Goal: Task Accomplishment & Management: Use online tool/utility

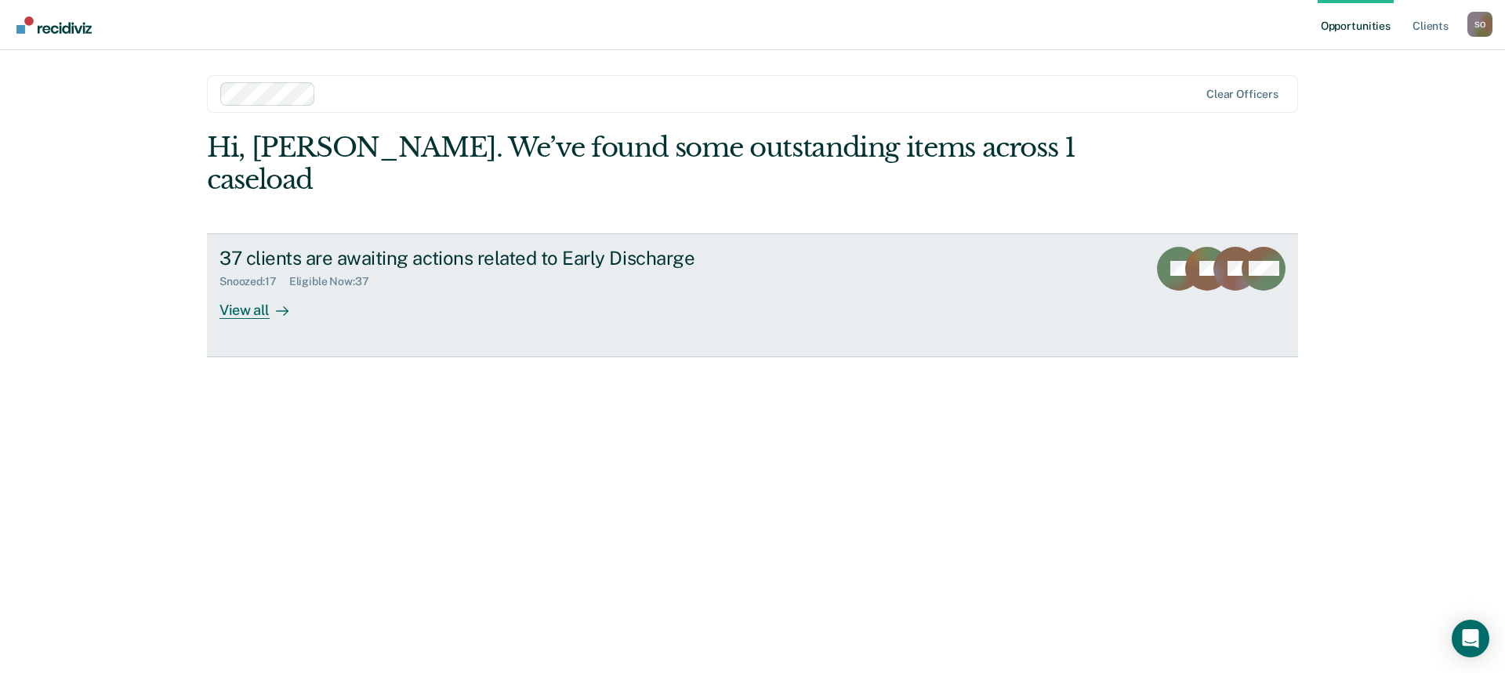
click at [251, 288] on div "View all" at bounding box center [263, 303] width 88 height 31
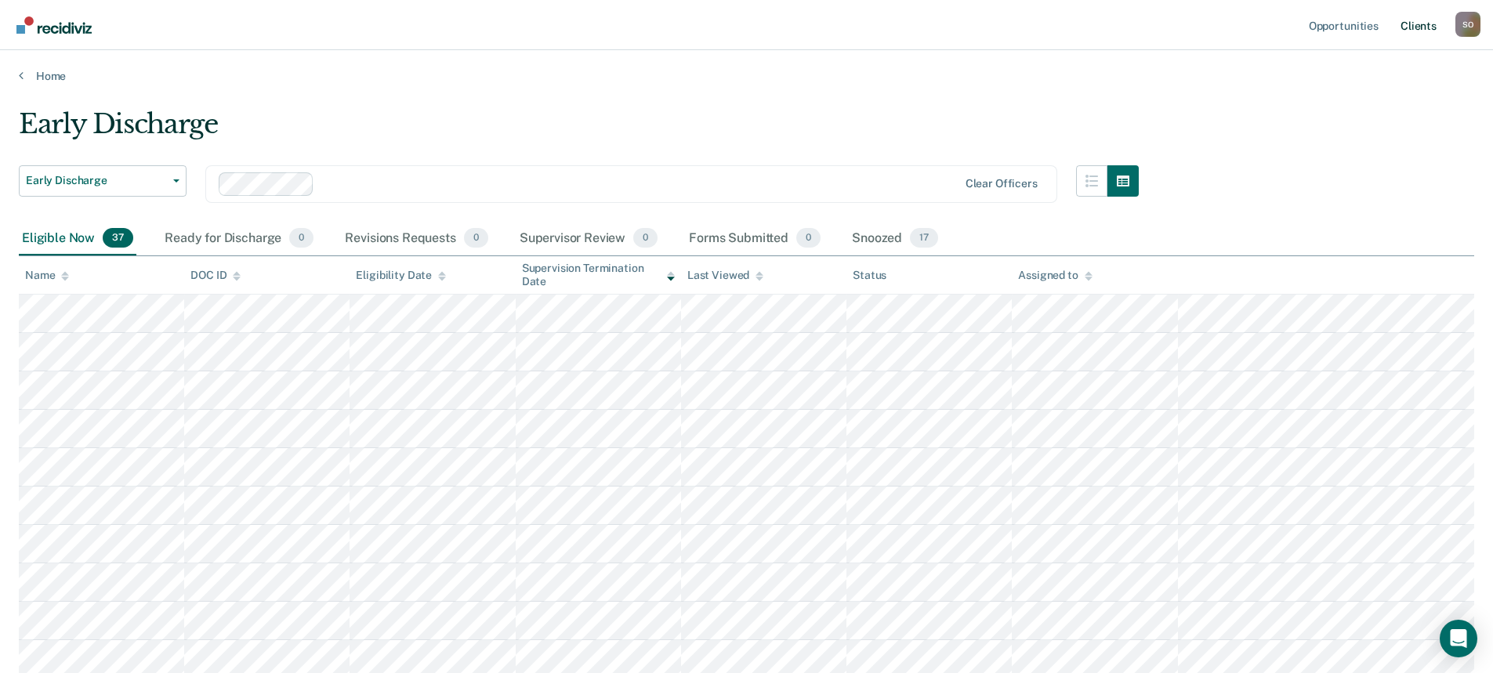
click at [1412, 27] on link "Client s" at bounding box center [1418, 25] width 42 height 50
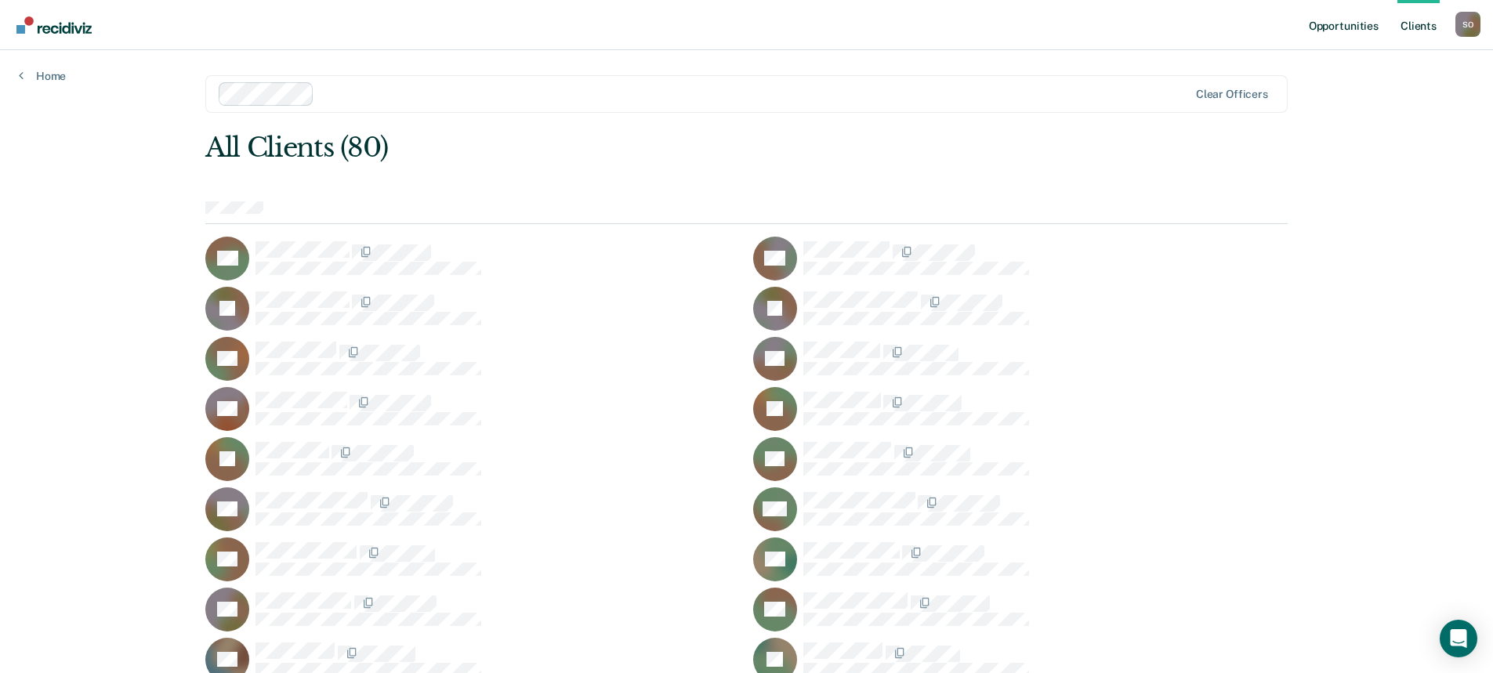
click at [1323, 26] on link "Opportunities" at bounding box center [1343, 25] width 76 height 50
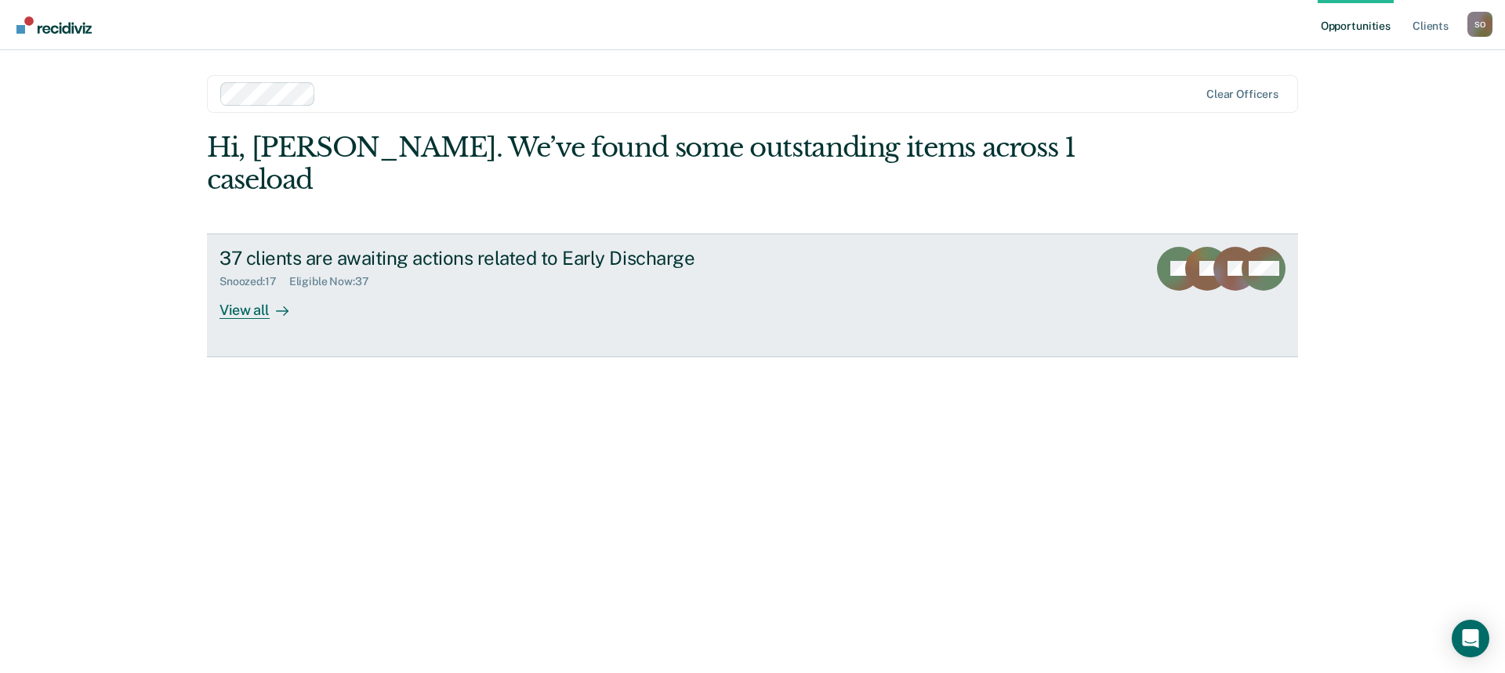
click at [252, 288] on div "View all" at bounding box center [263, 303] width 88 height 31
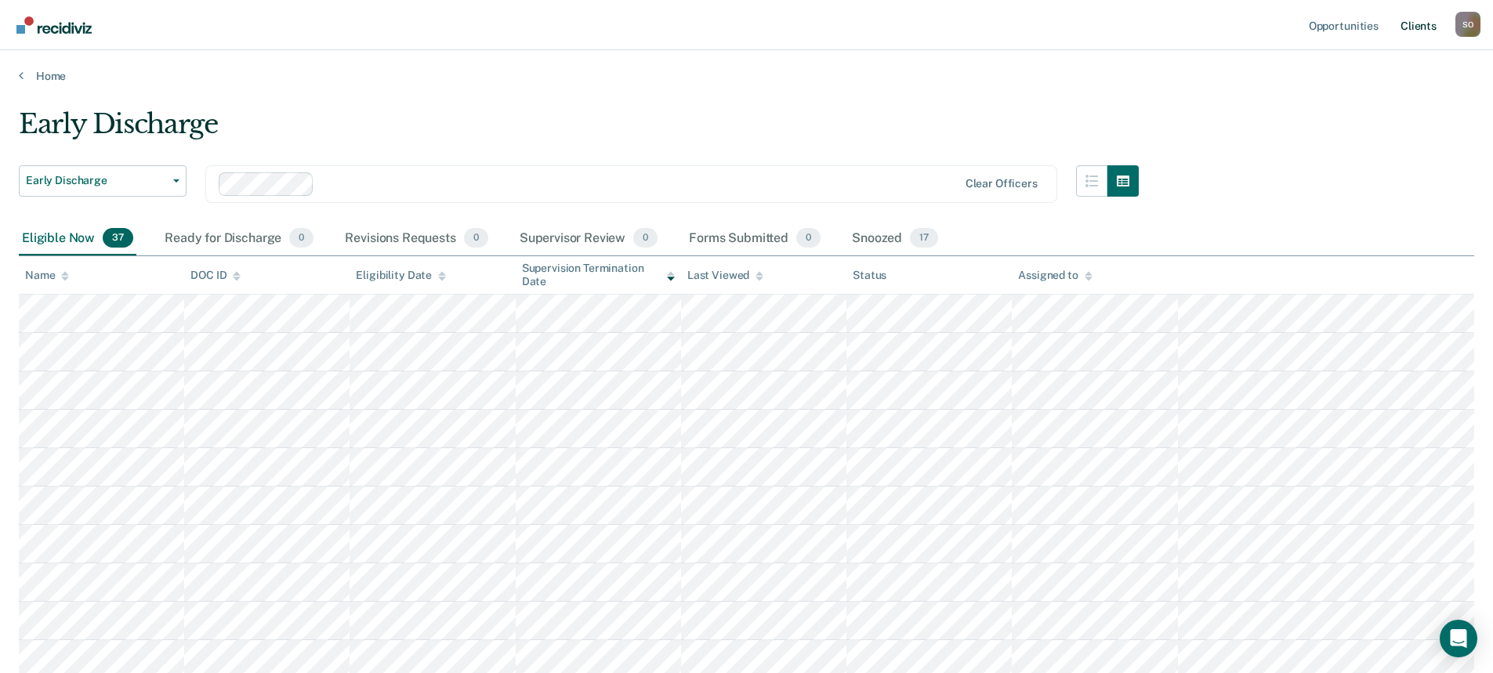
click at [1416, 27] on link "Client s" at bounding box center [1418, 25] width 42 height 50
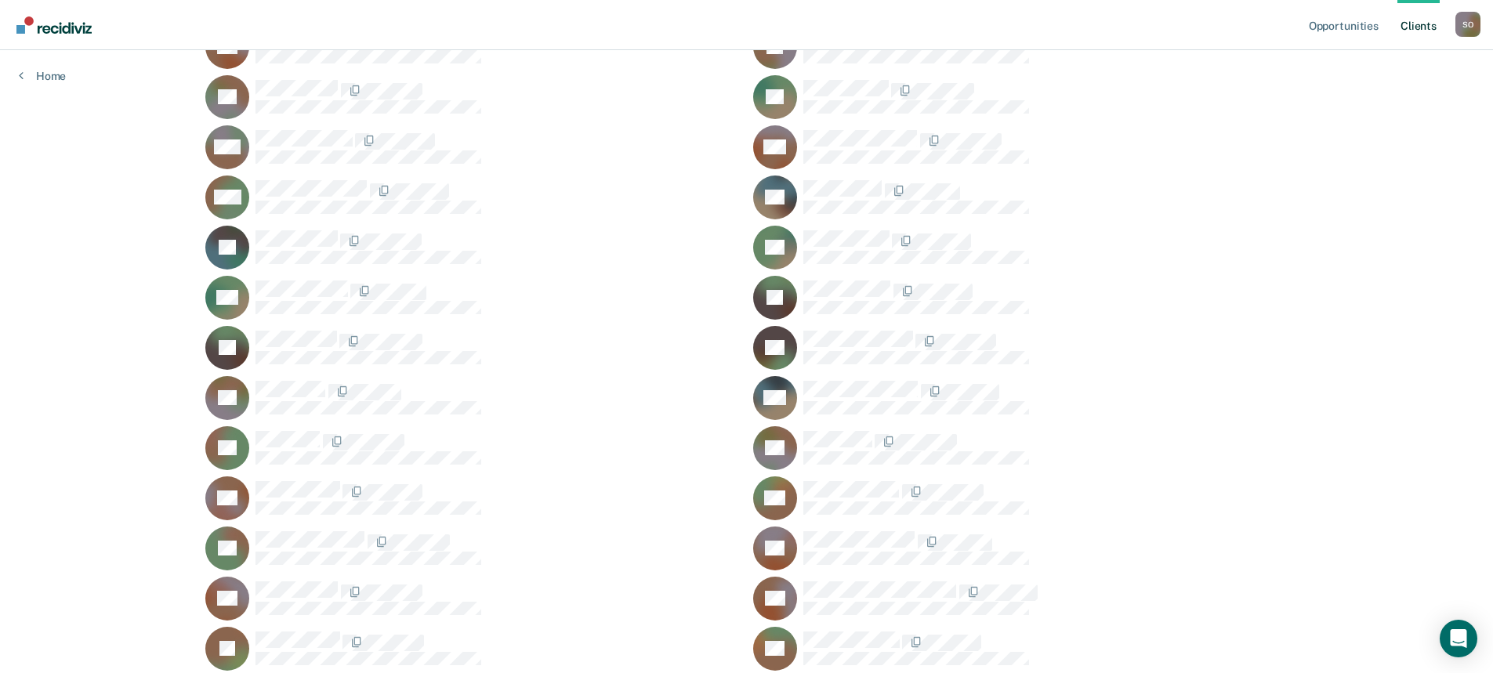
scroll to position [997, 0]
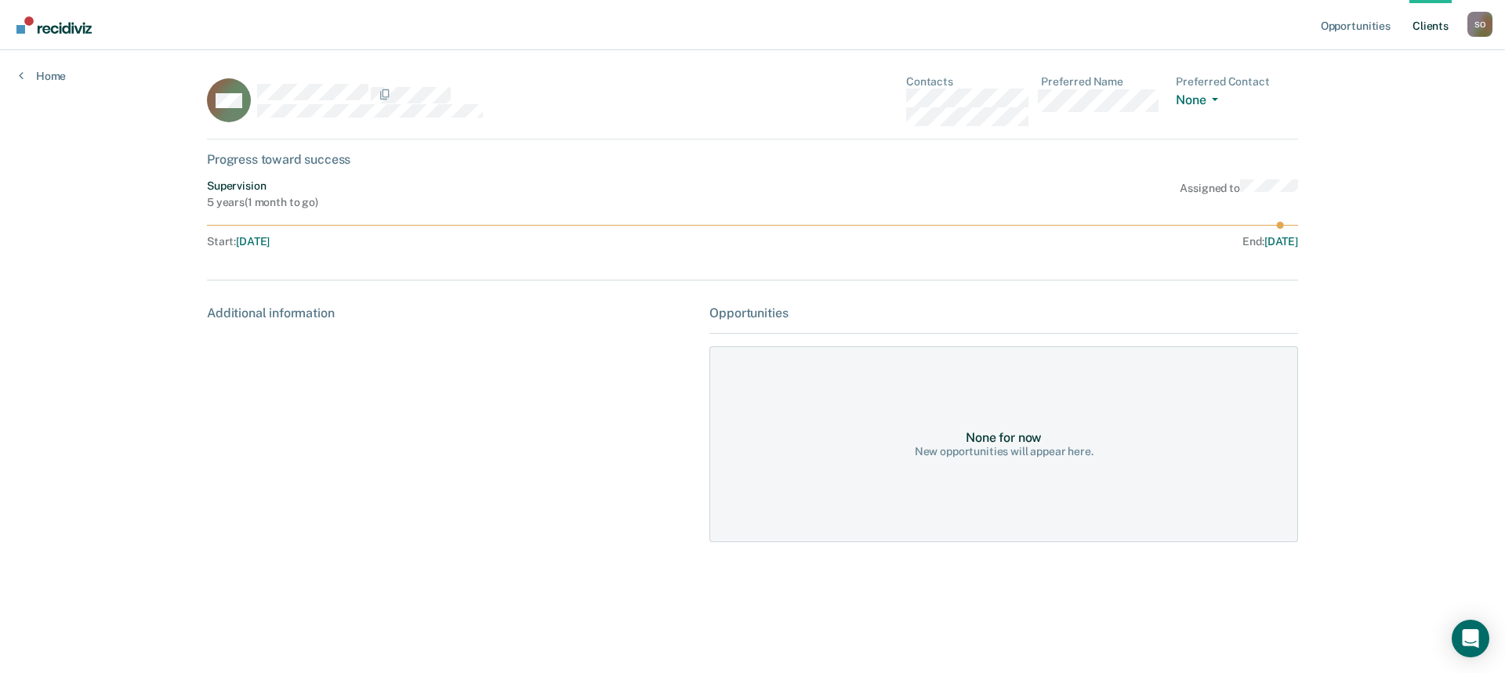
click at [270, 243] on span "[DATE]" at bounding box center [253, 241] width 34 height 13
click at [47, 80] on link "Home" at bounding box center [42, 76] width 47 height 14
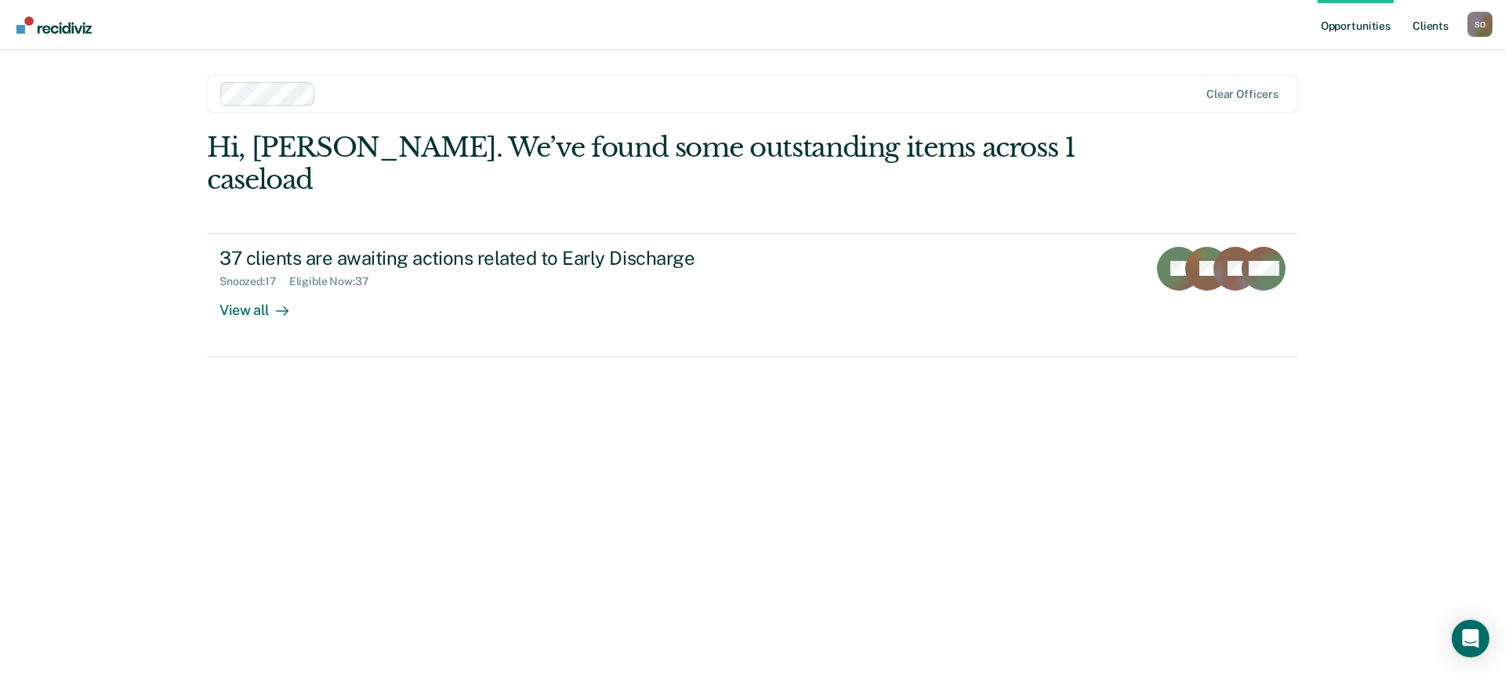
click at [1429, 27] on link "Client s" at bounding box center [1430, 25] width 42 height 50
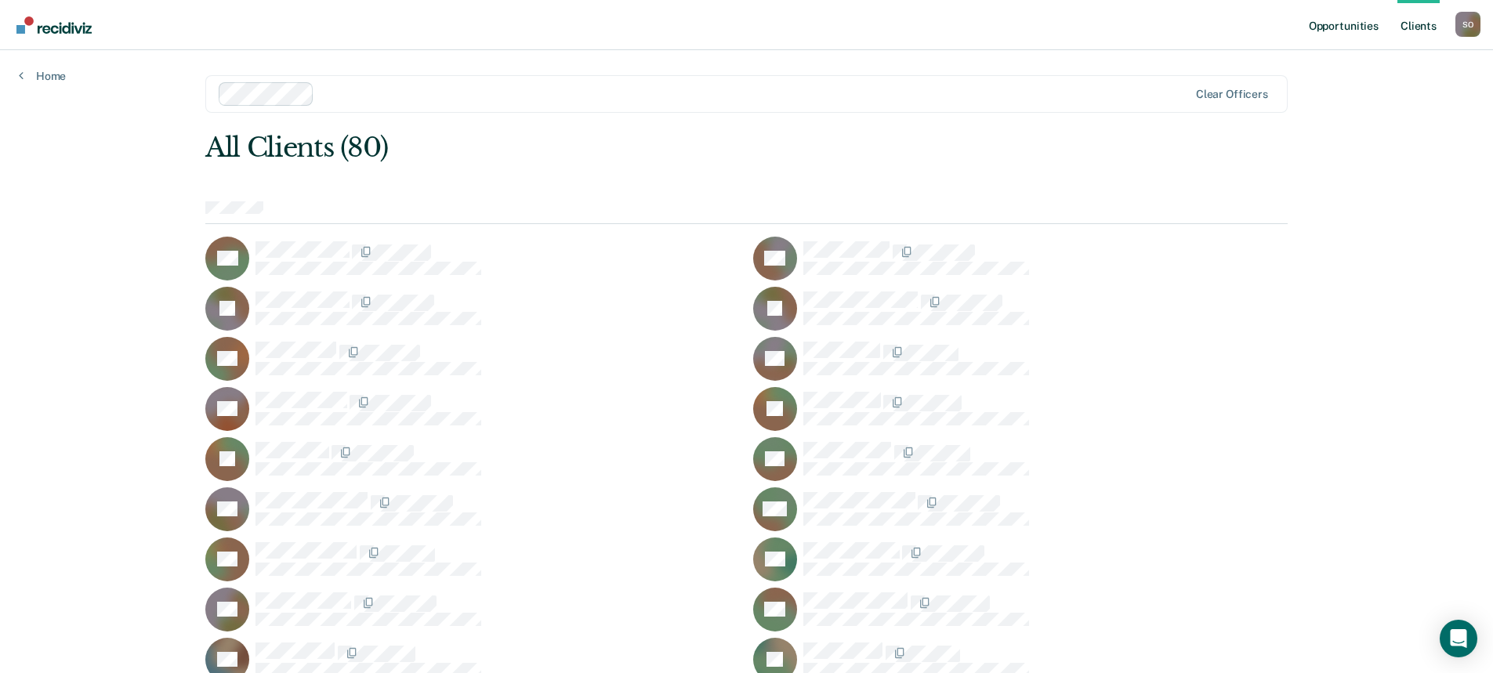
click at [1339, 27] on link "Opportunities" at bounding box center [1343, 25] width 76 height 50
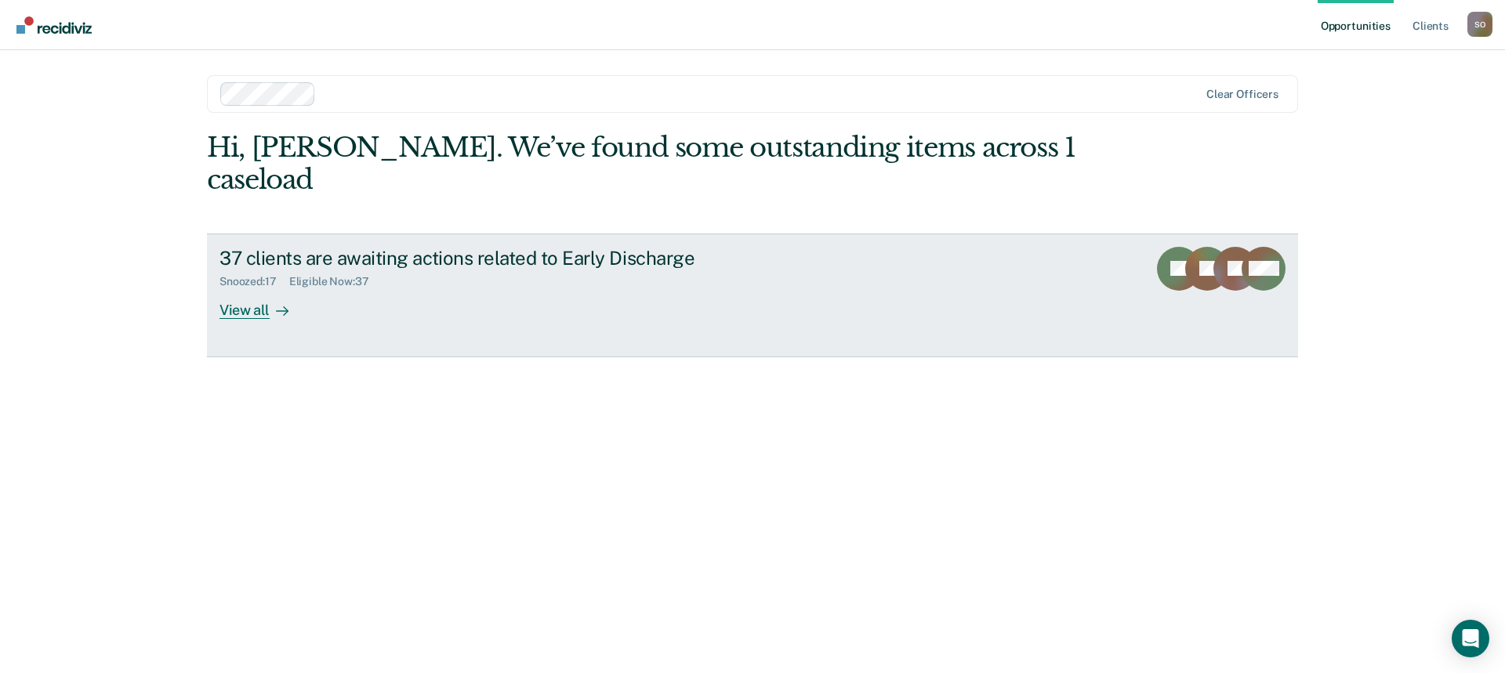
click at [339, 275] on div "Eligible Now : 37" at bounding box center [335, 281] width 92 height 13
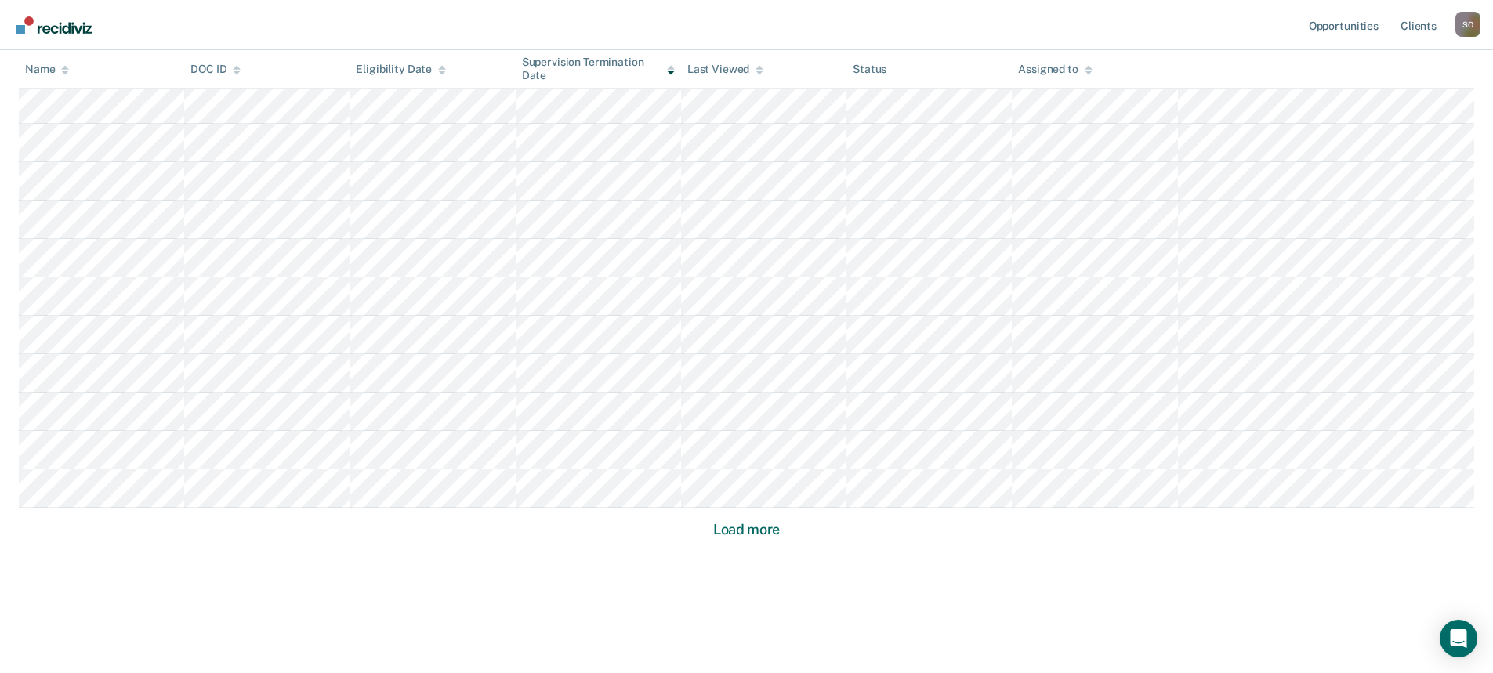
scroll to position [943, 0]
click at [719, 527] on button "Load more" at bounding box center [746, 525] width 76 height 19
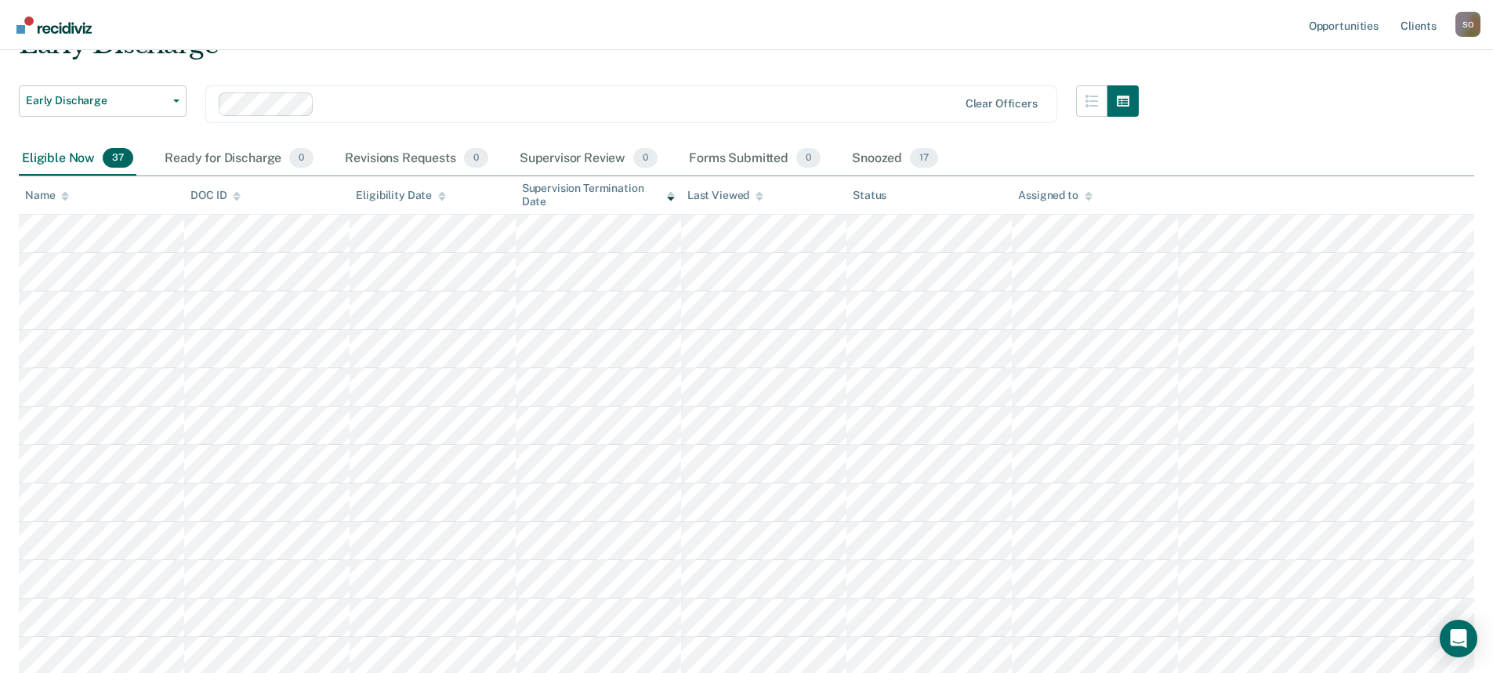
scroll to position [0, 0]
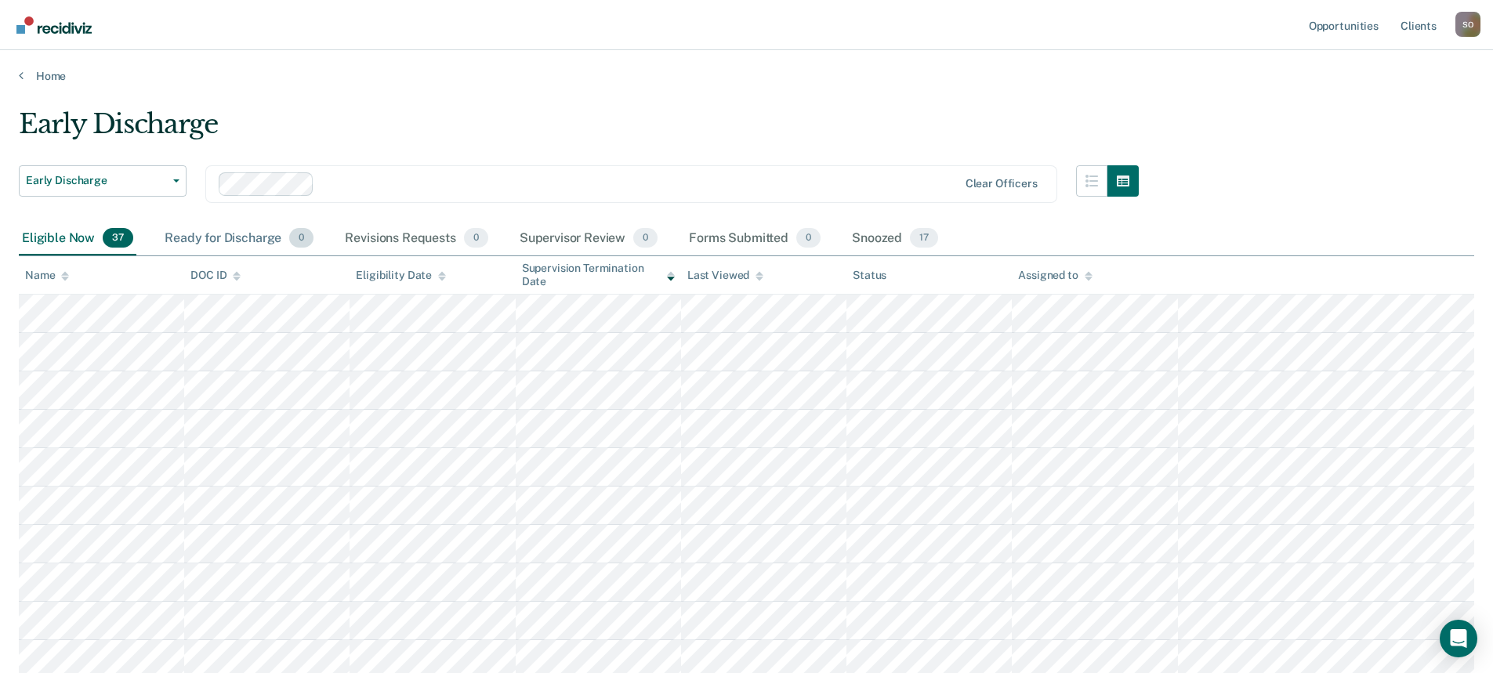
click at [254, 229] on div "Ready for Discharge 0" at bounding box center [238, 239] width 155 height 34
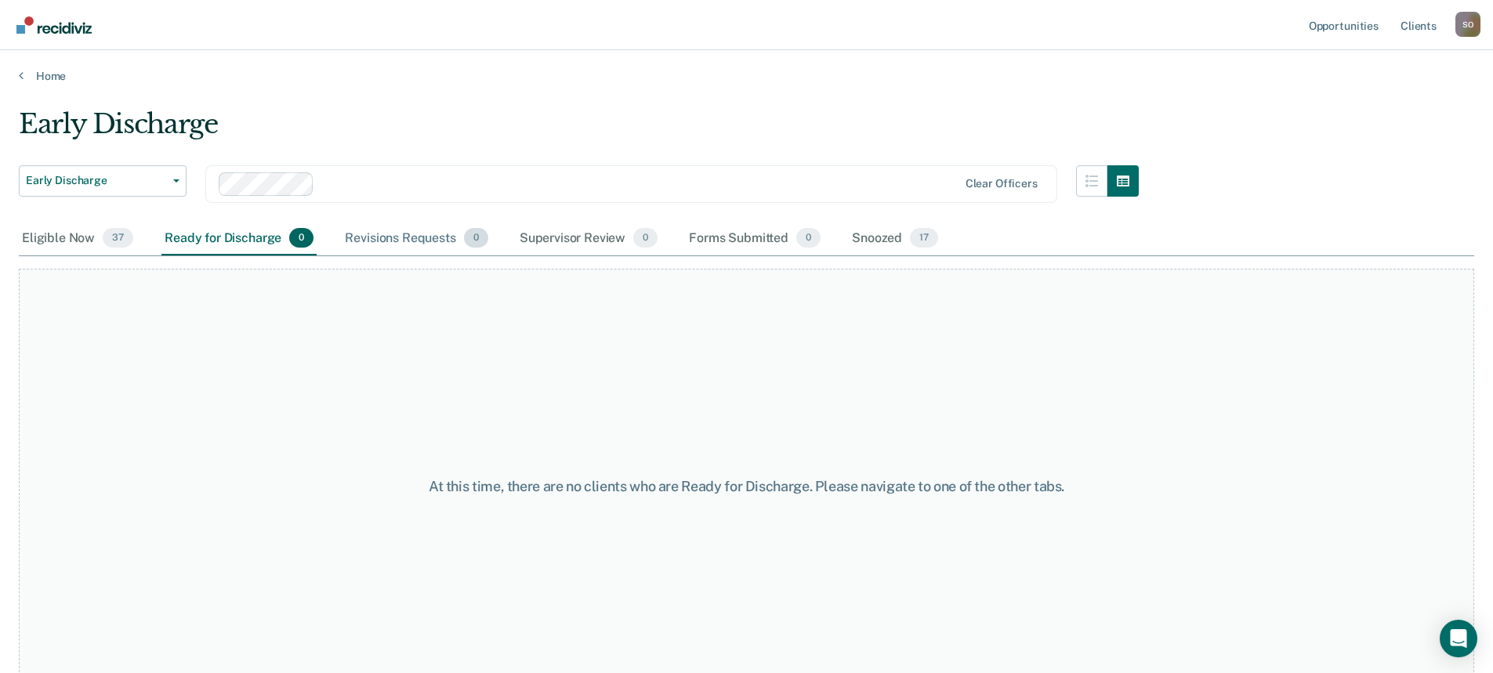
click at [397, 240] on div "Revisions Requests 0" at bounding box center [416, 239] width 149 height 34
click at [561, 237] on div "Supervisor Review 0" at bounding box center [588, 239] width 145 height 34
click at [766, 239] on div "Forms Submitted 0" at bounding box center [755, 239] width 138 height 34
click at [871, 243] on div "Snoozed 17" at bounding box center [895, 239] width 92 height 34
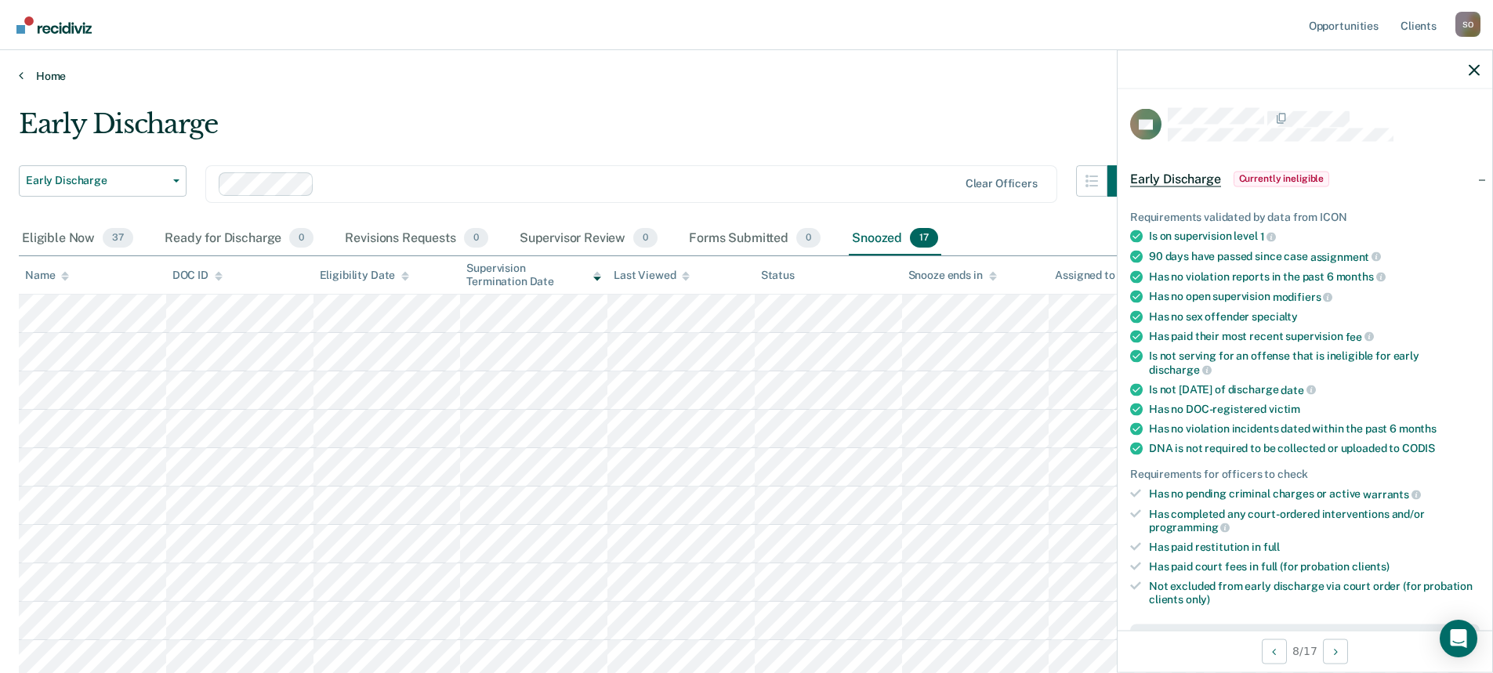
click at [659, 74] on link "Home" at bounding box center [746, 76] width 1455 height 14
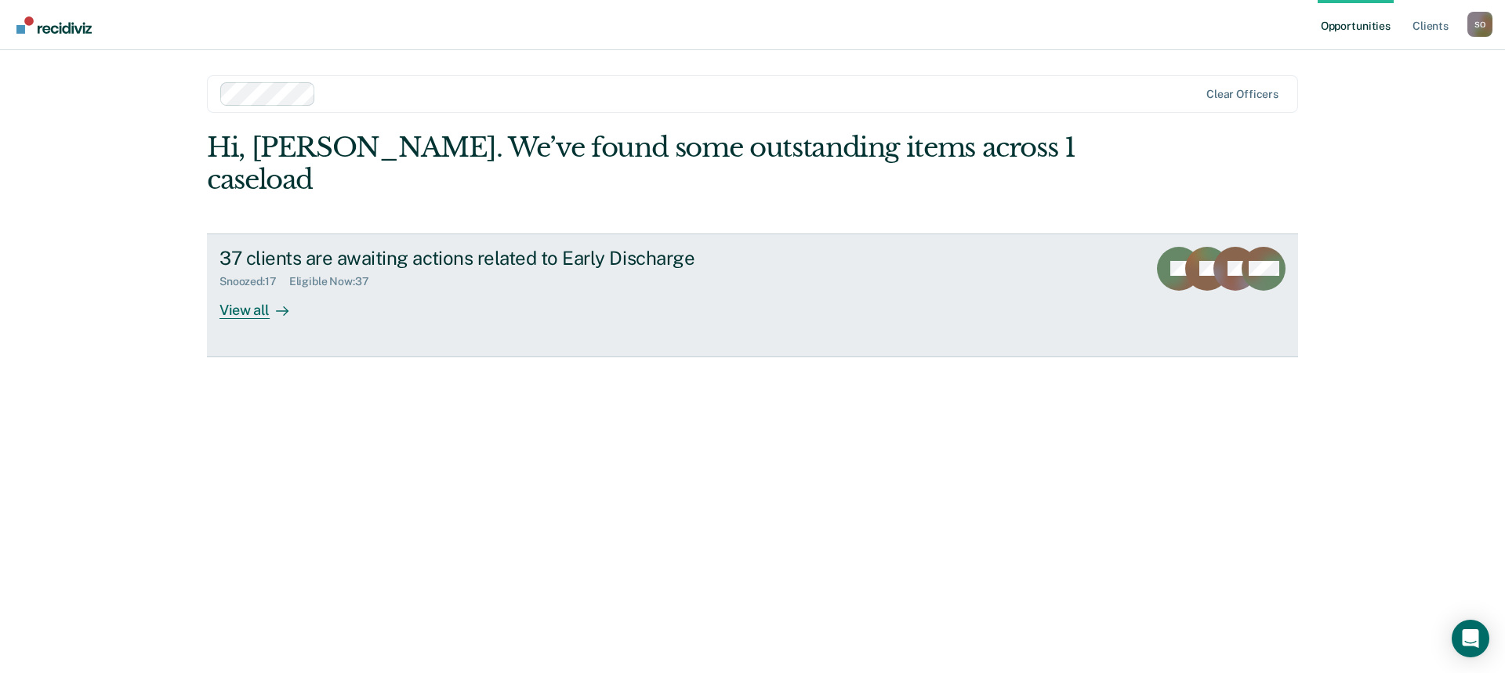
click at [263, 288] on div "View all" at bounding box center [263, 303] width 88 height 31
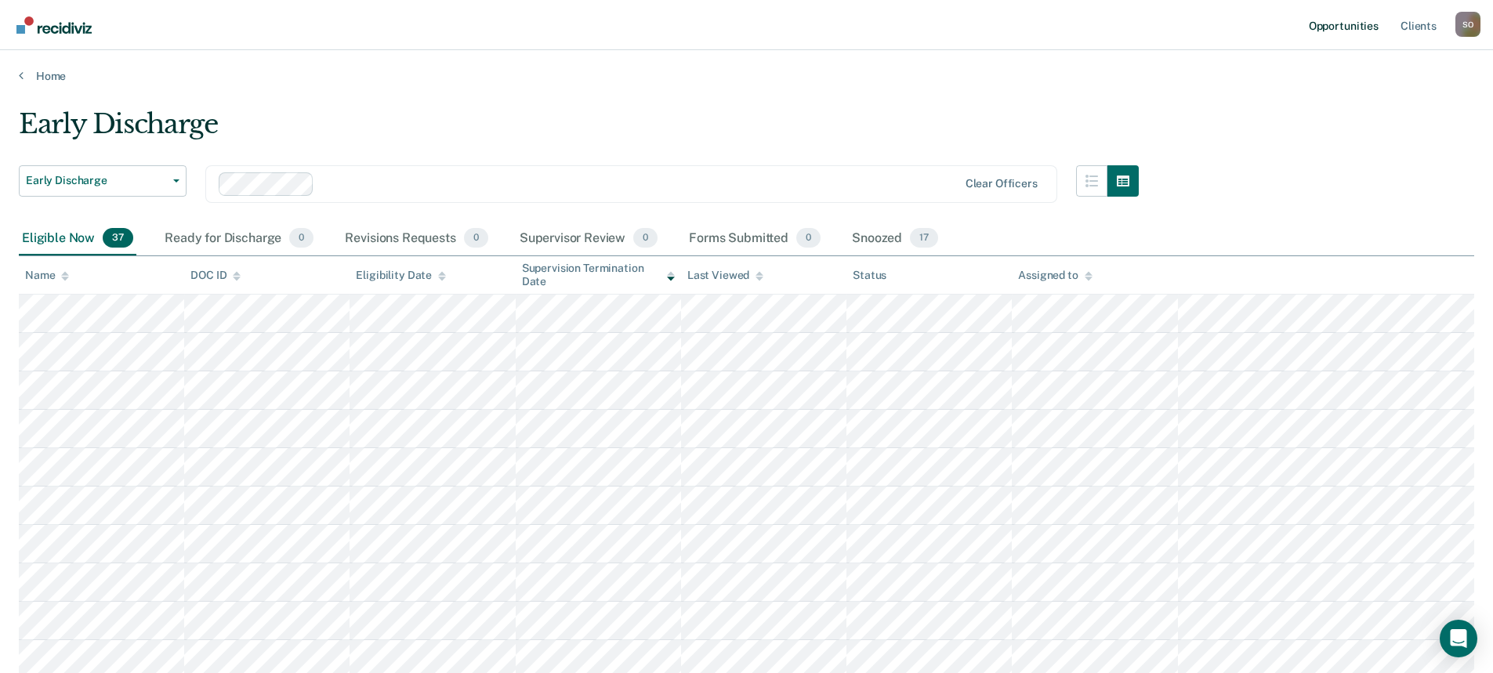
drag, startPoint x: 1328, startPoint y: 24, endPoint x: 1320, endPoint y: 26, distance: 8.0
click at [1320, 26] on link "Opportunities" at bounding box center [1343, 25] width 76 height 50
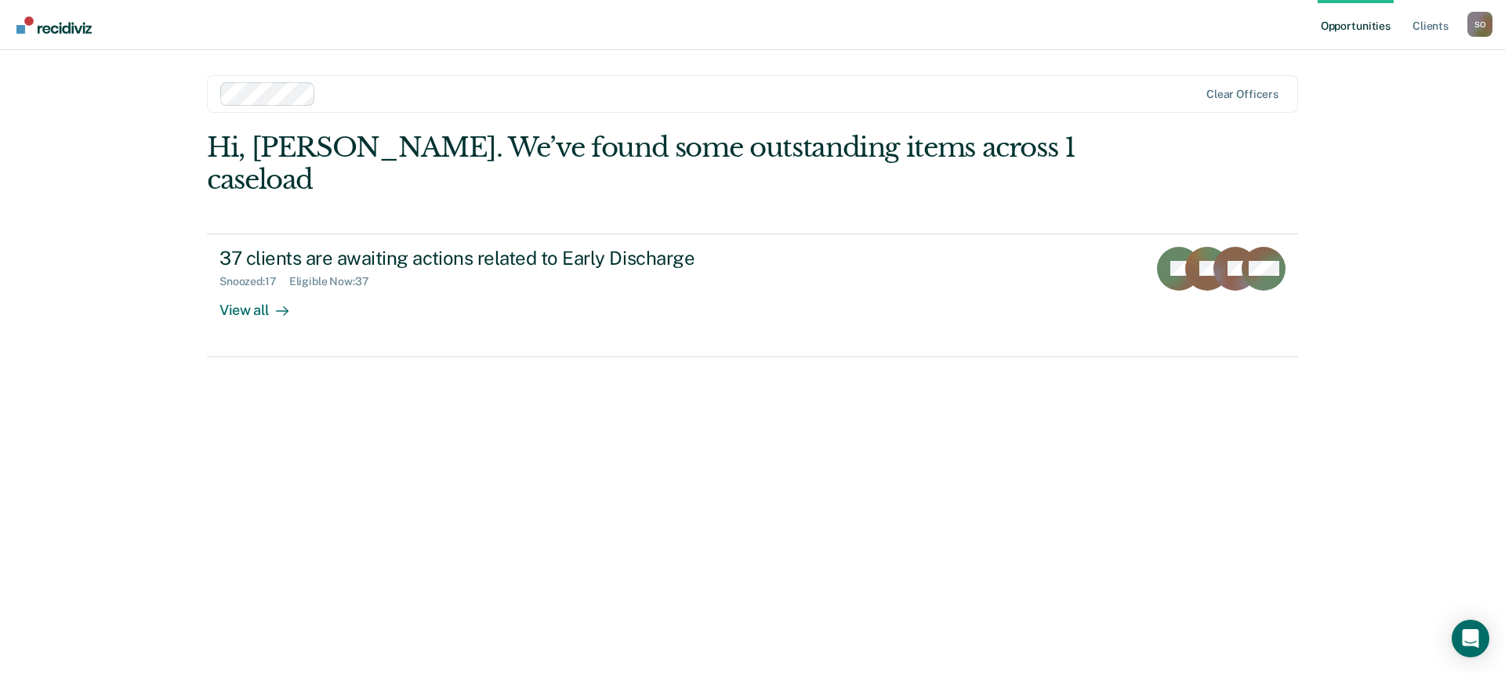
click at [1476, 25] on div "S O" at bounding box center [1479, 24] width 25 height 25
click at [1263, 25] on nav "Opportunities Client s Stacy Oden S O Profile How it works Log Out" at bounding box center [752, 24] width 1479 height 49
click at [1435, 27] on link "Client s" at bounding box center [1430, 25] width 42 height 50
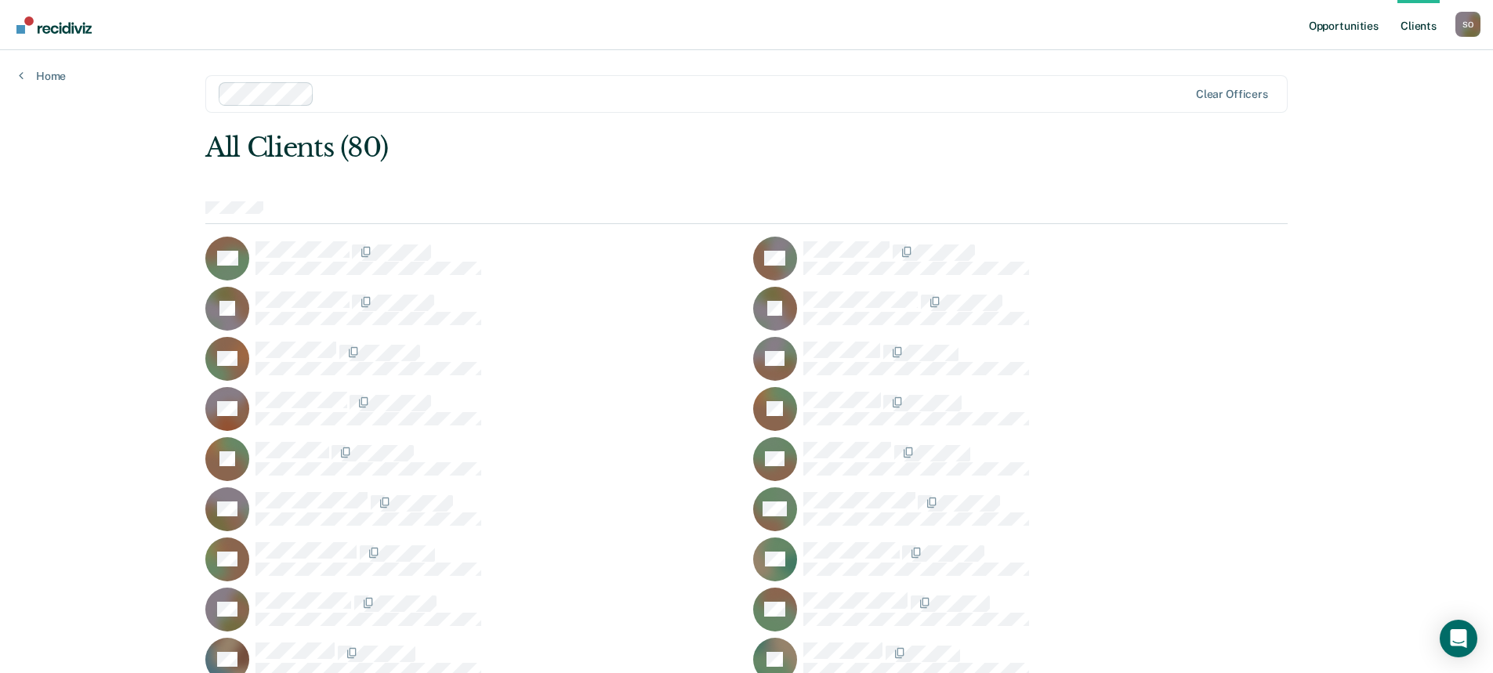
click at [1341, 24] on link "Opportunities" at bounding box center [1343, 25] width 76 height 50
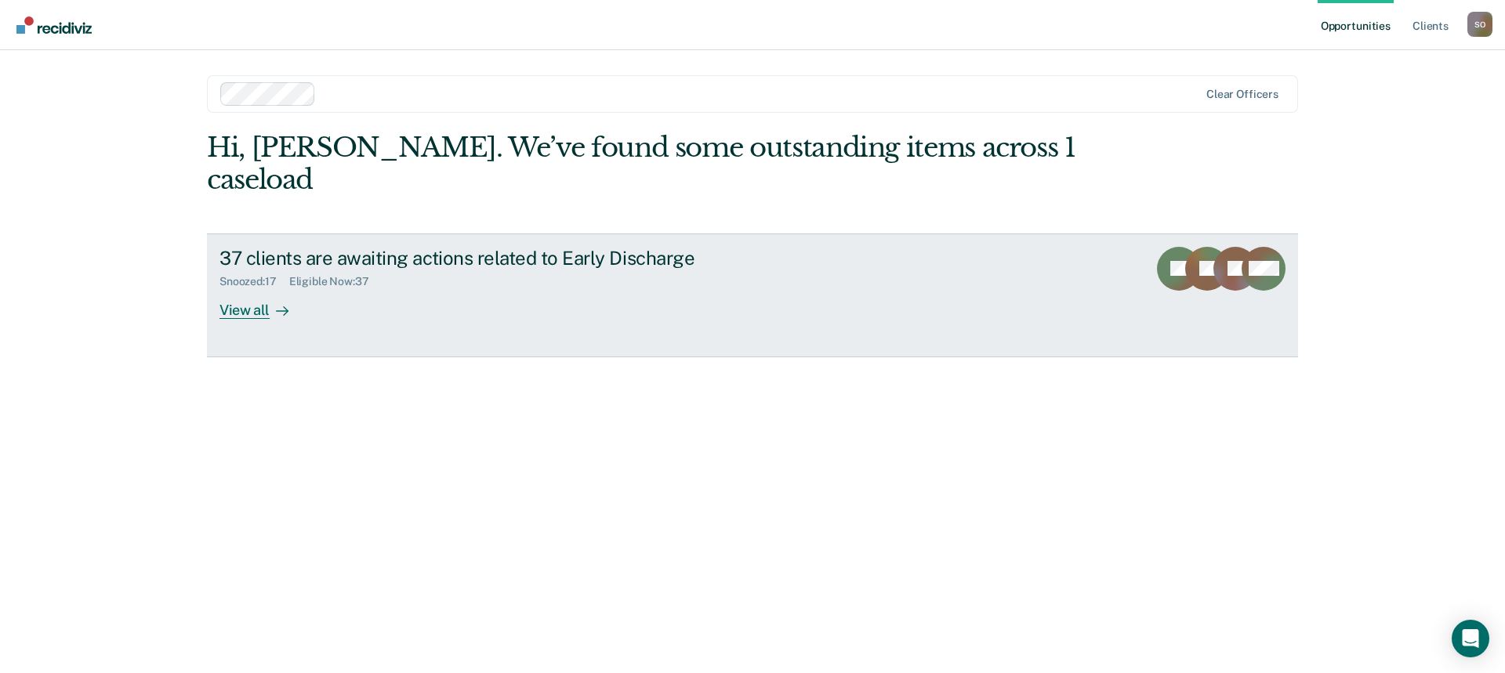
click at [255, 288] on div "View all" at bounding box center [263, 303] width 88 height 31
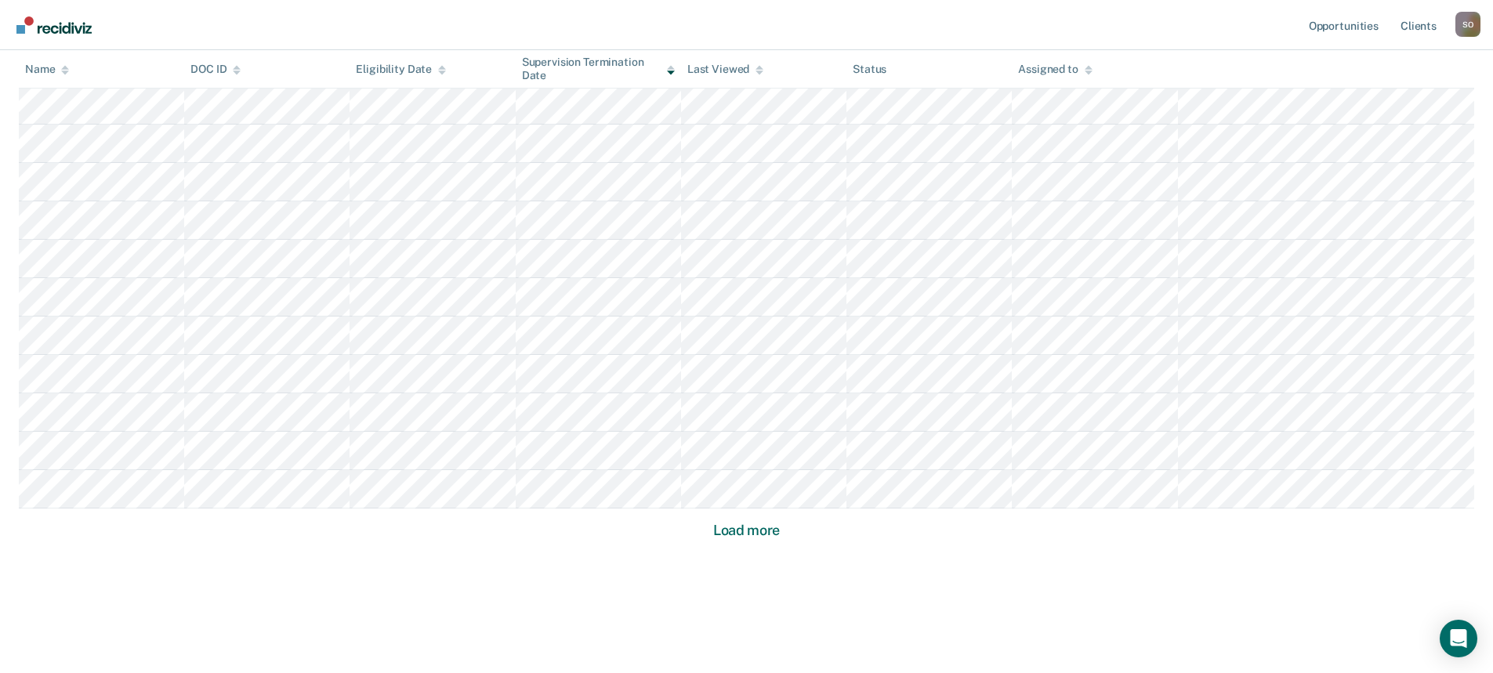
scroll to position [943, 0]
click at [722, 529] on button "Load more" at bounding box center [746, 525] width 76 height 19
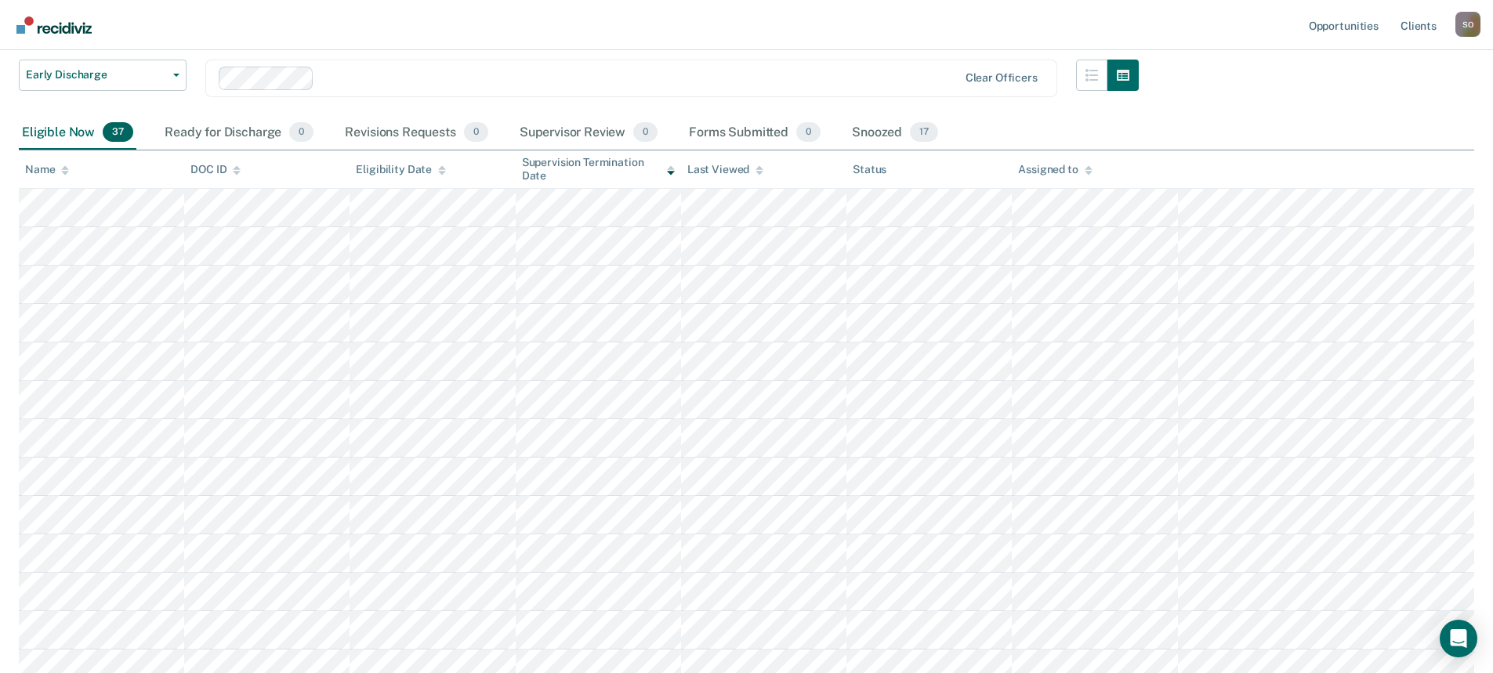
scroll to position [0, 0]
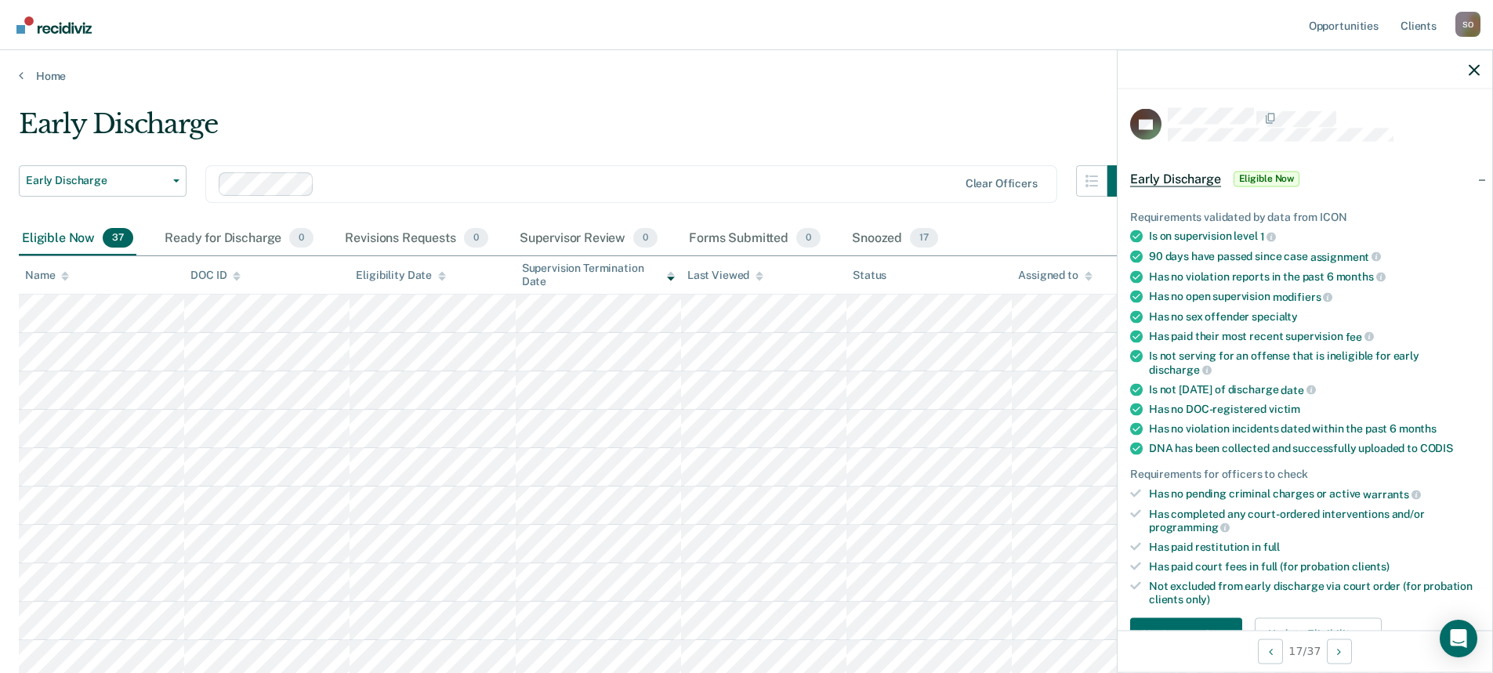
click at [1183, 171] on span "Early Discharge" at bounding box center [1175, 179] width 91 height 16
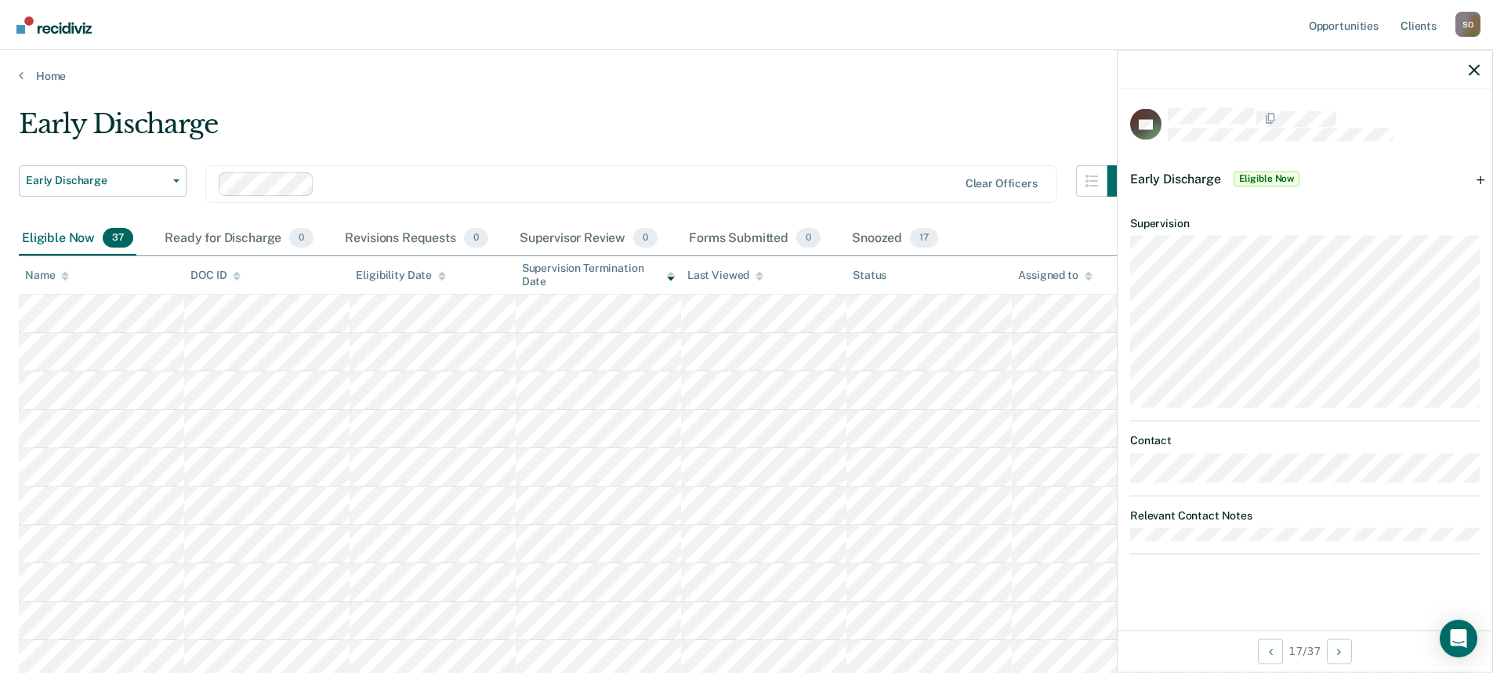
click at [1263, 177] on span "Eligible Now" at bounding box center [1266, 179] width 67 height 16
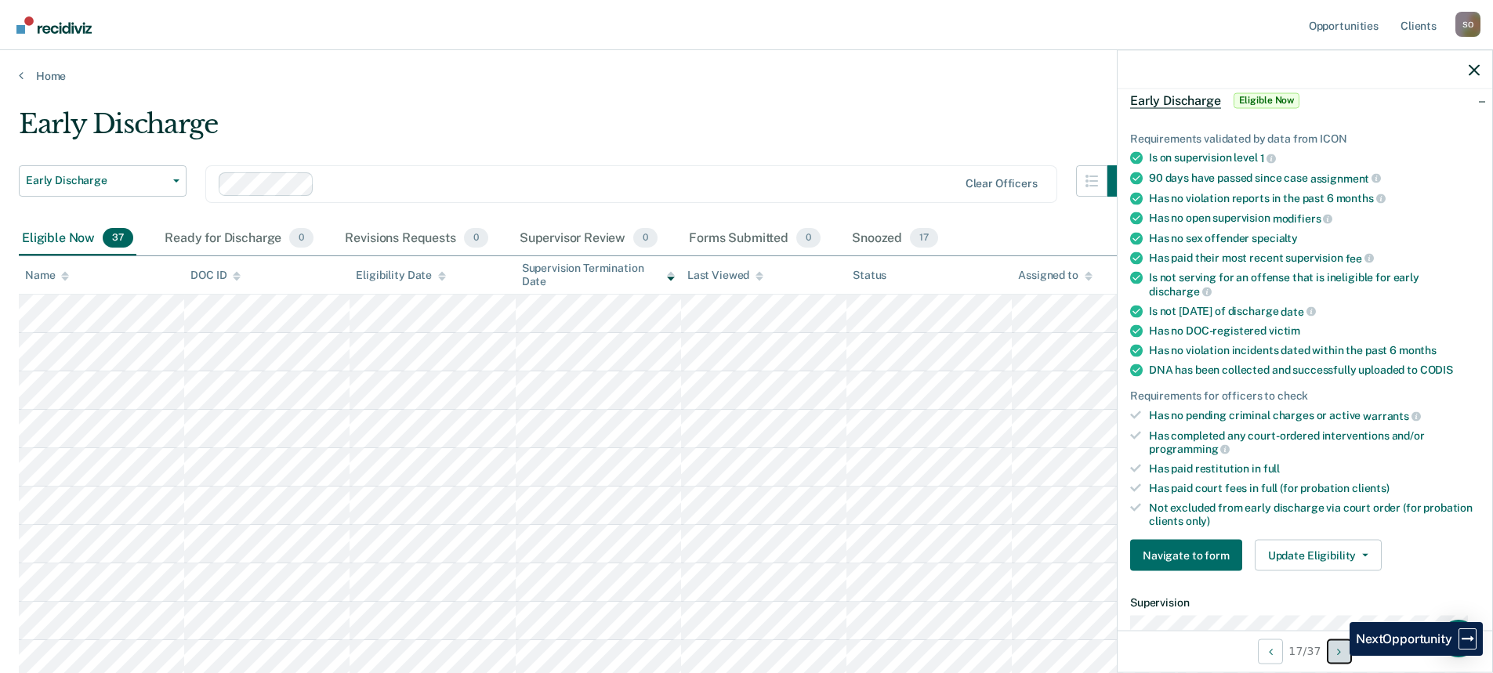
click at [1338, 656] on icon "Next Opportunity" at bounding box center [1339, 651] width 4 height 11
click at [1269, 650] on icon "Previous Opportunity" at bounding box center [1271, 651] width 4 height 11
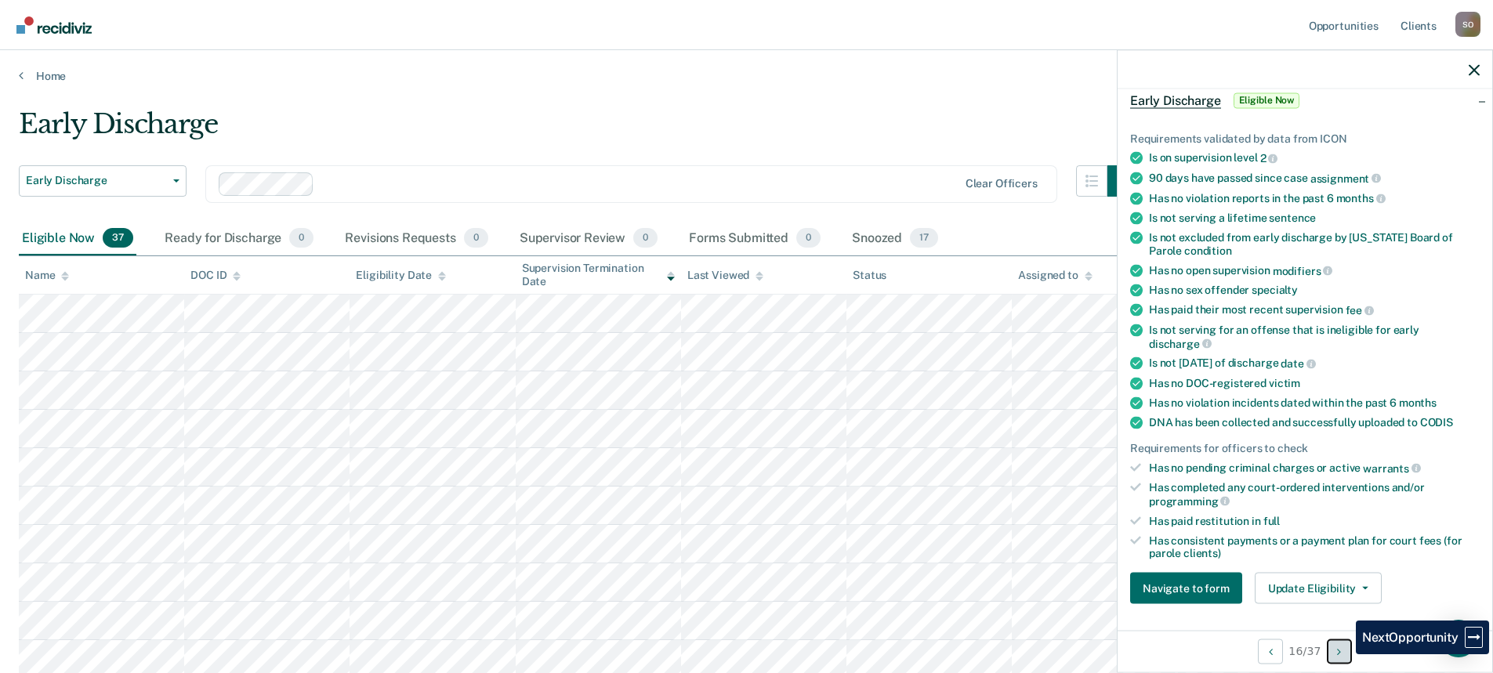
click at [1344, 654] on button "Next Opportunity" at bounding box center [1339, 651] width 25 height 25
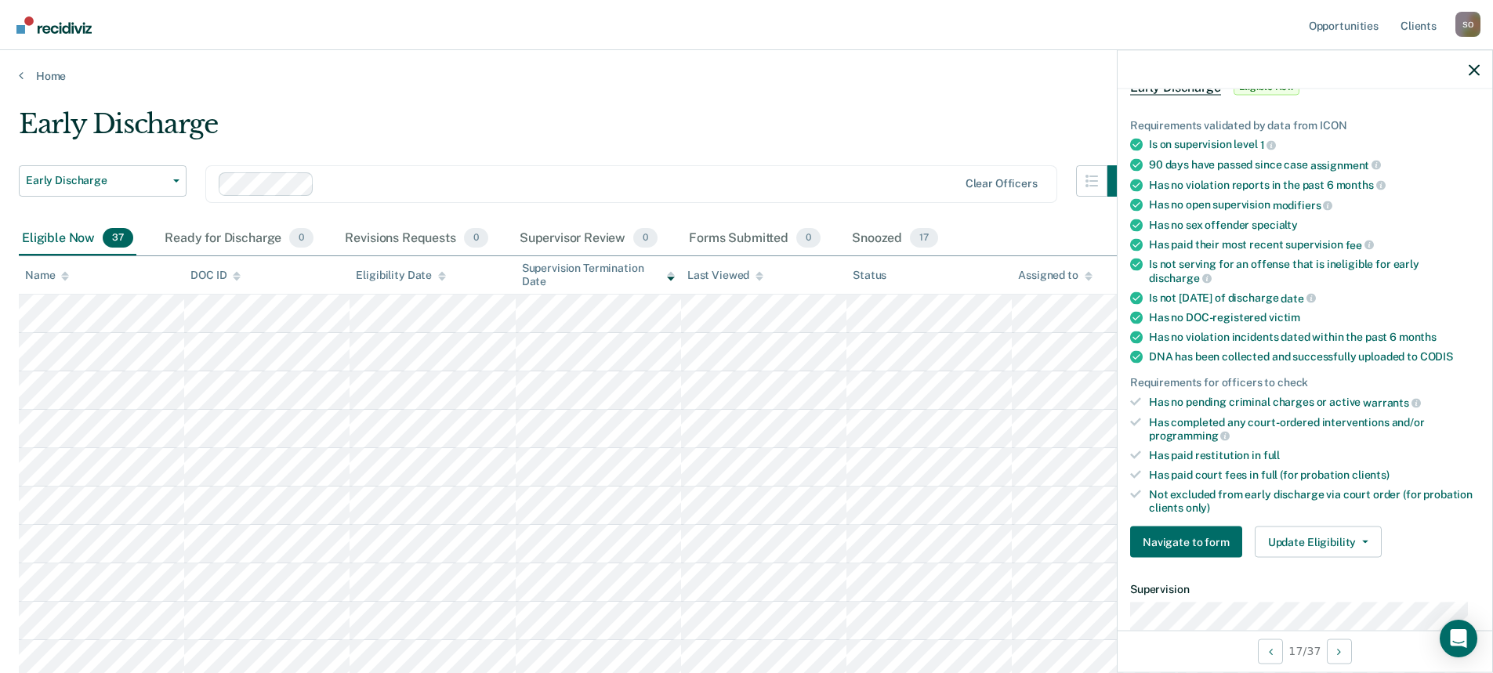
scroll to position [167, 0]
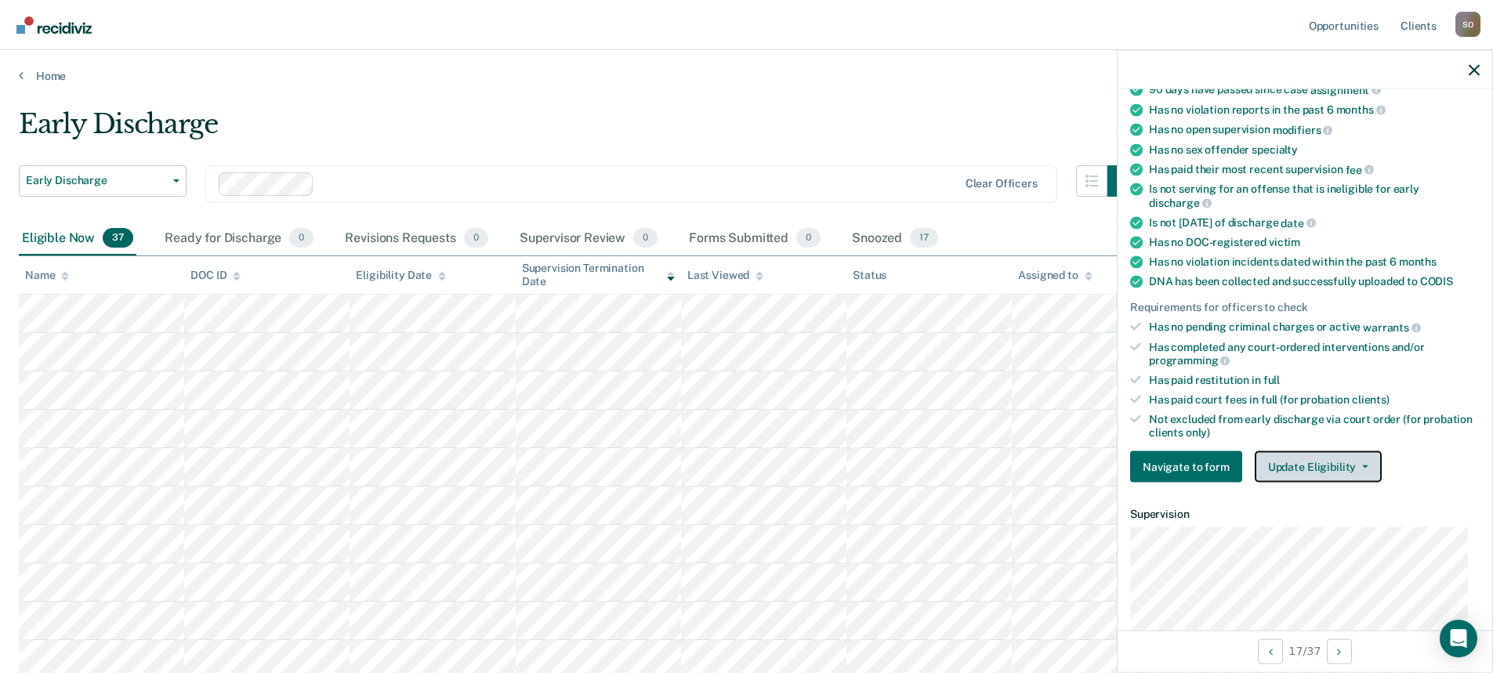
click at [1311, 468] on button "Update Eligibility" at bounding box center [1318, 466] width 127 height 31
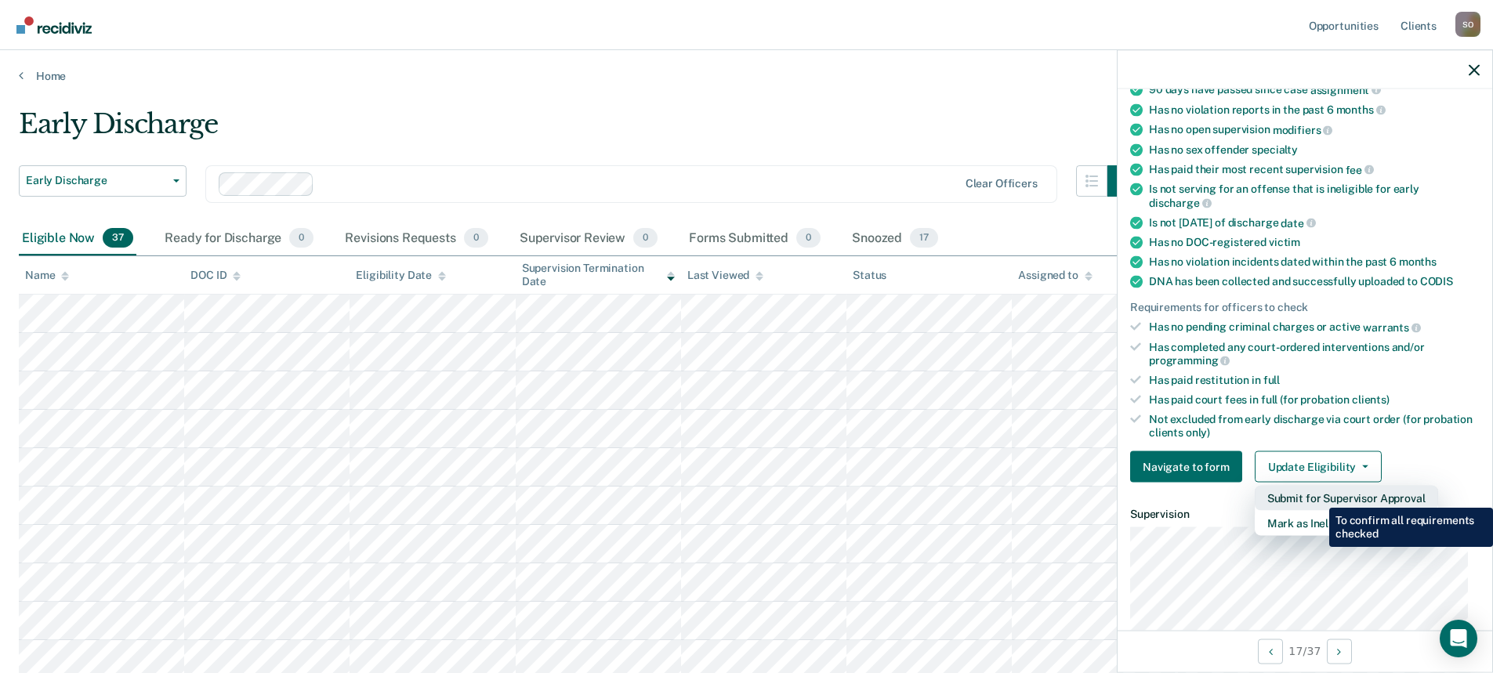
click at [1317, 496] on button "Submit for Supervisor Approval" at bounding box center [1346, 498] width 183 height 25
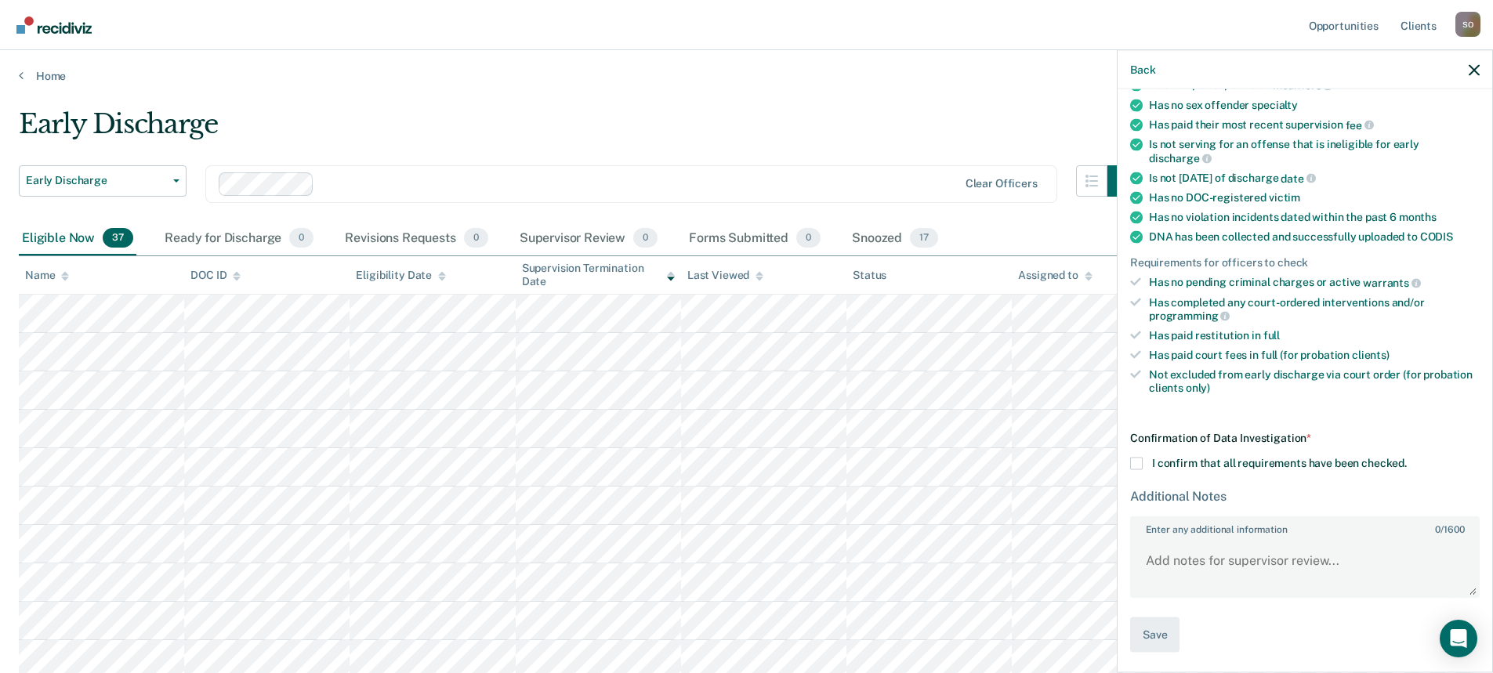
scroll to position [0, 0]
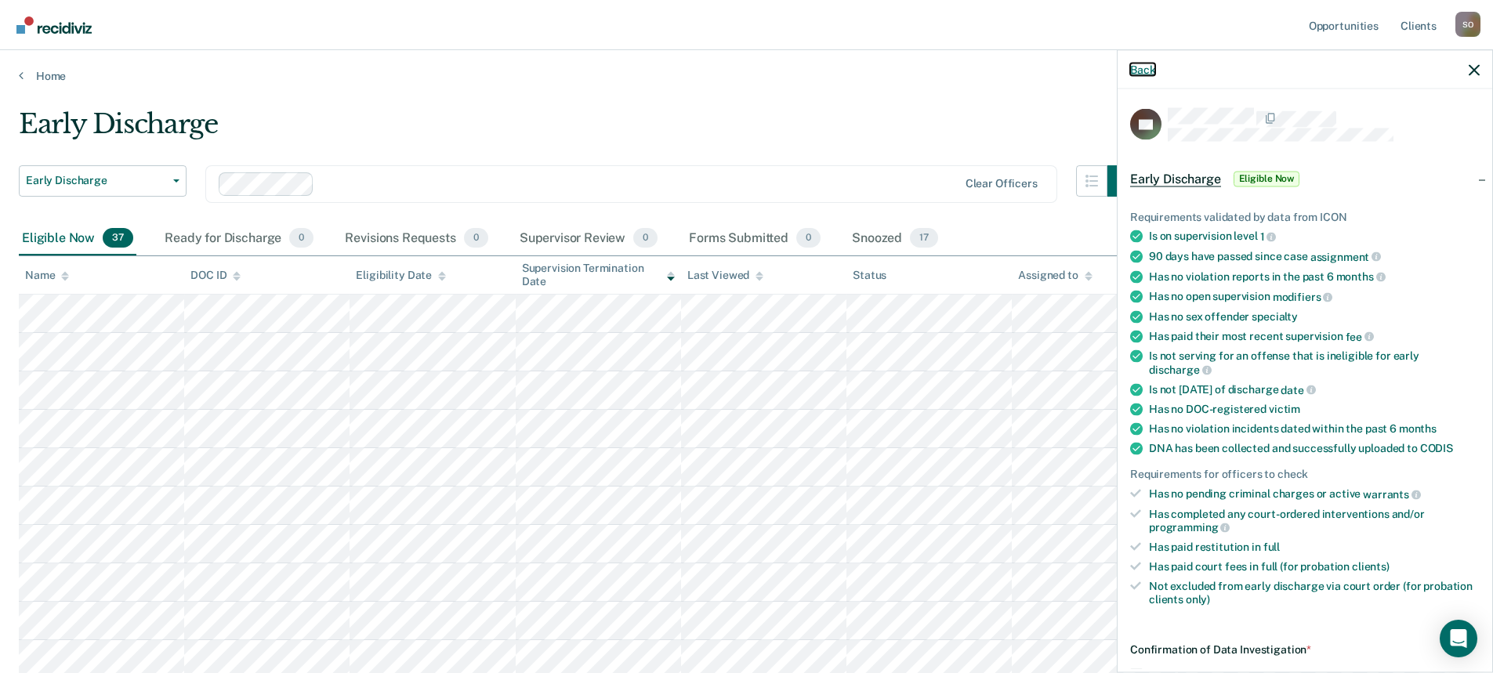
click at [1143, 71] on button "Back" at bounding box center [1142, 69] width 25 height 13
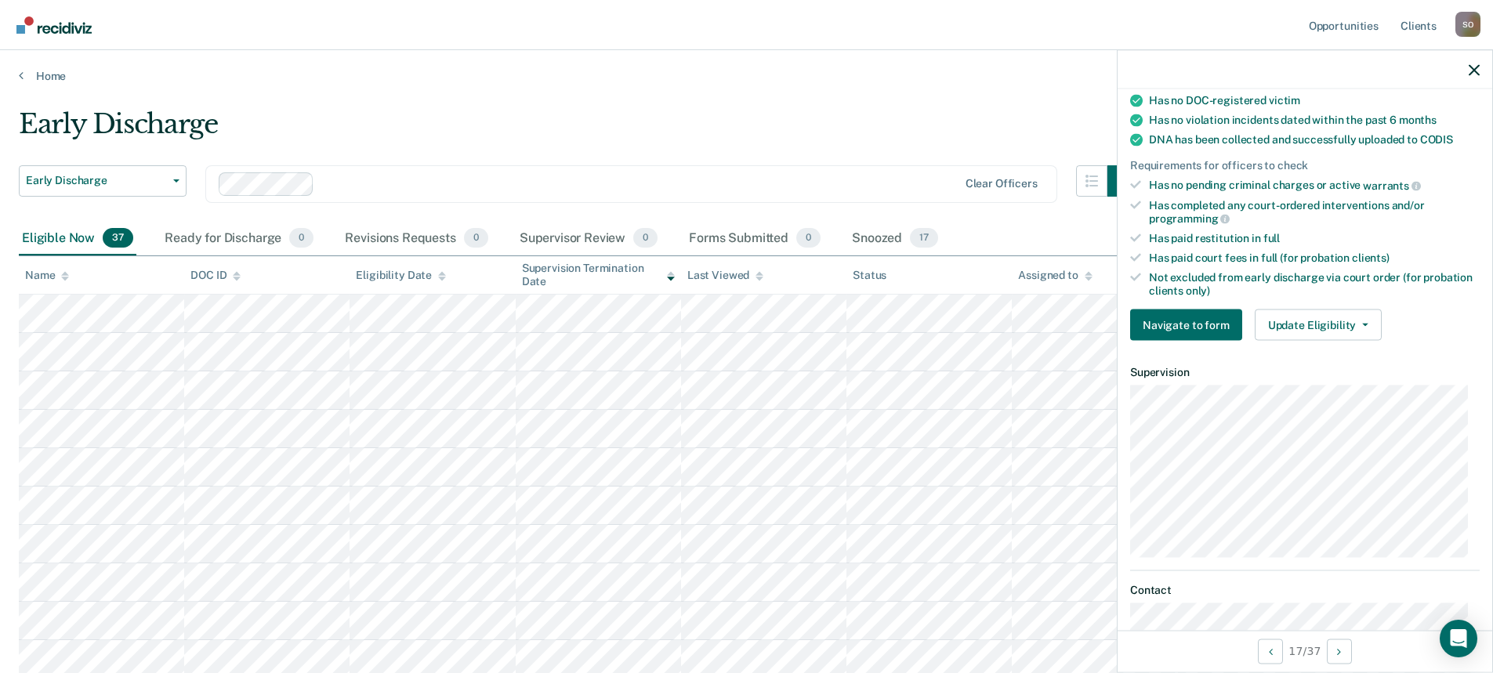
scroll to position [313, 0]
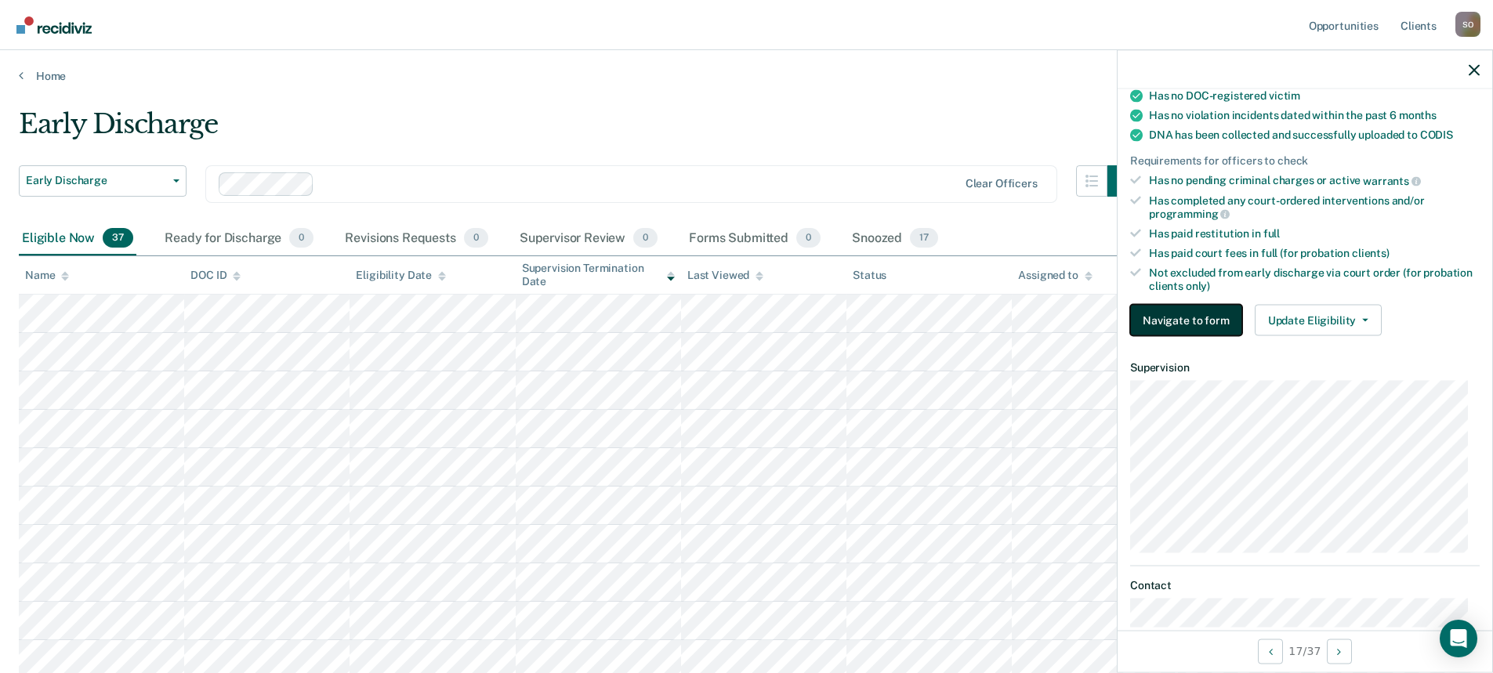
click at [1195, 321] on button "Navigate to form" at bounding box center [1186, 320] width 112 height 31
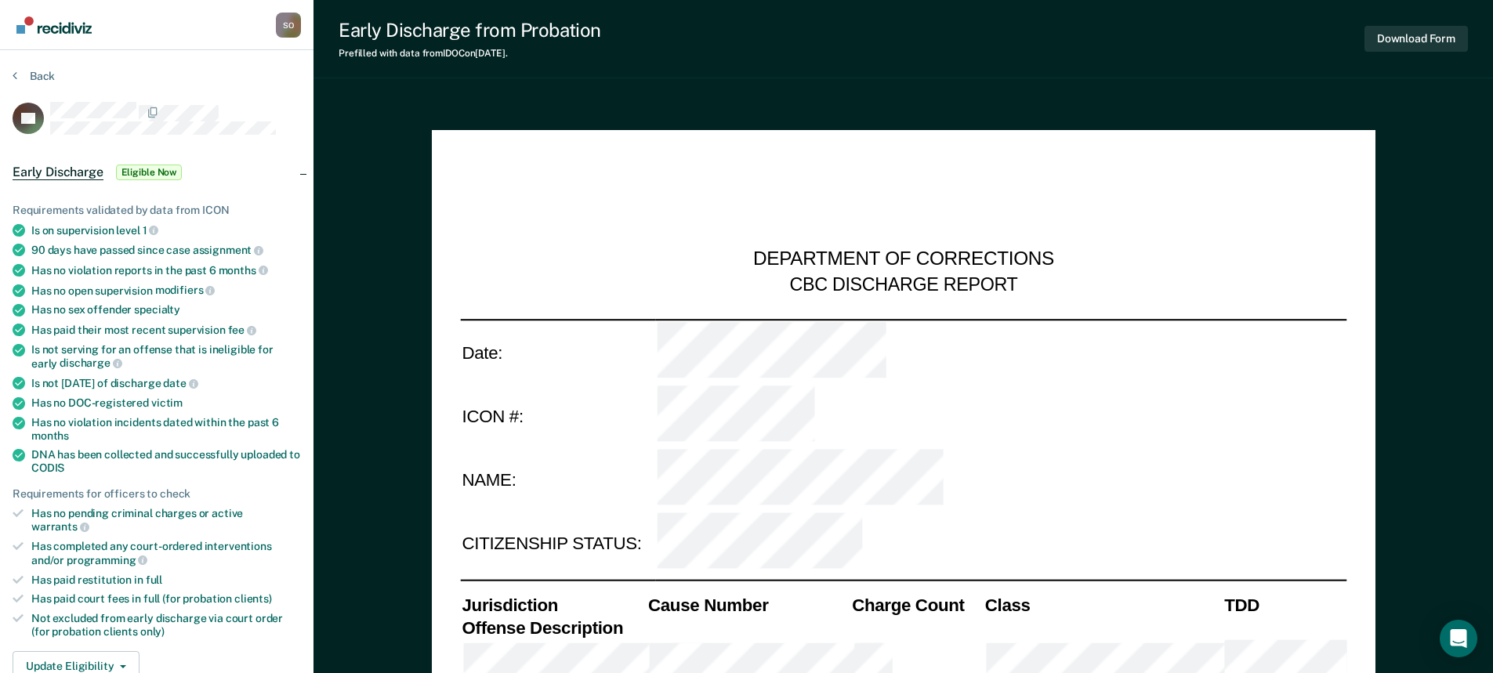
type textarea "x"
click at [51, 71] on button "Back" at bounding box center [34, 76] width 42 height 14
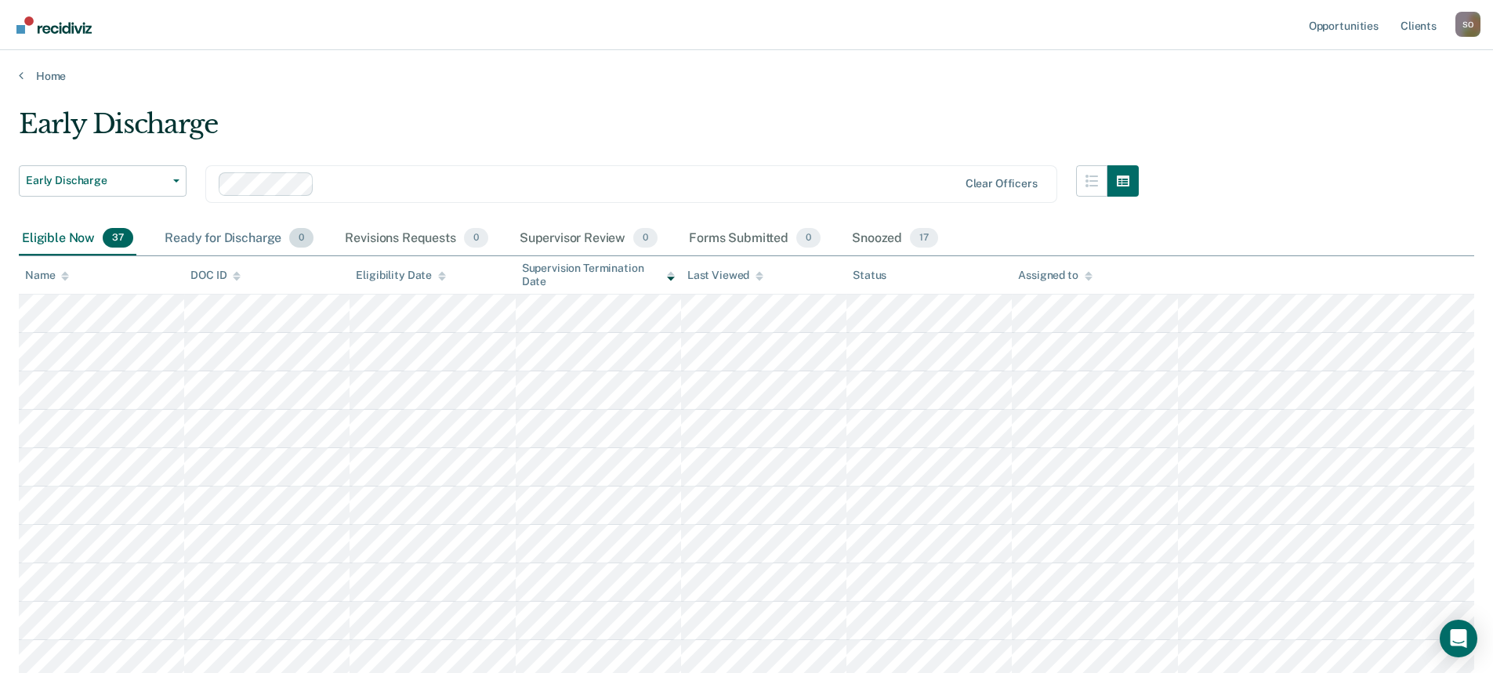
click at [238, 243] on div "Ready for Discharge 0" at bounding box center [238, 239] width 155 height 34
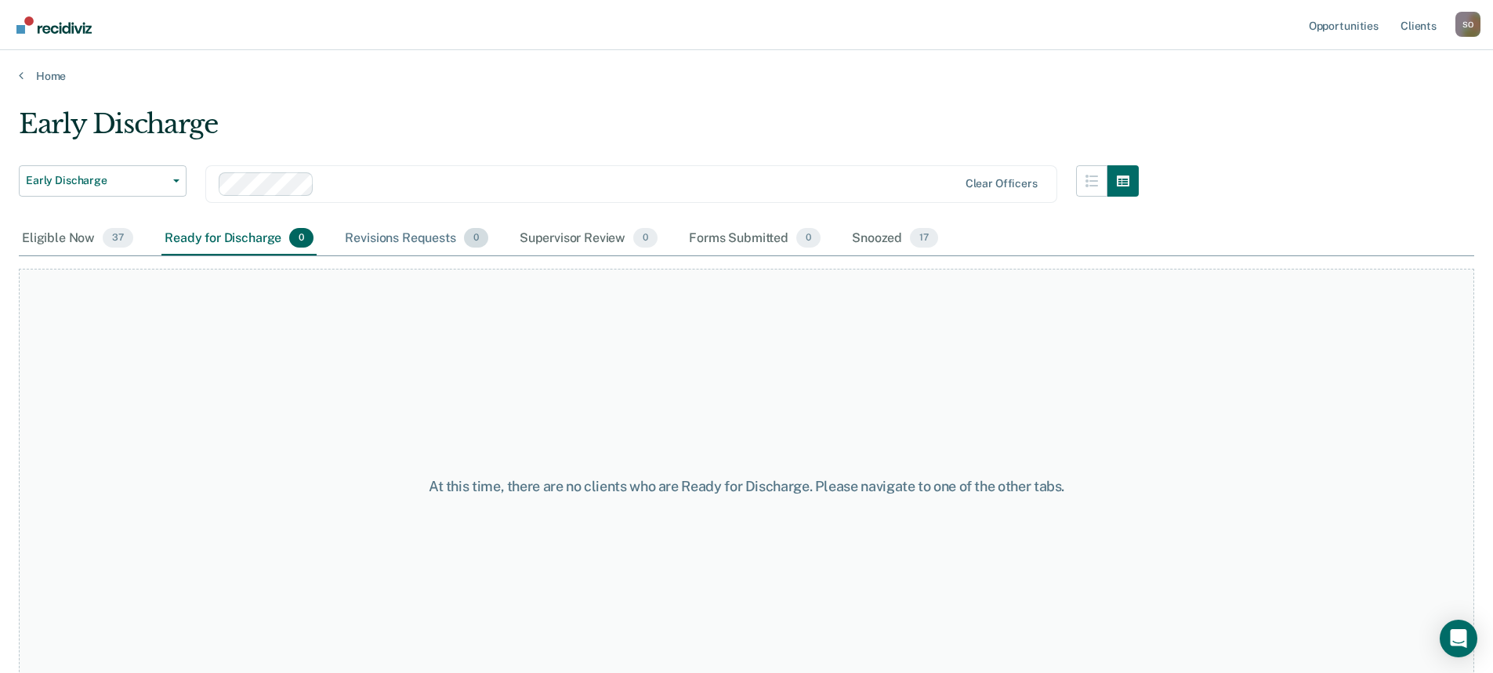
click at [403, 235] on div "Revisions Requests 0" at bounding box center [416, 239] width 149 height 34
click at [242, 240] on div "Ready for Discharge 0" at bounding box center [238, 239] width 155 height 34
click at [71, 237] on div "Eligible Now 37" at bounding box center [78, 239] width 118 height 34
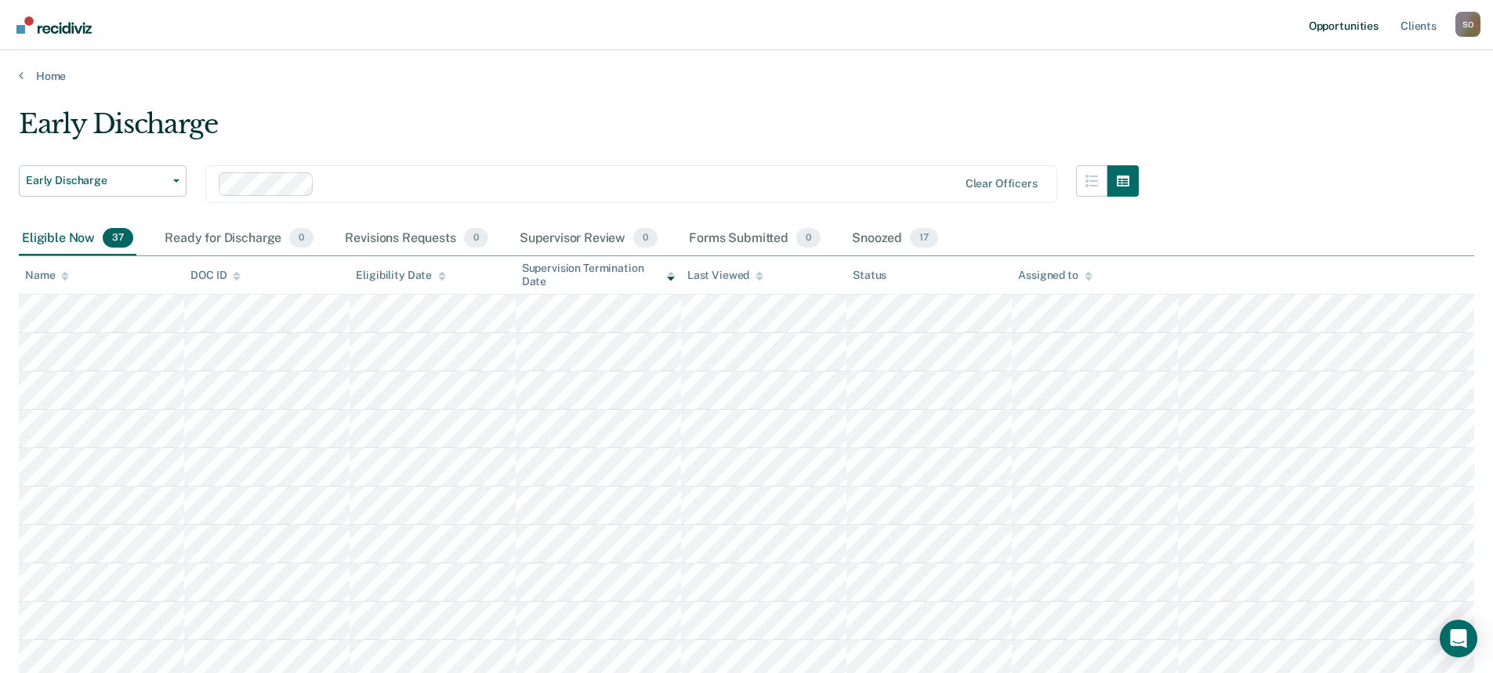
click at [1353, 27] on link "Opportunities" at bounding box center [1343, 25] width 76 height 50
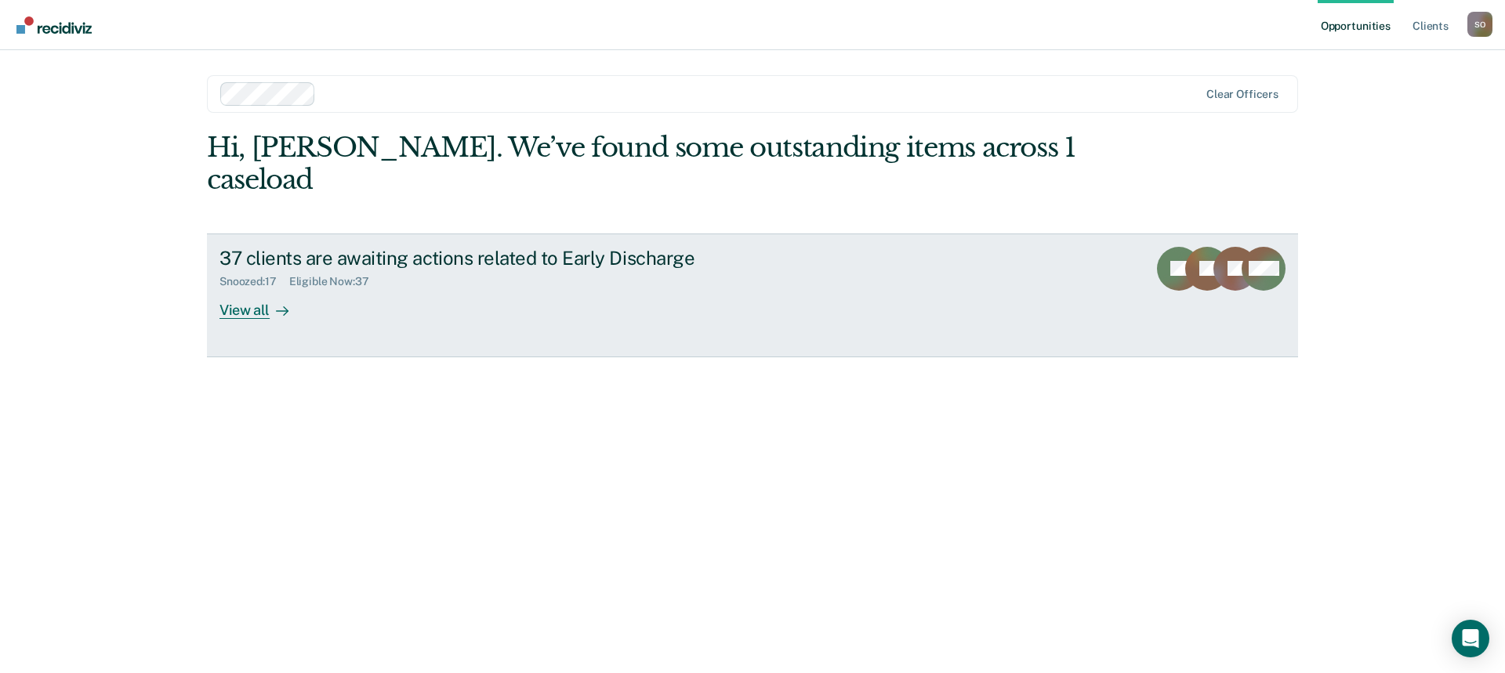
click at [245, 288] on div "View all" at bounding box center [263, 303] width 88 height 31
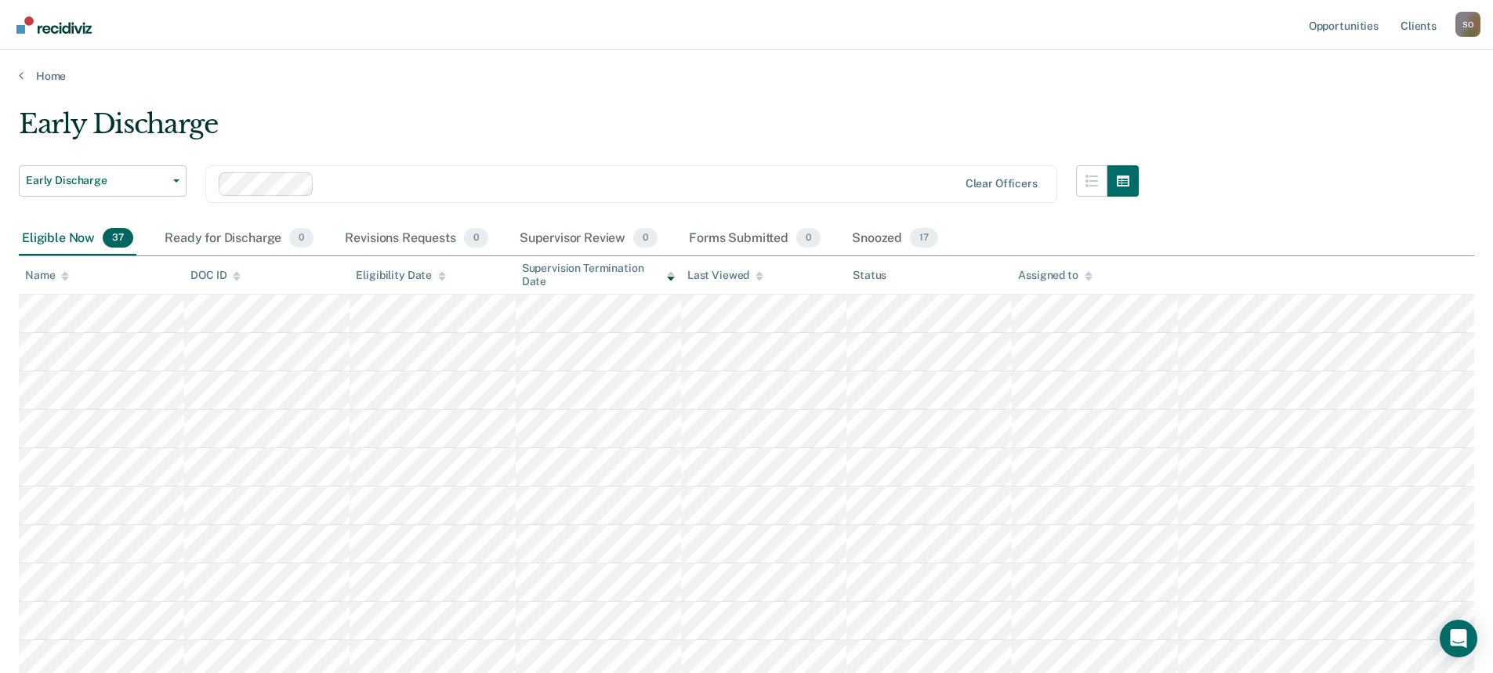
click at [183, 346] on tr at bounding box center [746, 352] width 1455 height 38
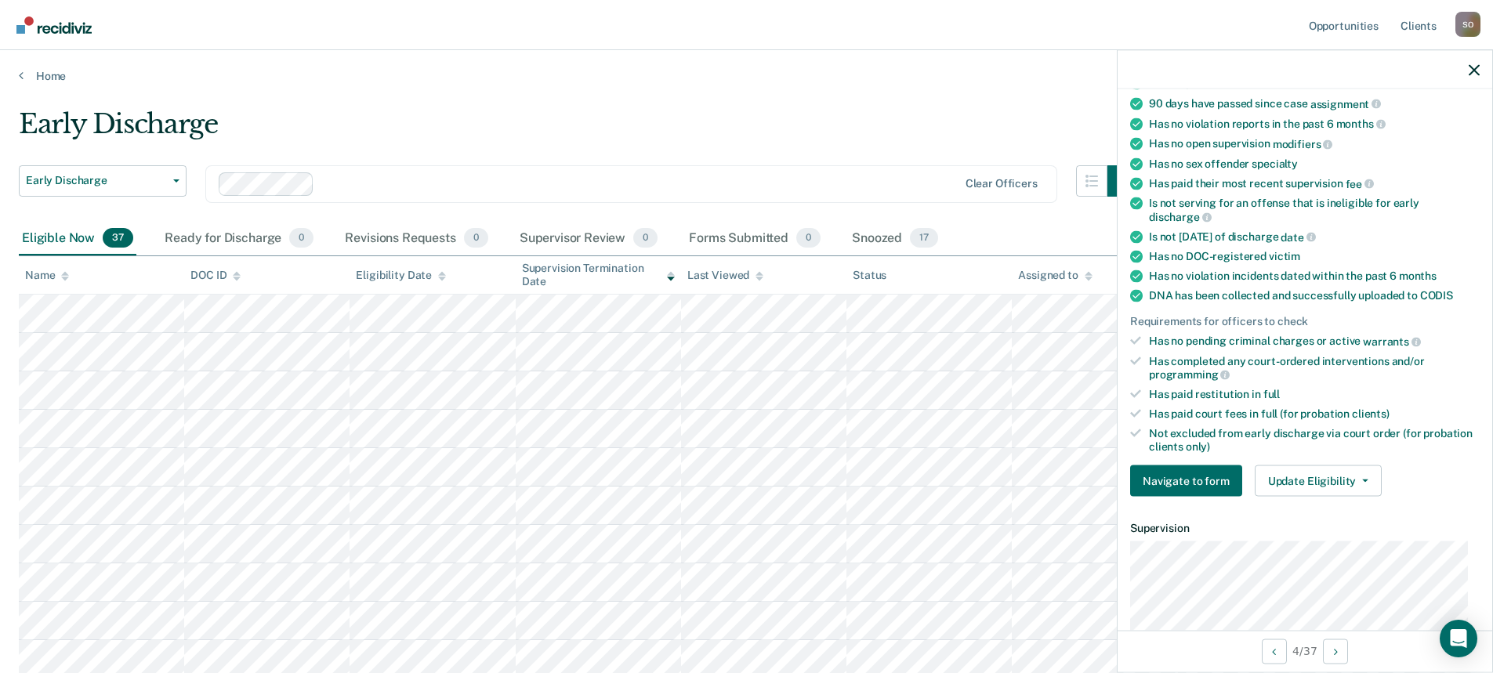
scroll to position [157, 0]
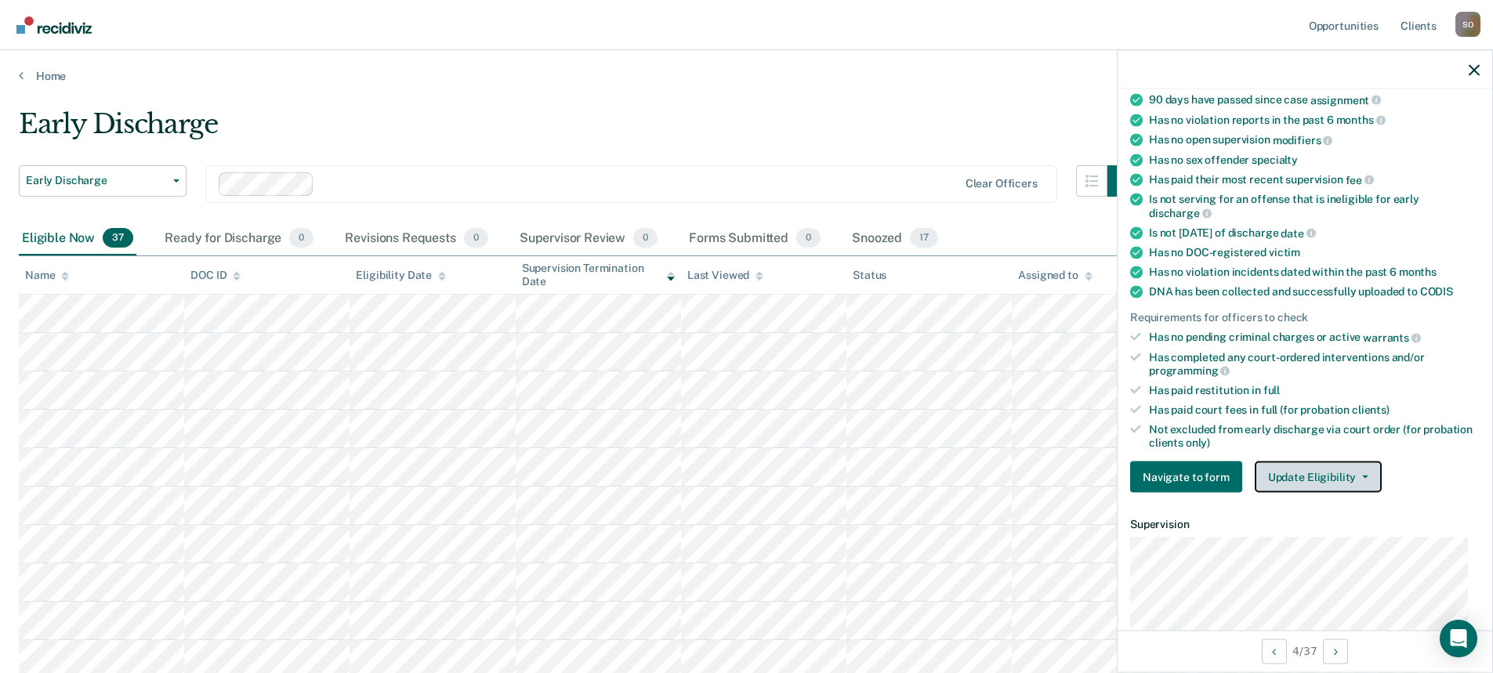
click at [1356, 476] on span "button" at bounding box center [1362, 477] width 13 height 3
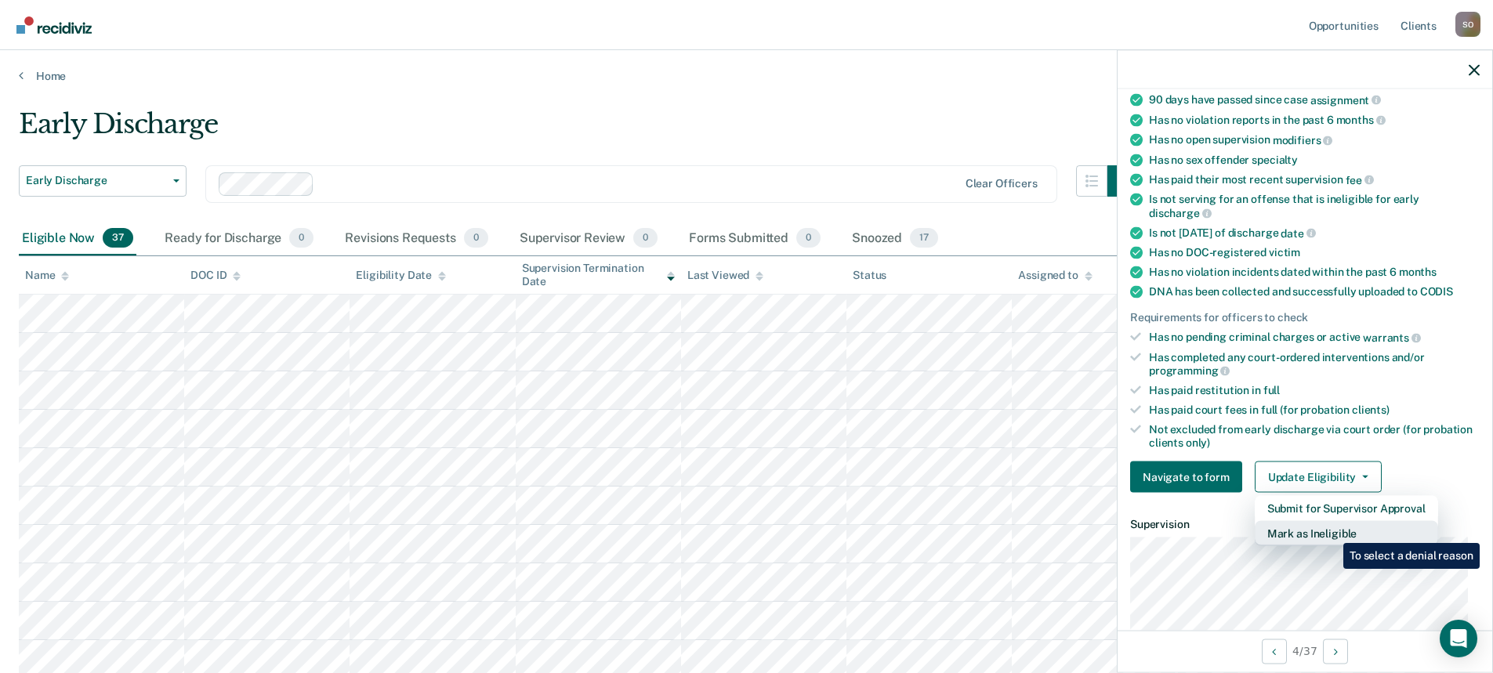
click at [1331, 531] on button "Mark as Ineligible" at bounding box center [1346, 533] width 183 height 25
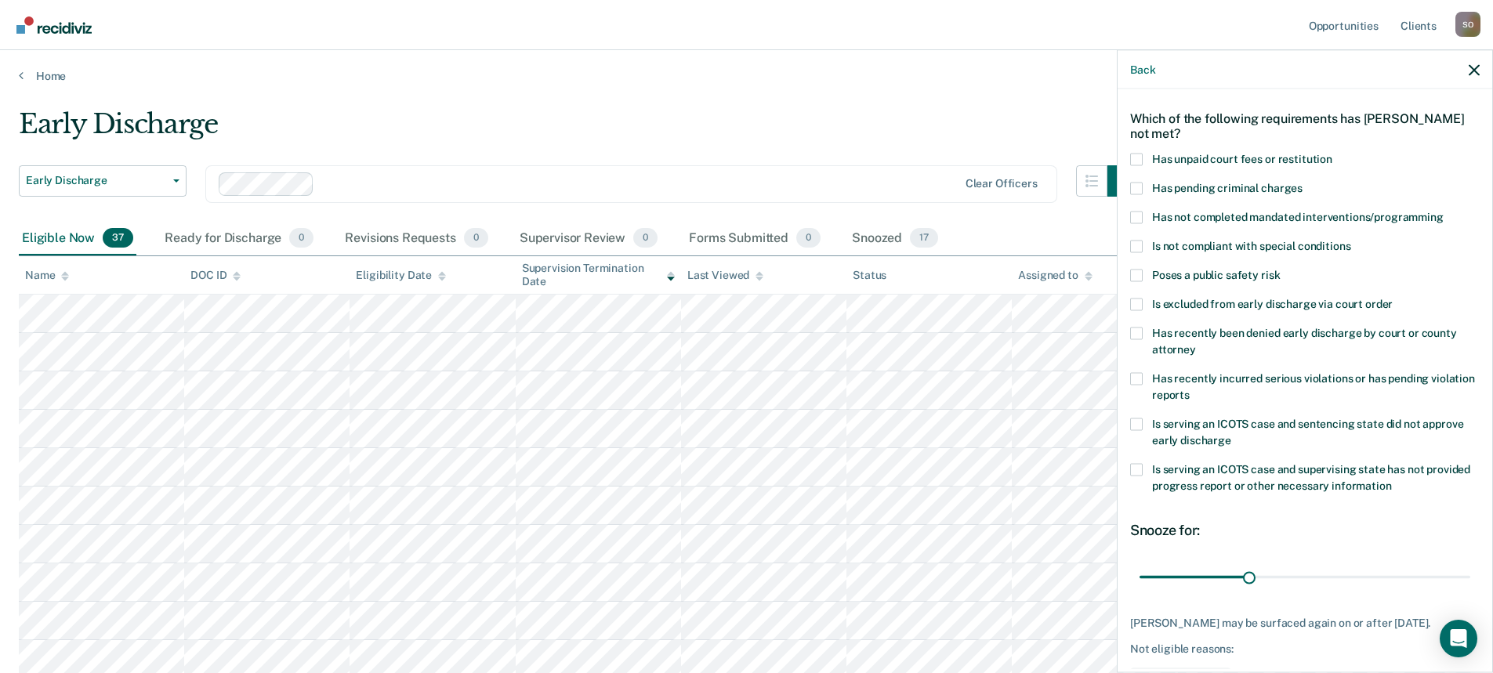
scroll to position [0, 0]
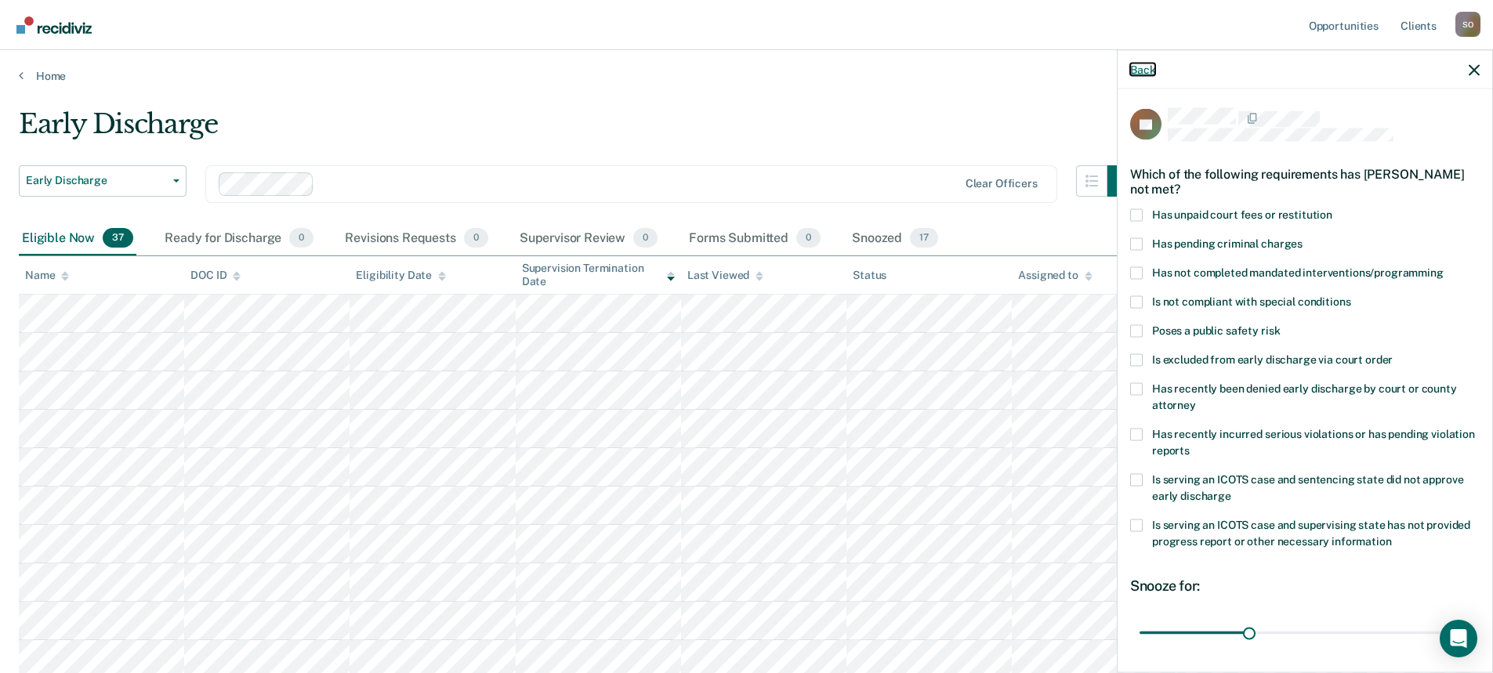
click at [1144, 71] on button "Back" at bounding box center [1142, 69] width 25 height 13
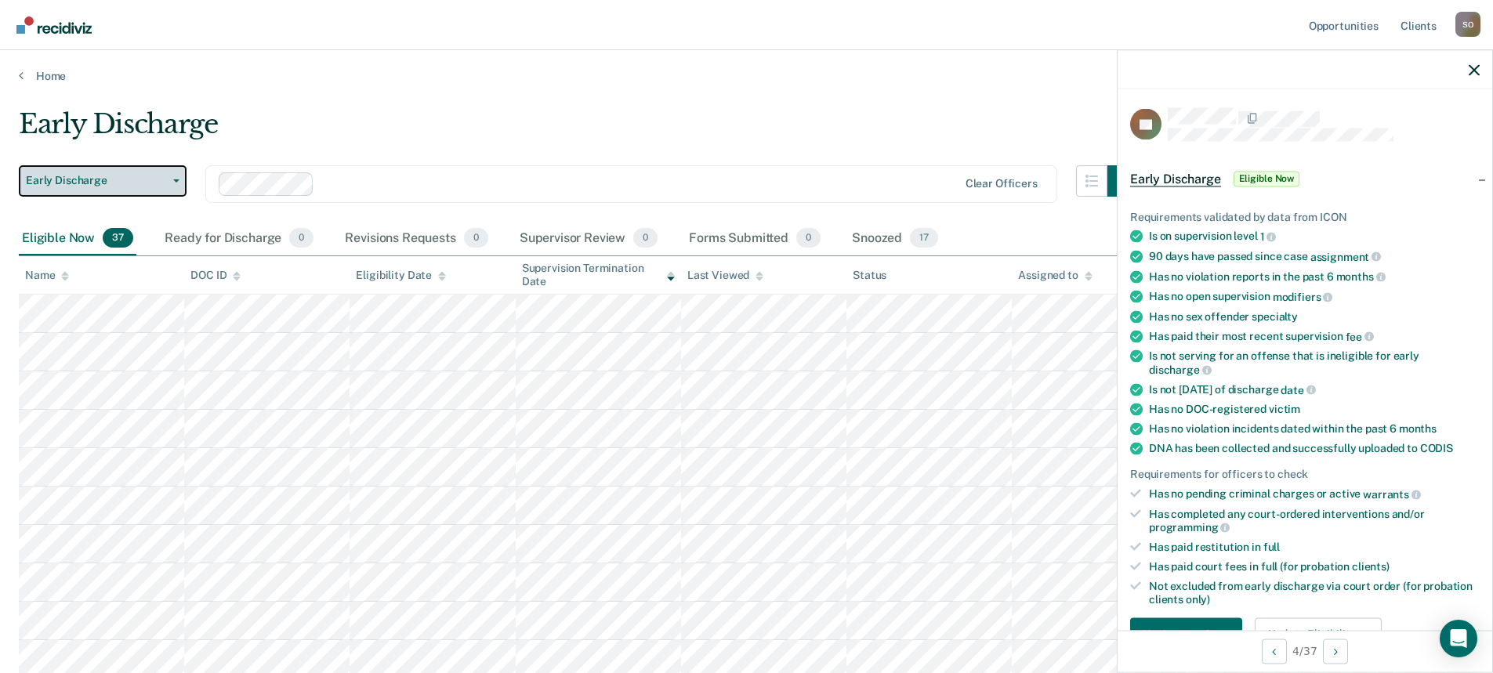
click at [176, 184] on button "Early Discharge" at bounding box center [103, 180] width 168 height 31
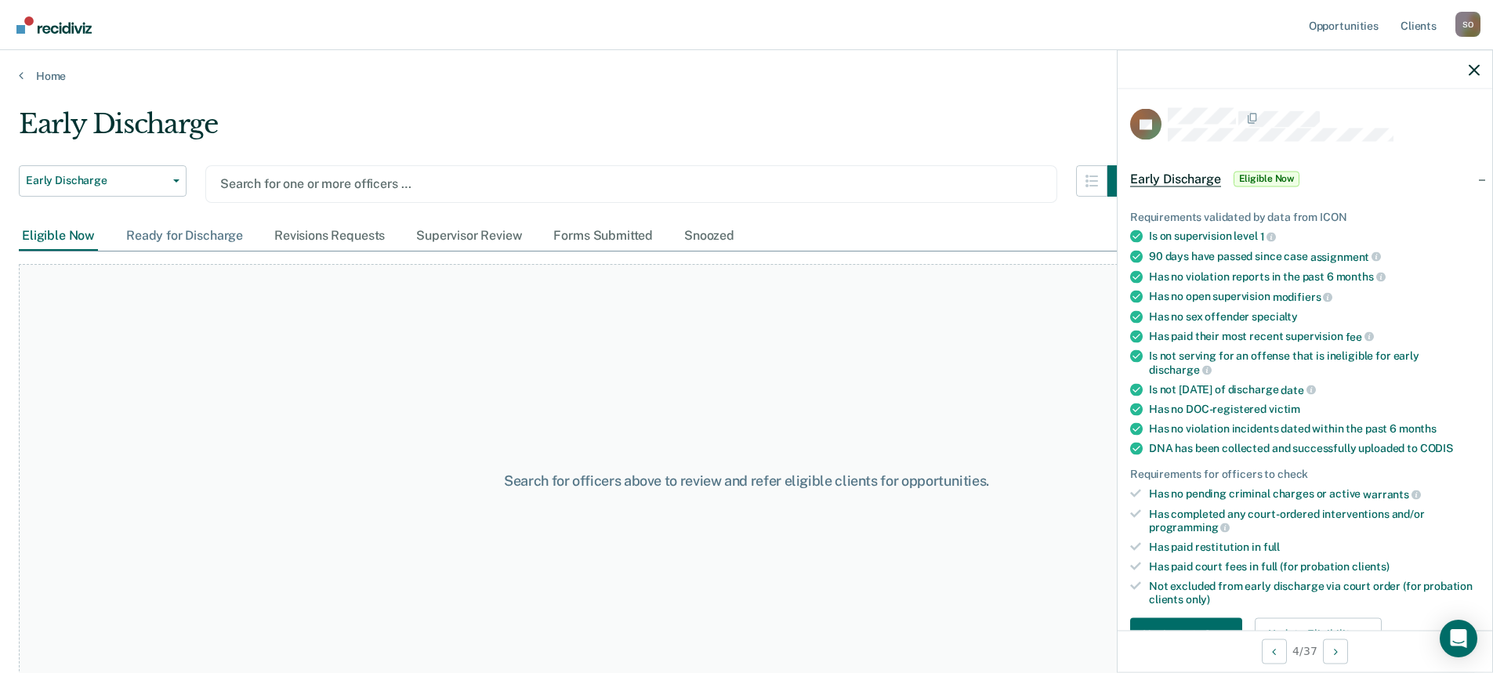
click at [209, 234] on div "Ready for Discharge" at bounding box center [184, 236] width 123 height 29
click at [273, 181] on div at bounding box center [631, 184] width 822 height 18
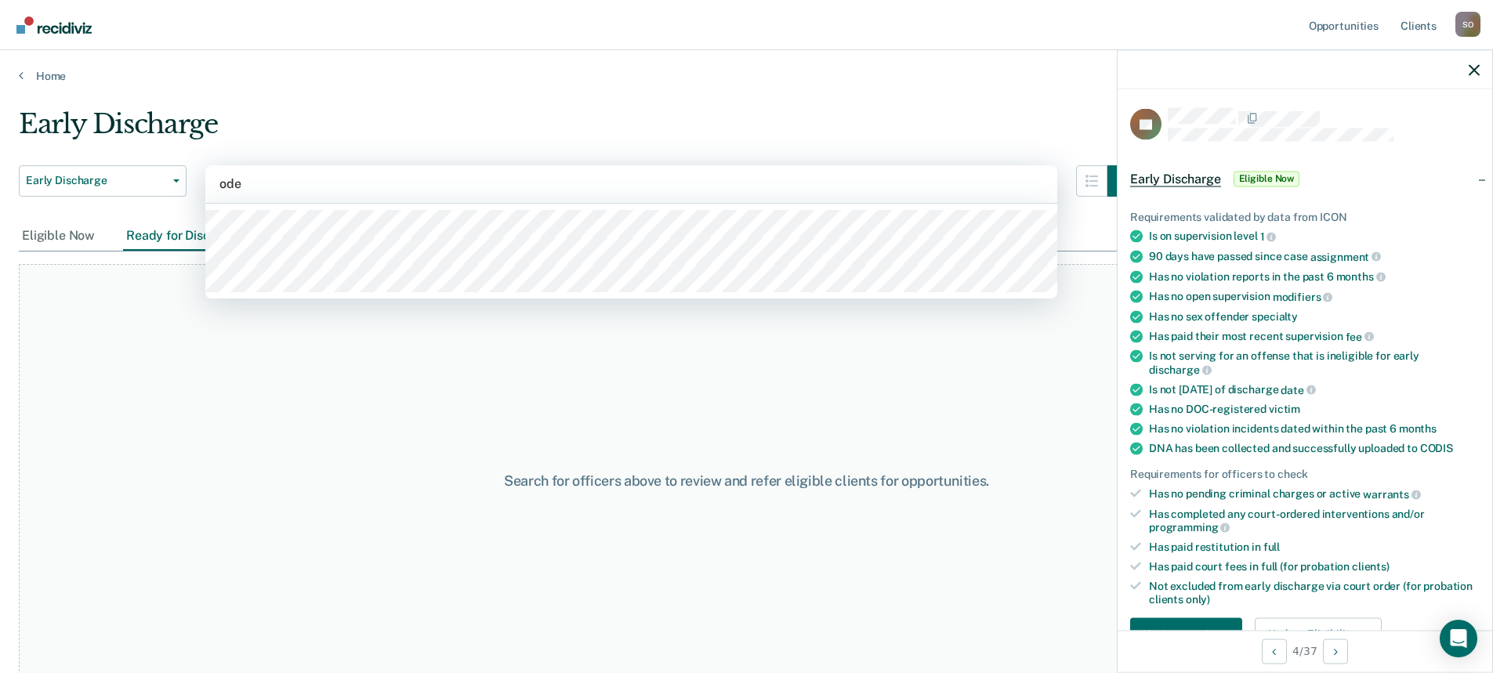
type input "oden"
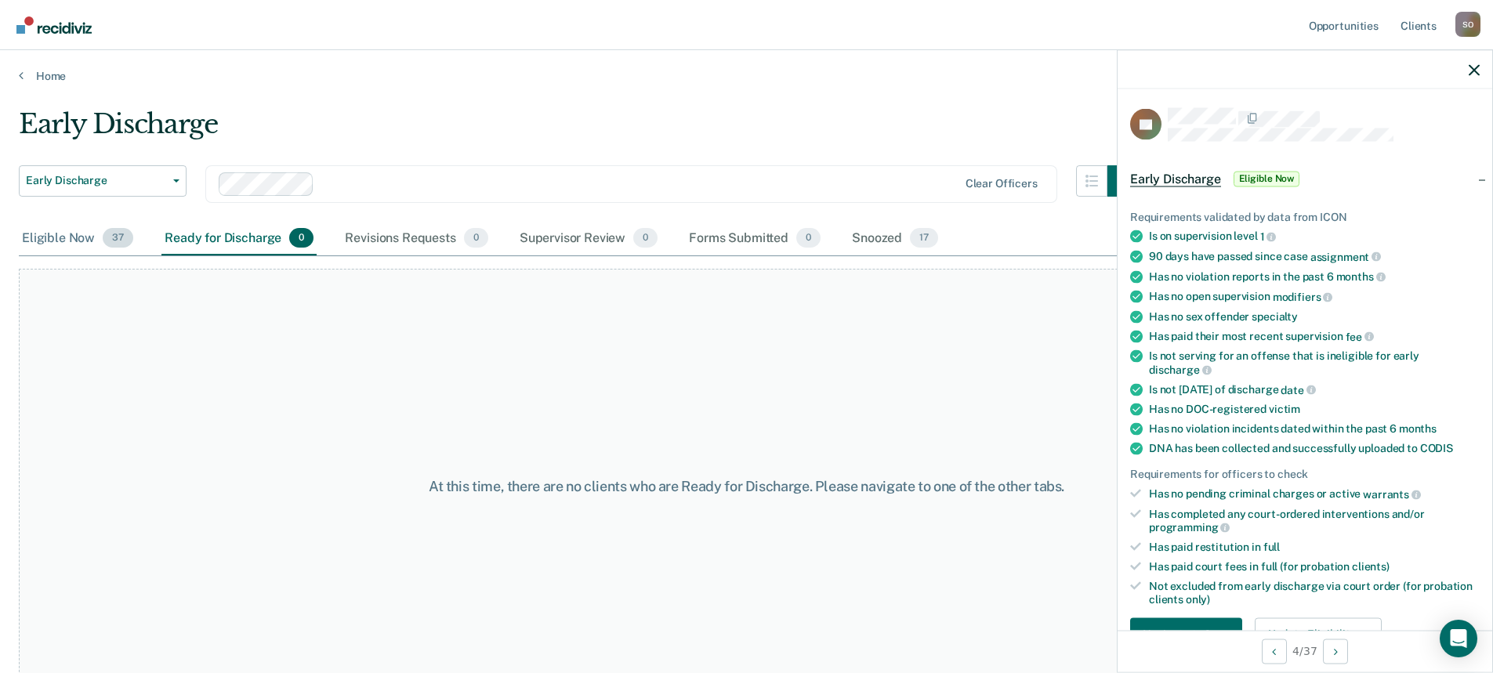
click at [45, 241] on div "Eligible Now 37" at bounding box center [78, 239] width 118 height 34
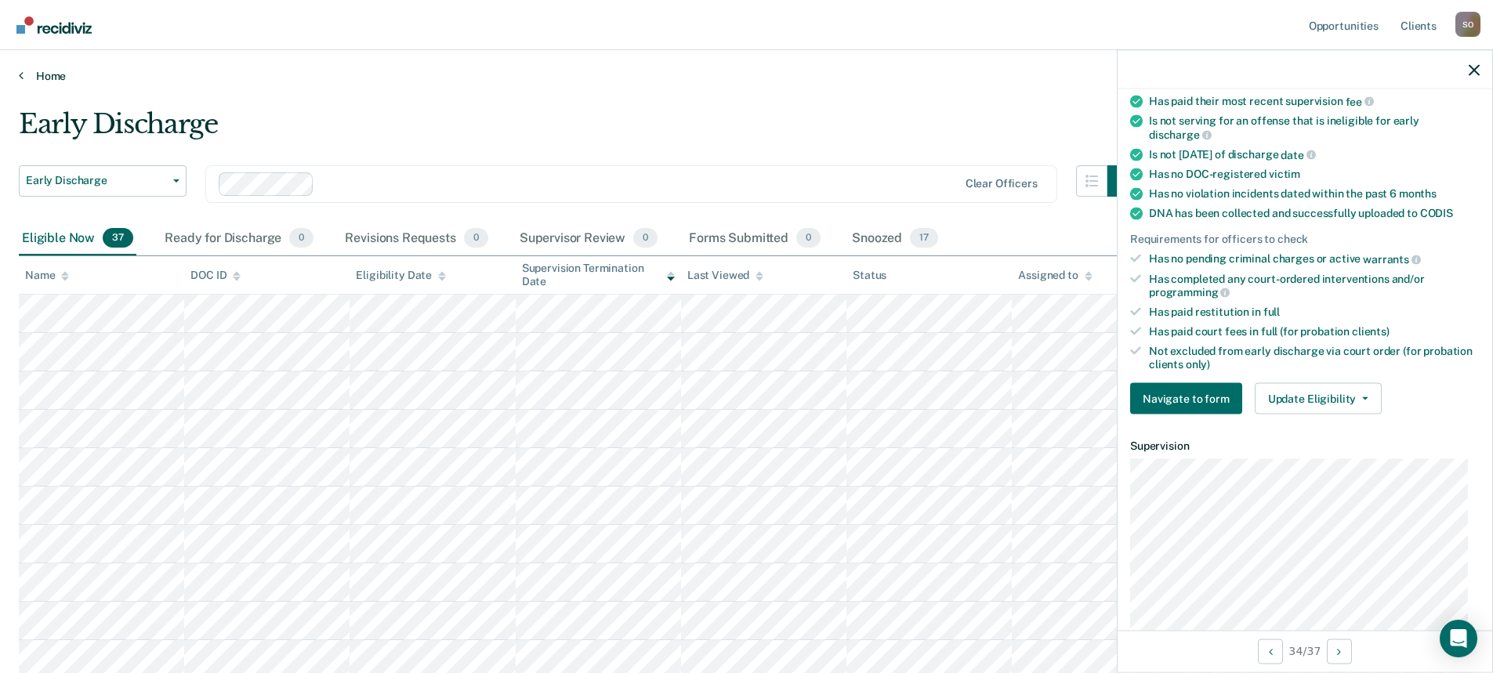
click at [45, 76] on link "Home" at bounding box center [746, 76] width 1455 height 14
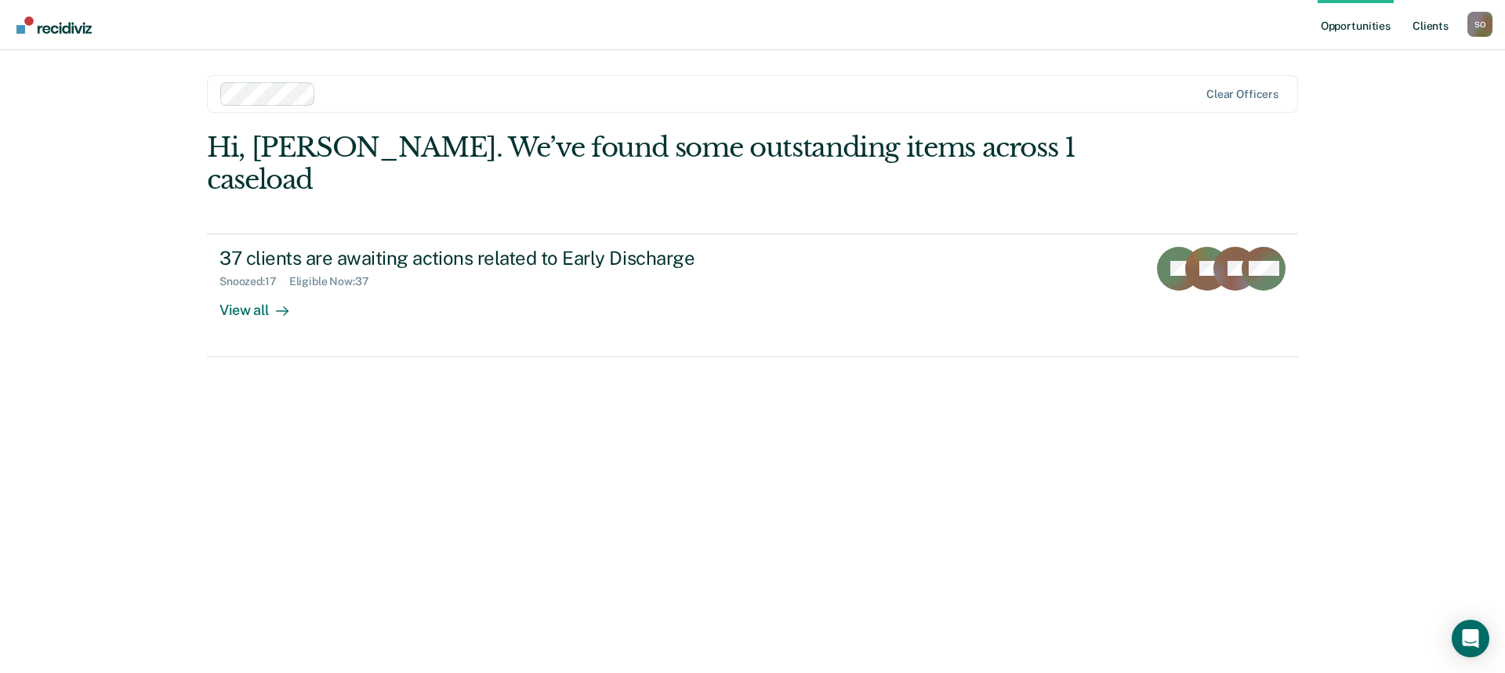
click at [1424, 24] on link "Client s" at bounding box center [1430, 25] width 42 height 50
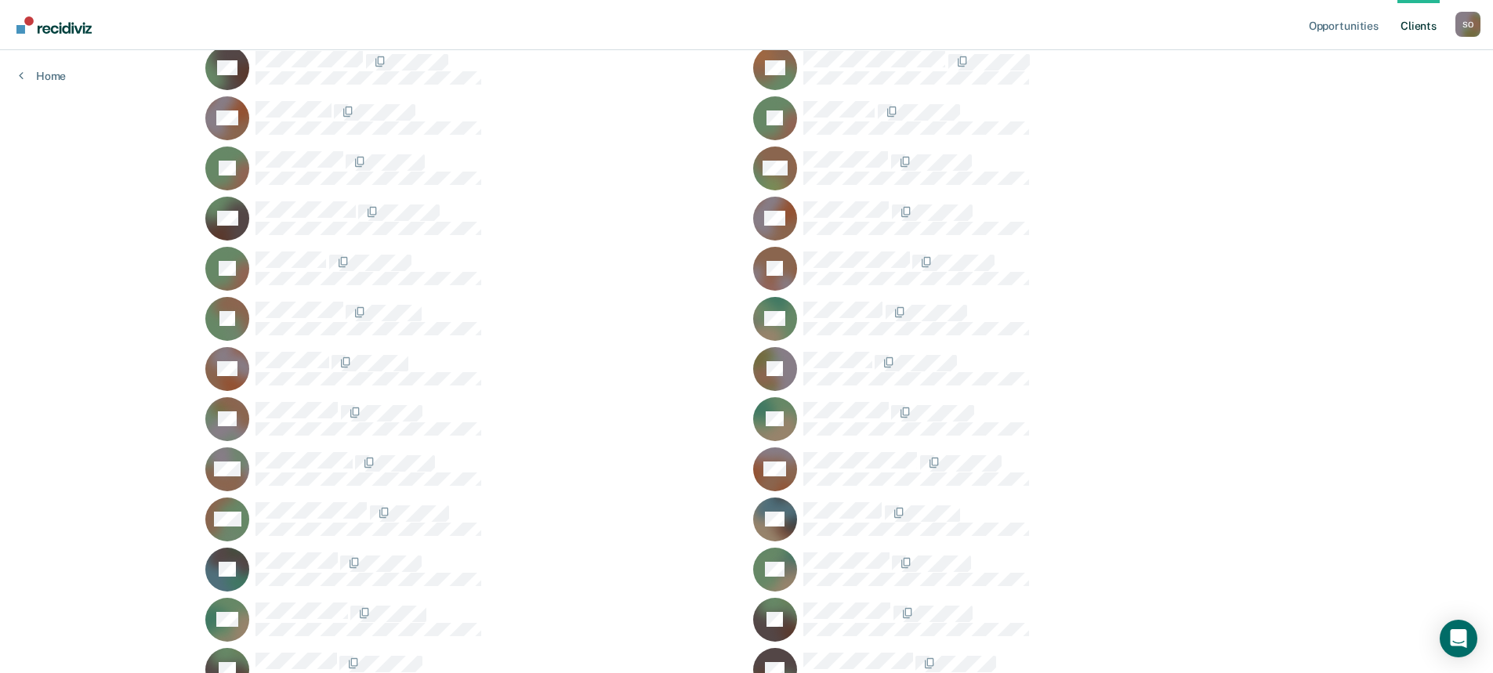
scroll to position [862, 0]
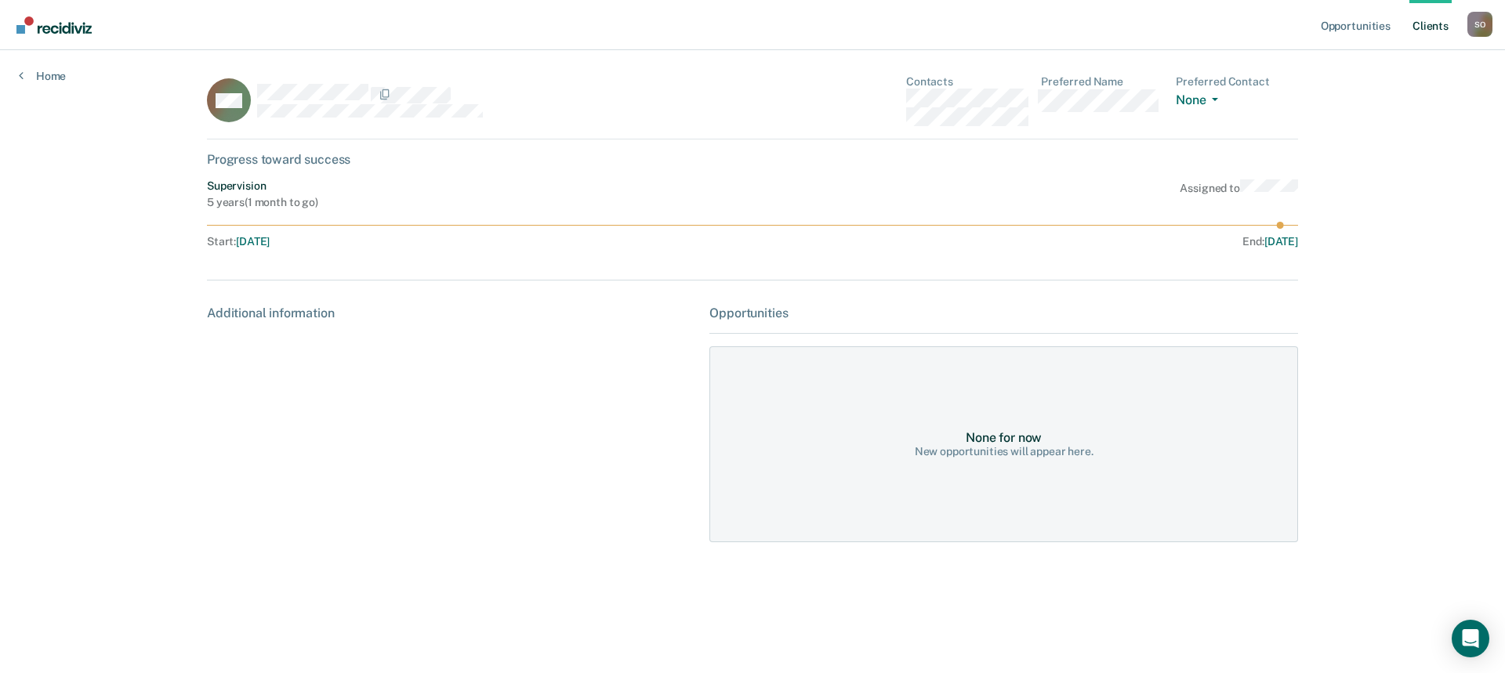
click at [239, 183] on div "Supervision" at bounding box center [262, 185] width 111 height 13
click at [256, 155] on div "Progress toward success" at bounding box center [752, 159] width 1091 height 15
click at [34, 76] on link "Home" at bounding box center [42, 76] width 47 height 14
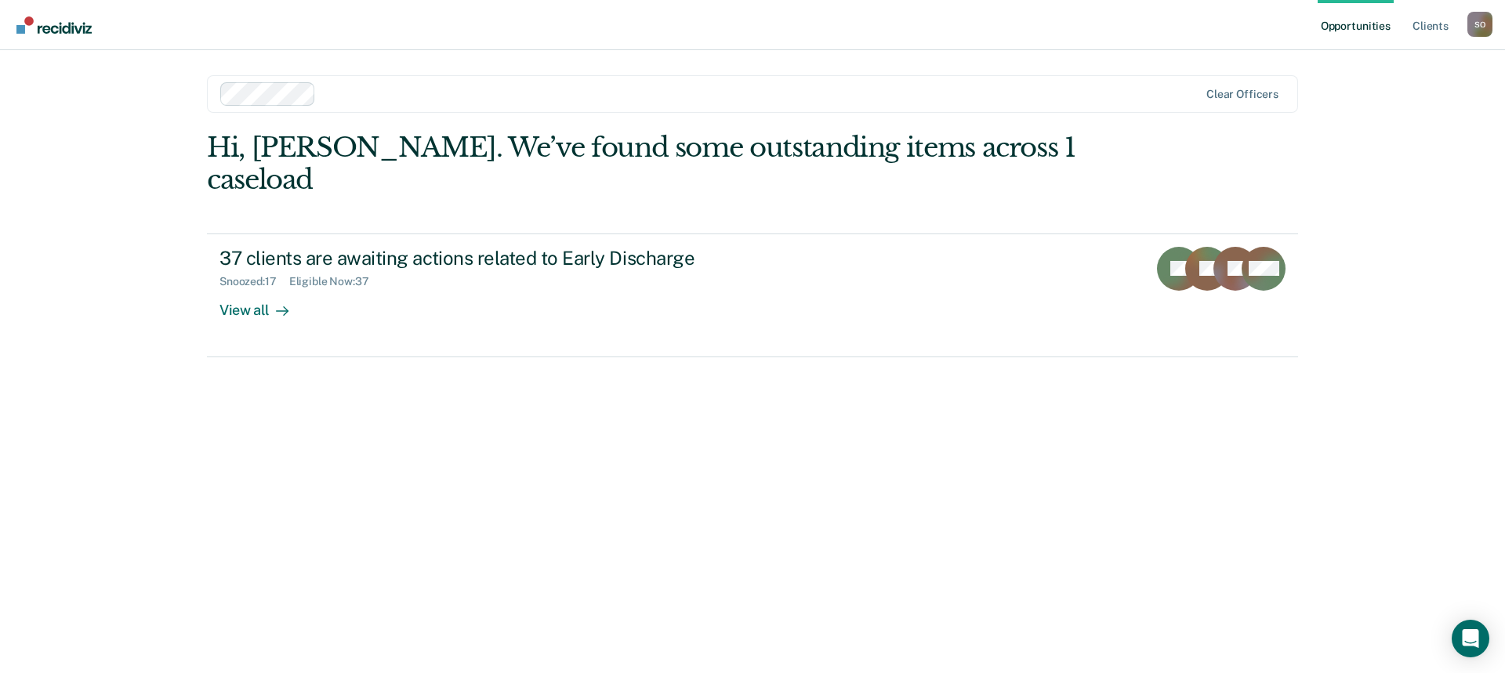
click at [514, 150] on div "Hi, Stacy. We’ve found some outstanding items across 1 caseload" at bounding box center [643, 164] width 873 height 64
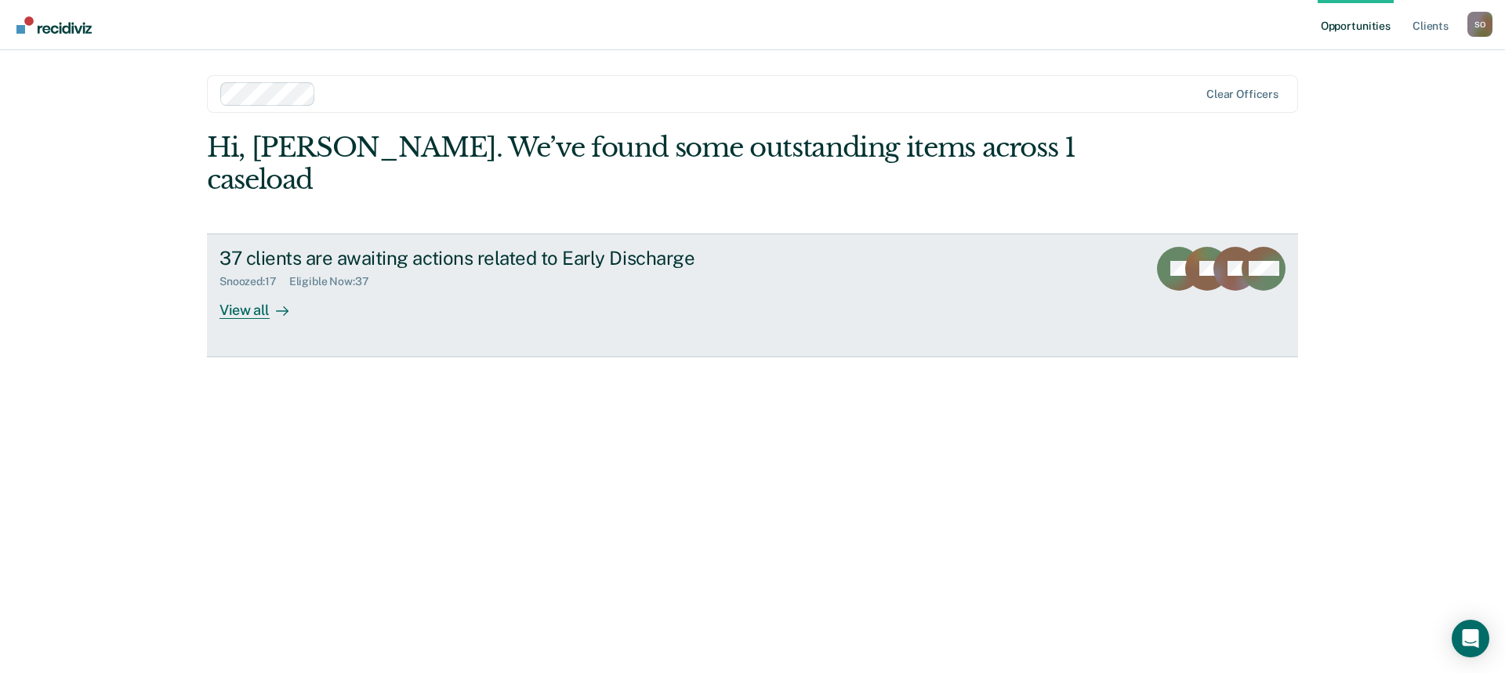
click at [252, 275] on div "Snoozed : 17" at bounding box center [254, 281] width 70 height 13
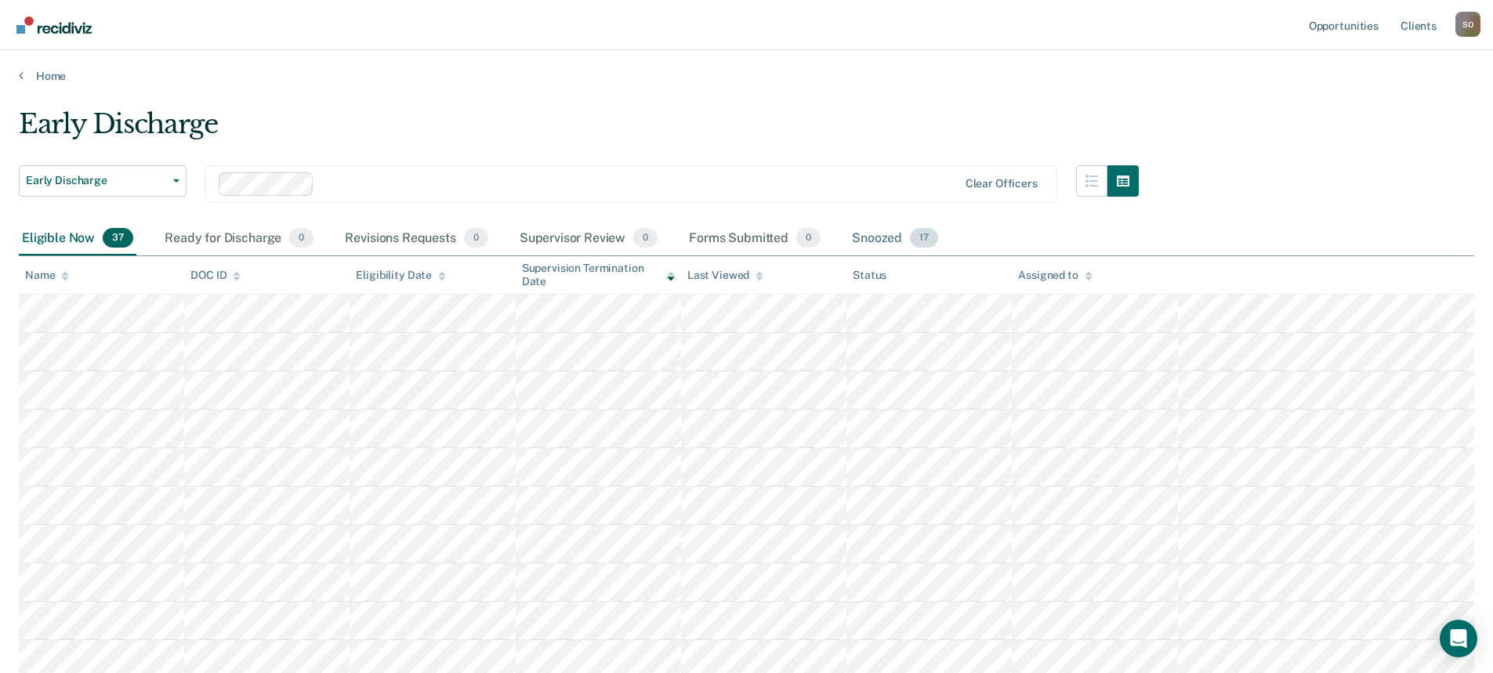
click at [888, 241] on div "Snoozed 17" at bounding box center [895, 239] width 92 height 34
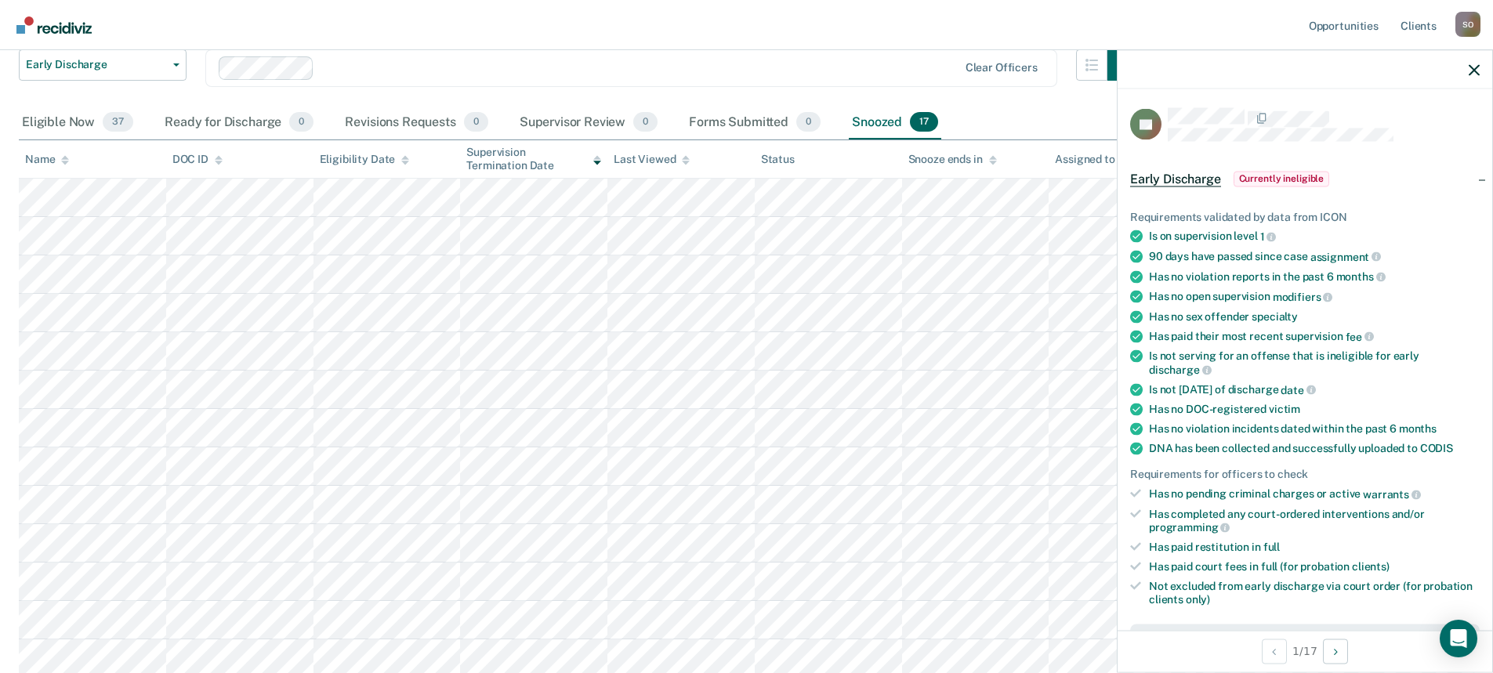
scroll to position [78, 0]
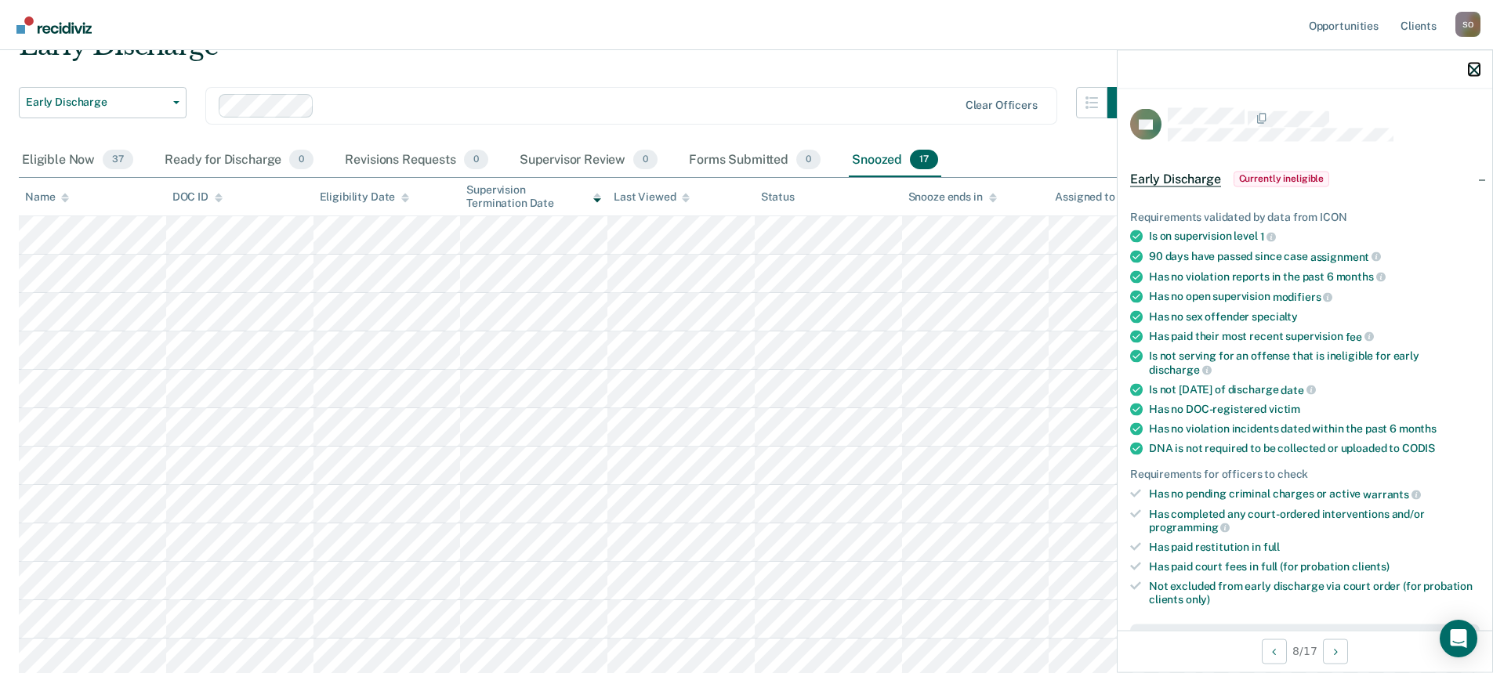
click at [1469, 63] on button "button" at bounding box center [1473, 69] width 11 height 13
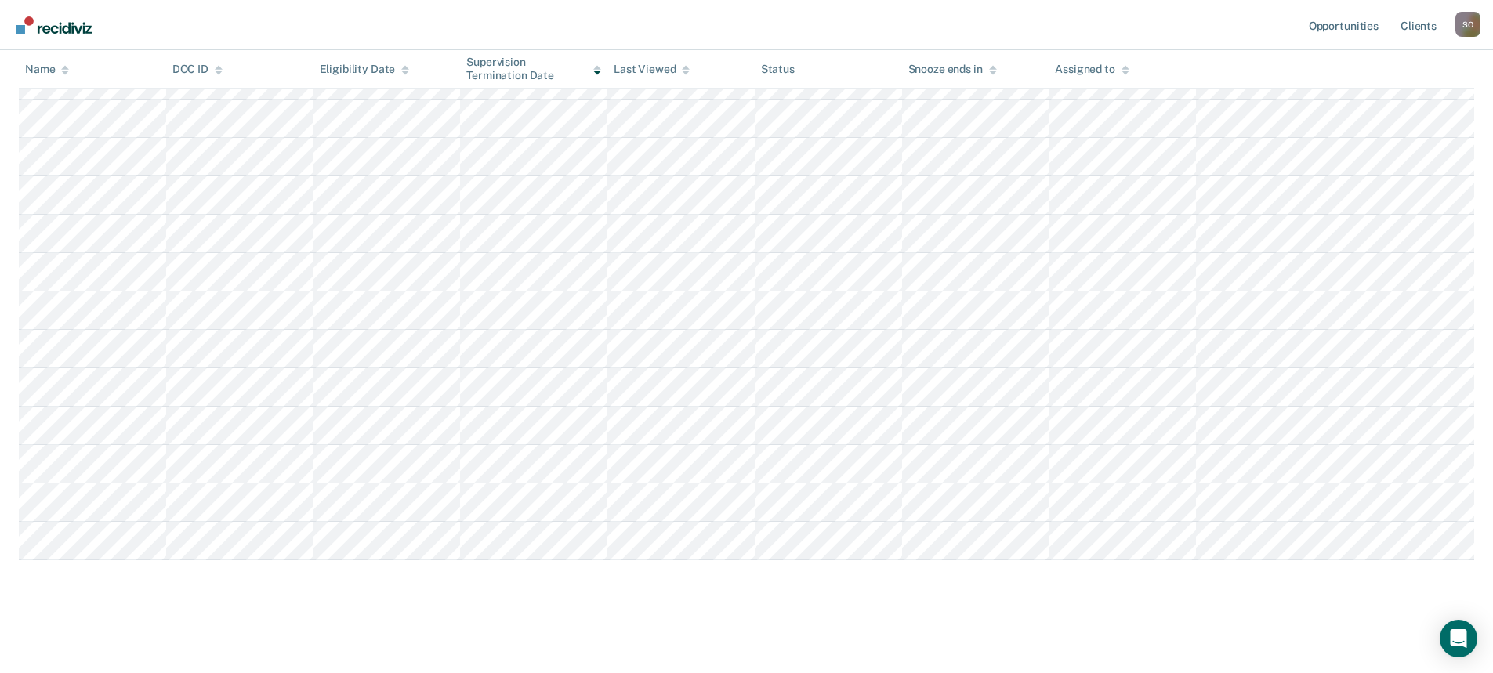
scroll to position [0, 0]
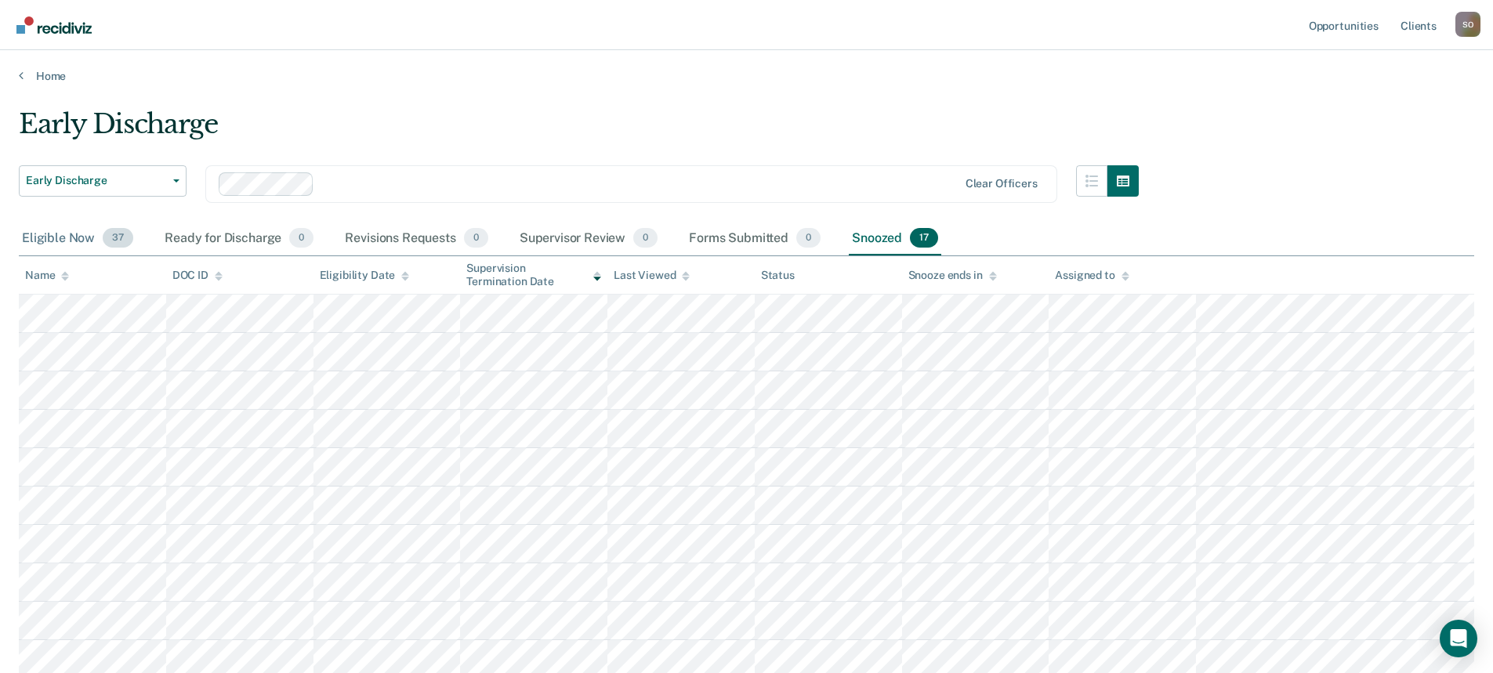
click at [69, 234] on div "Eligible Now 37" at bounding box center [78, 239] width 118 height 34
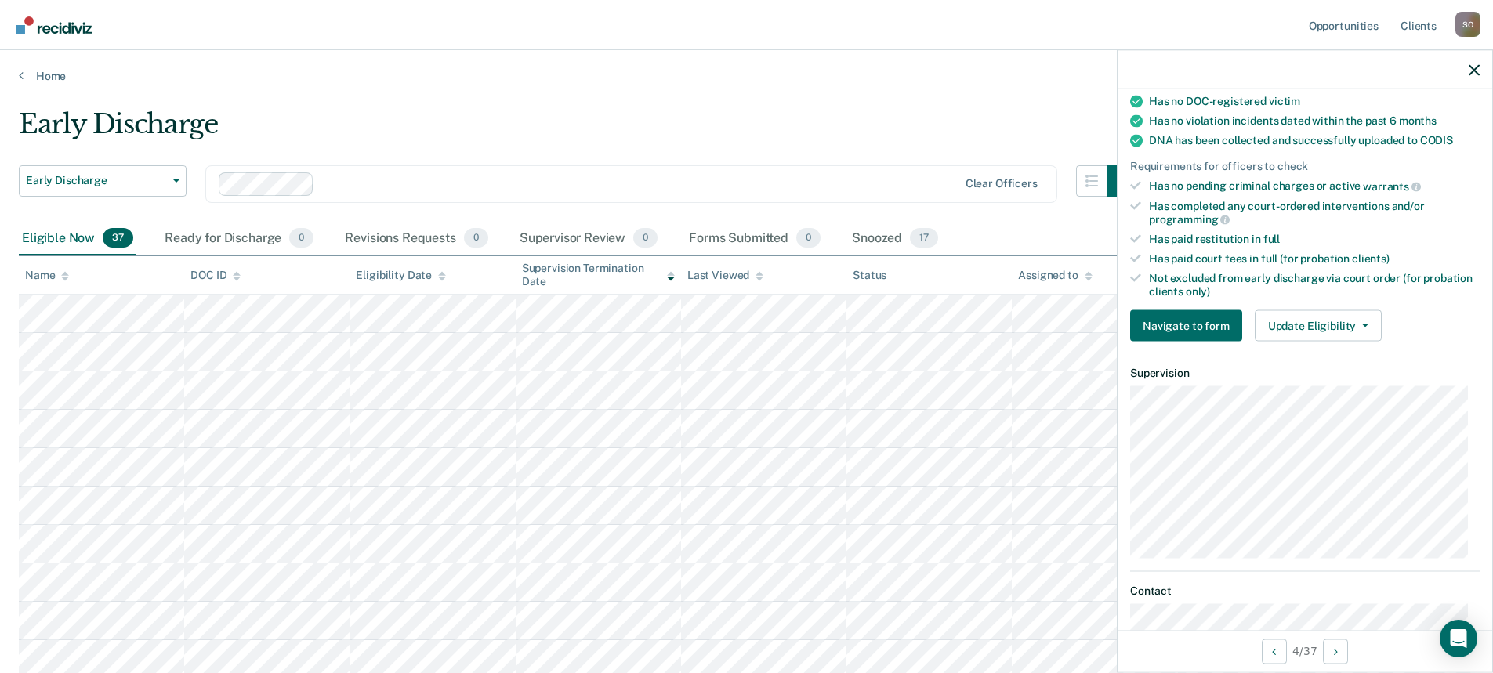
scroll to position [255, 0]
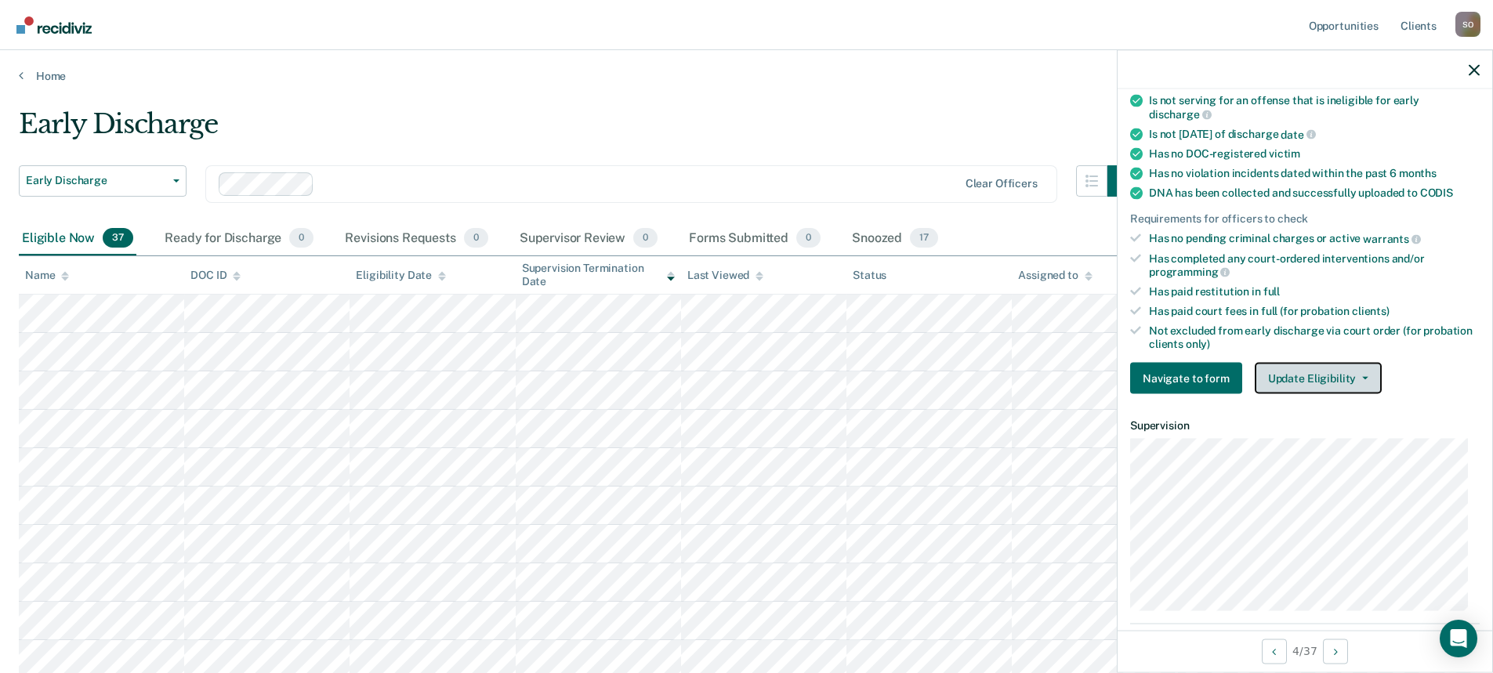
click at [1363, 378] on icon "button" at bounding box center [1365, 378] width 6 height 3
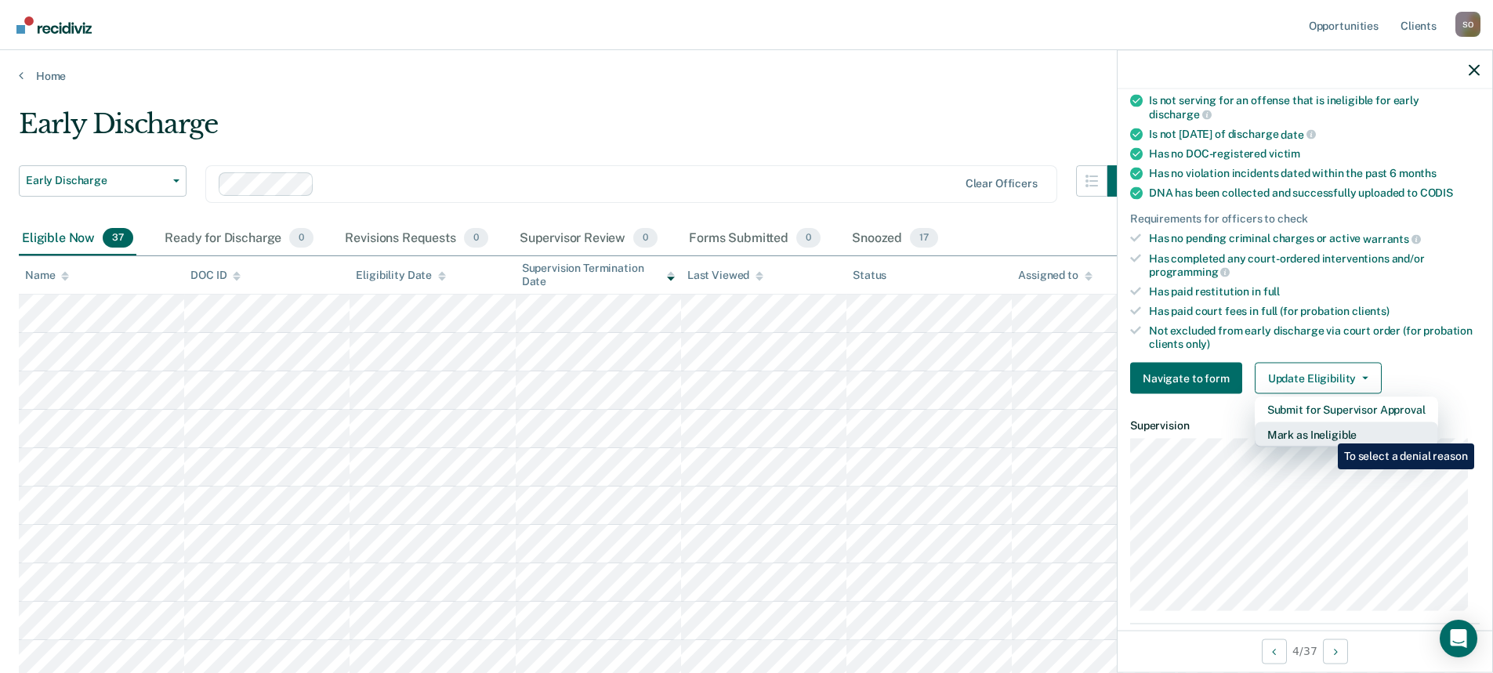
click at [1326, 432] on button "Mark as Ineligible" at bounding box center [1346, 434] width 183 height 25
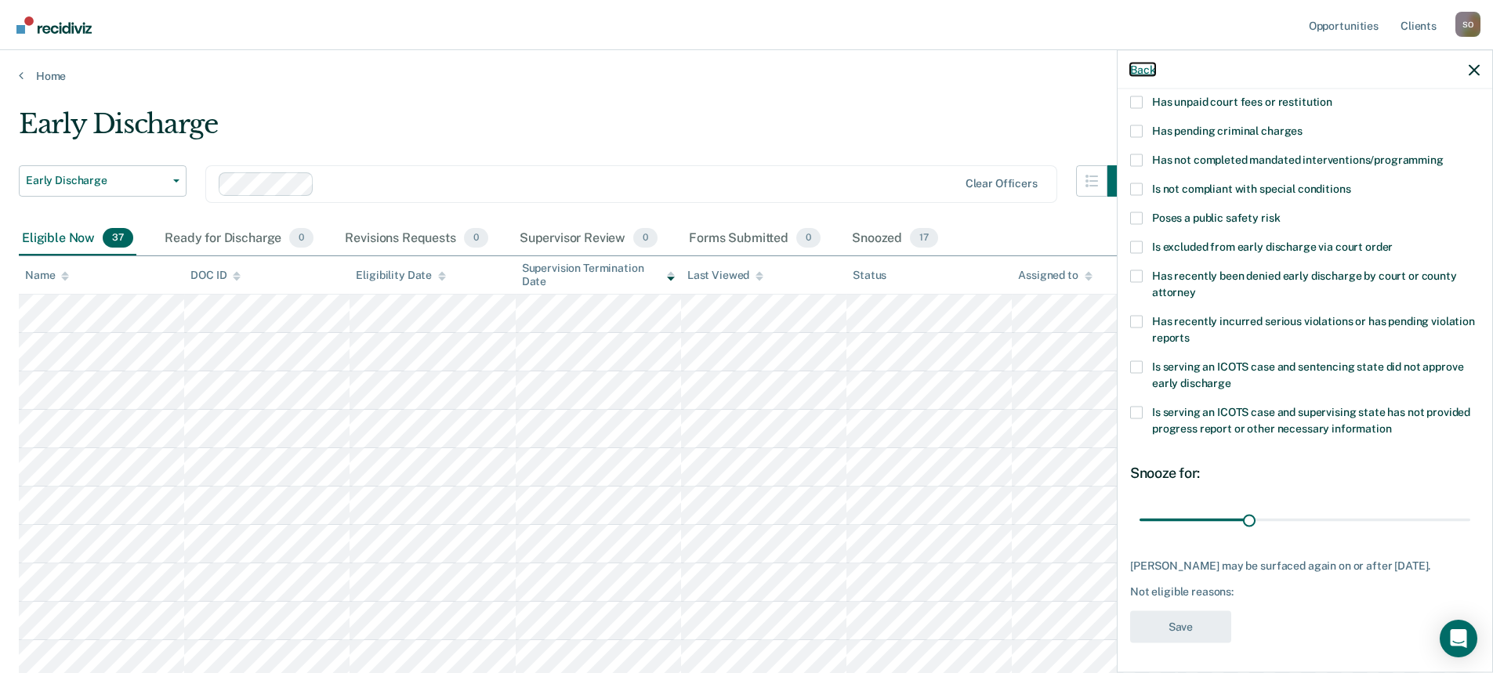
click at [1146, 68] on button "Back" at bounding box center [1142, 69] width 25 height 13
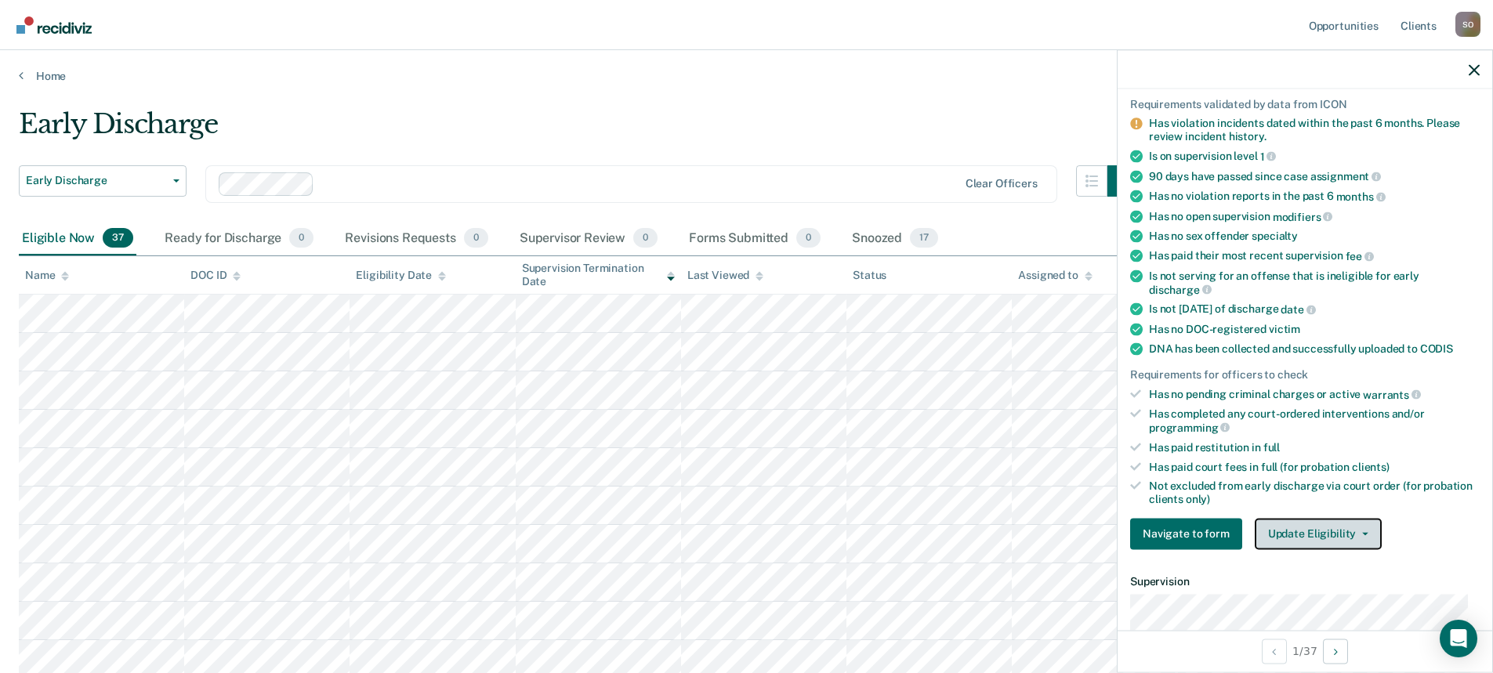
click at [1368, 527] on button "Update Eligibility" at bounding box center [1318, 533] width 127 height 31
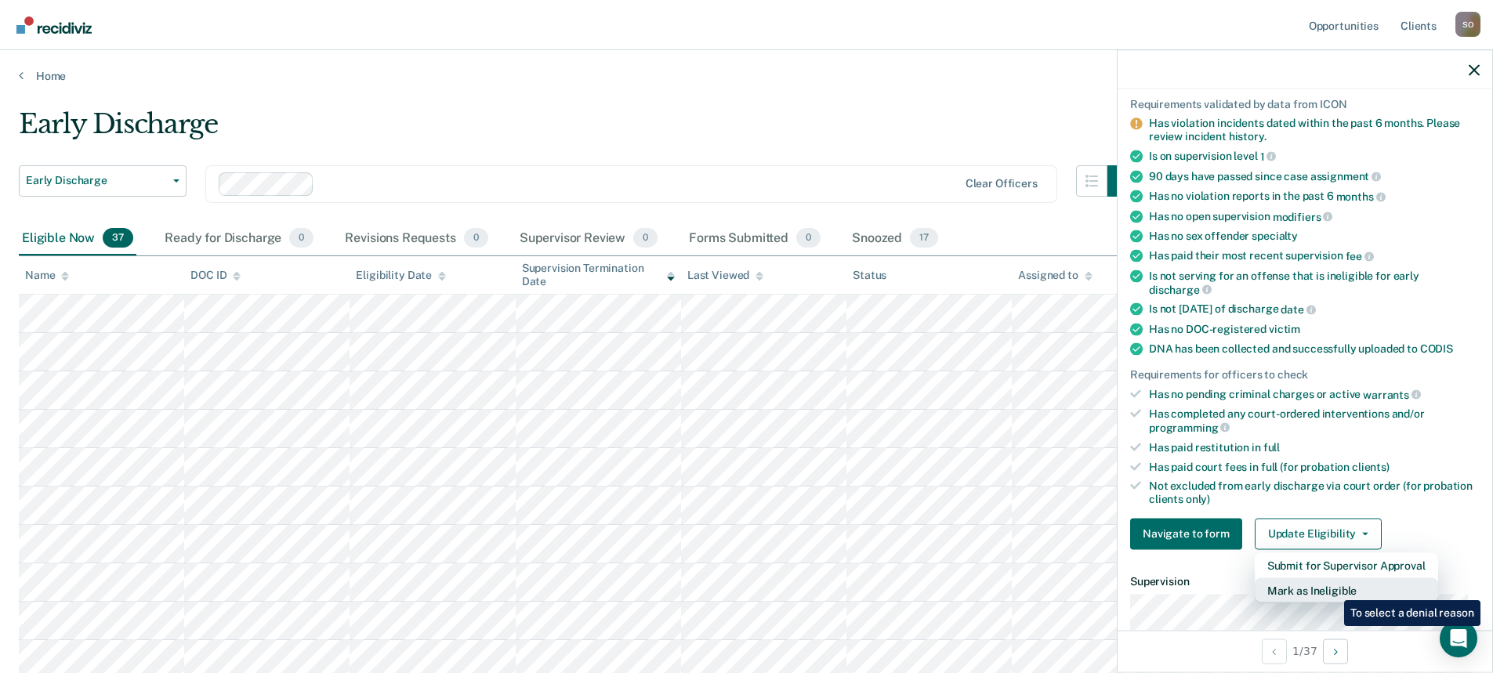
click at [1332, 588] on button "Mark as Ineligible" at bounding box center [1346, 590] width 183 height 25
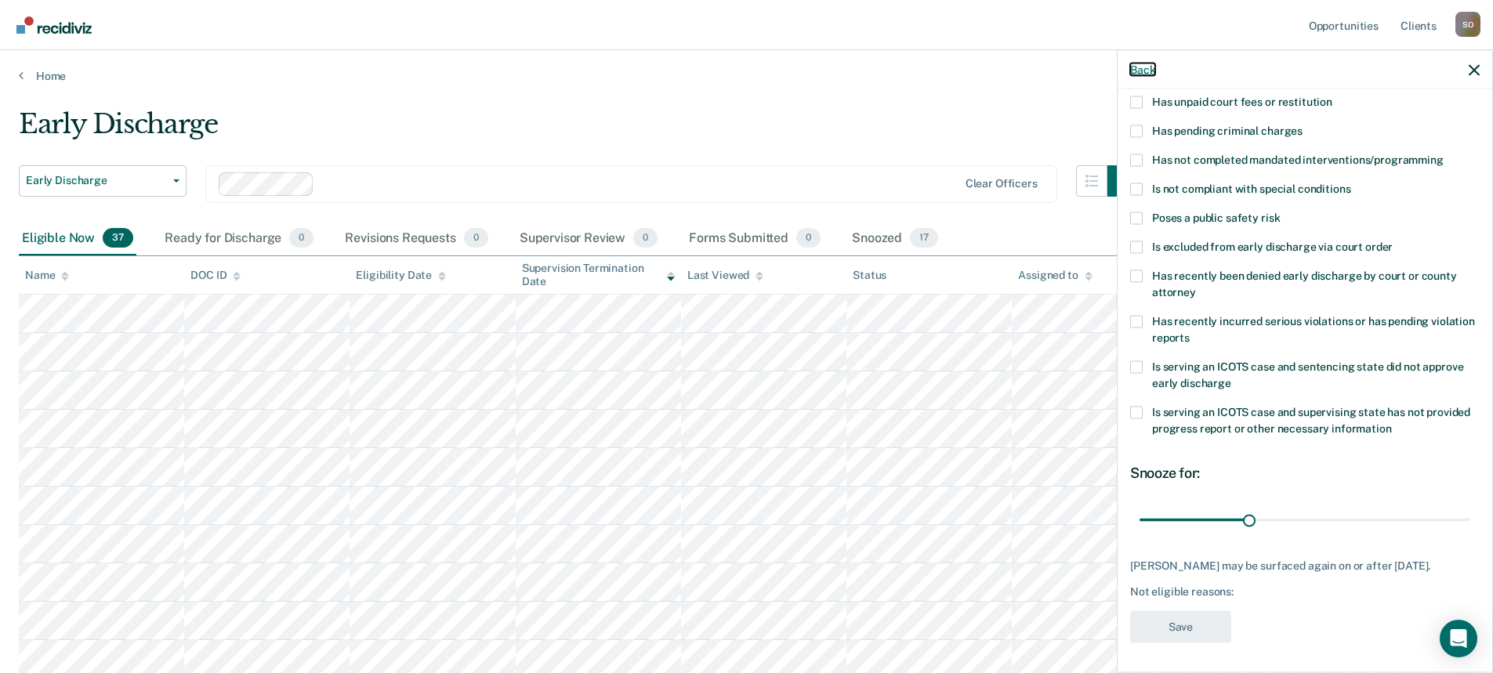
click at [1139, 69] on button "Back" at bounding box center [1142, 69] width 25 height 13
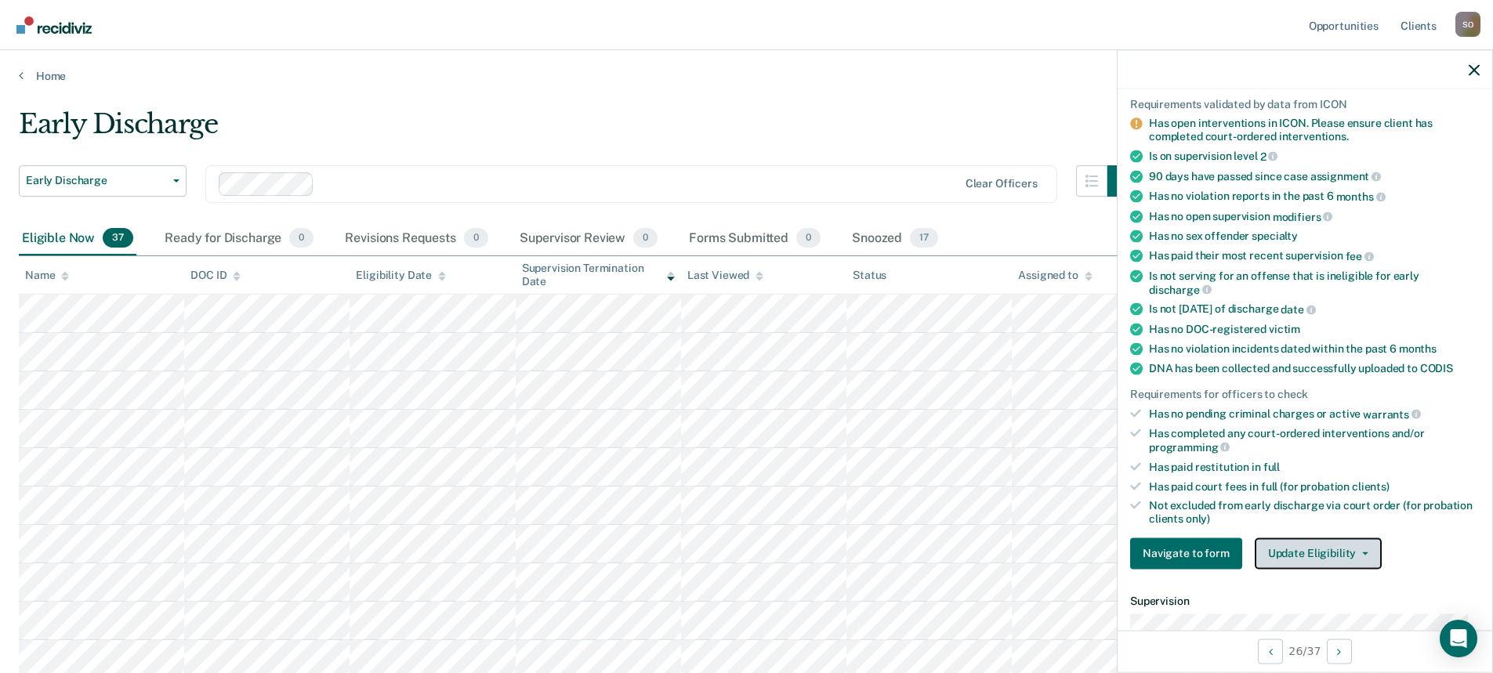
click at [1286, 551] on button "Update Eligibility" at bounding box center [1318, 553] width 127 height 31
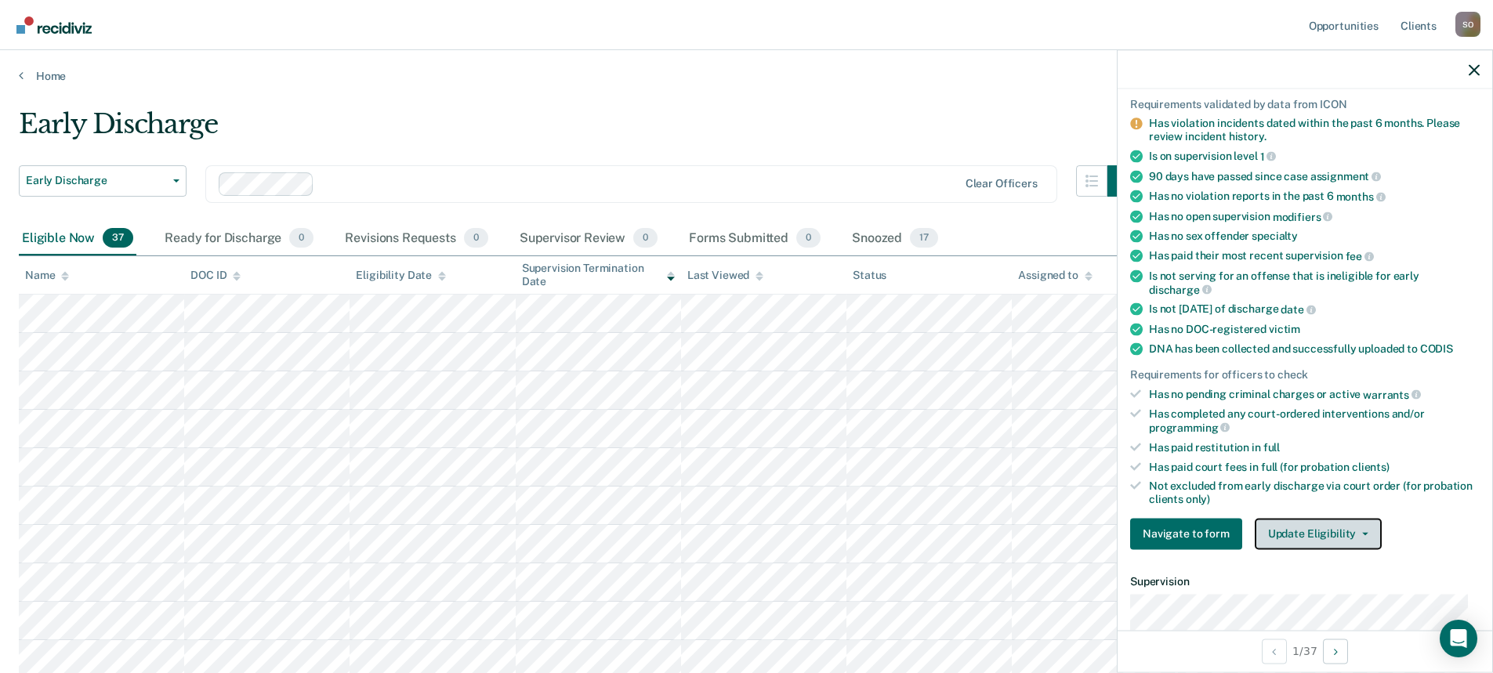
click at [1356, 530] on button "Update Eligibility" at bounding box center [1318, 533] width 127 height 31
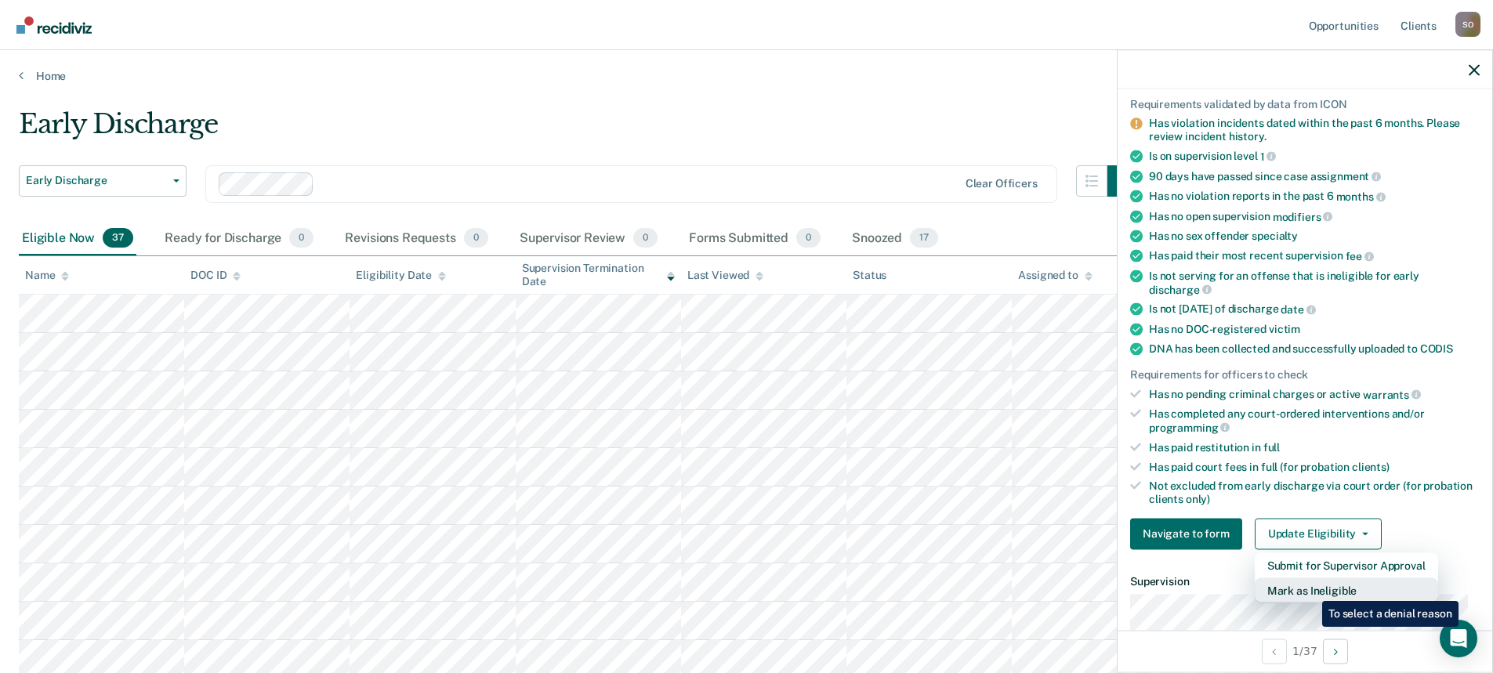
click at [1310, 589] on button "Mark as Ineligible" at bounding box center [1346, 590] width 183 height 25
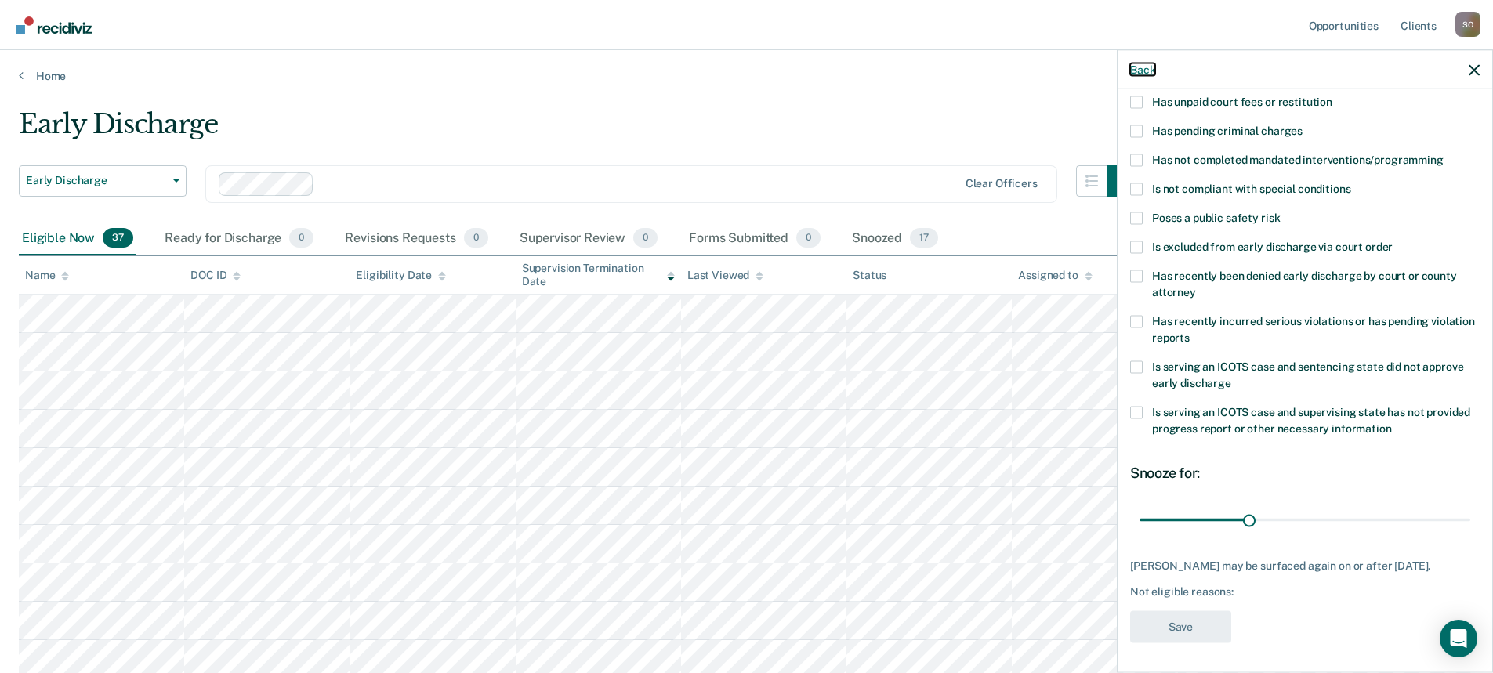
click at [1139, 65] on button "Back" at bounding box center [1142, 69] width 25 height 13
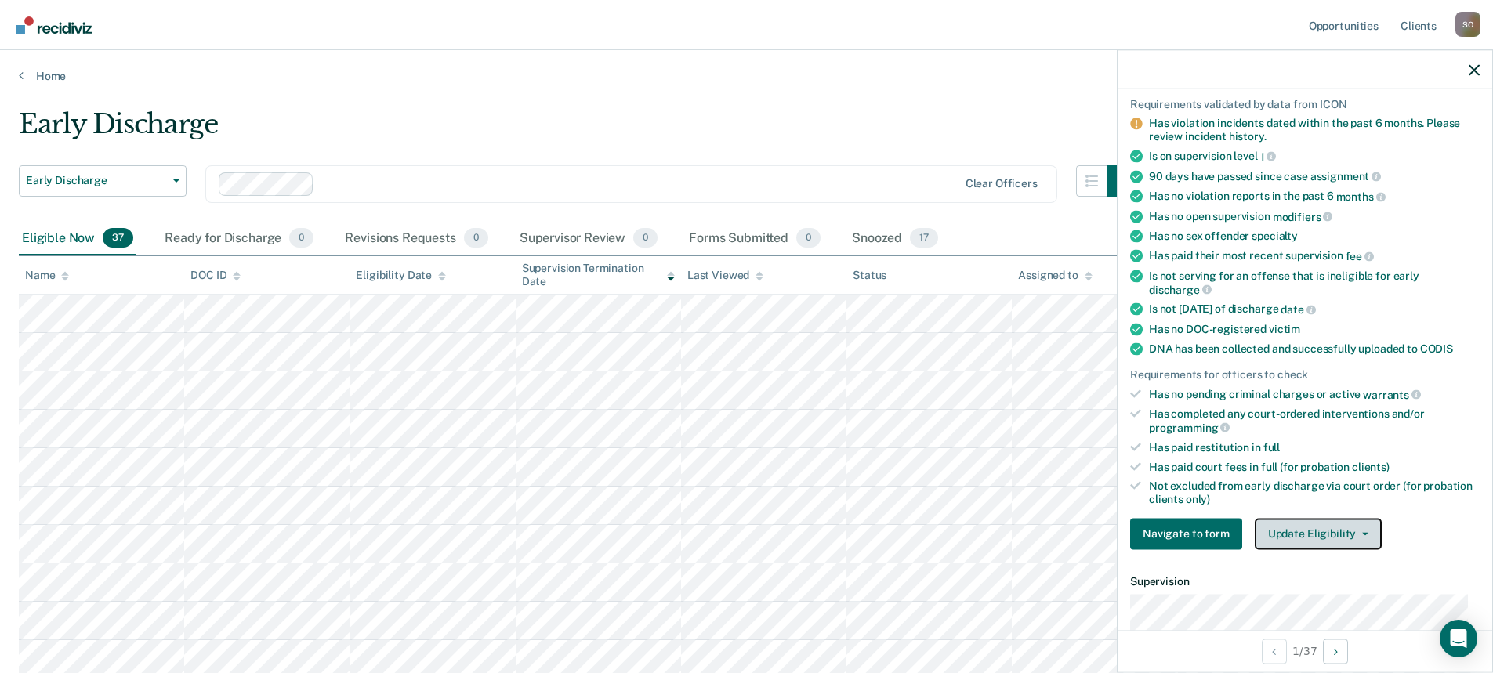
click at [1345, 524] on button "Update Eligibility" at bounding box center [1318, 533] width 127 height 31
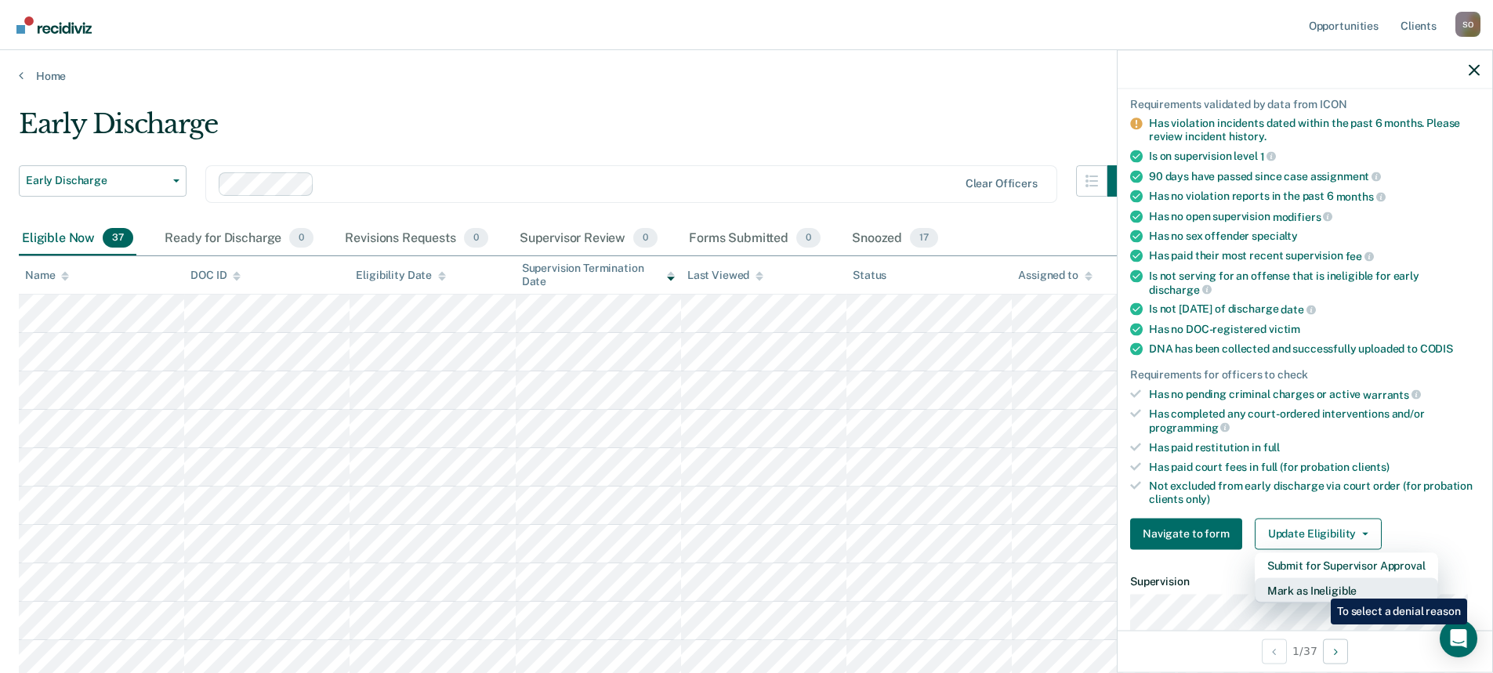
click at [1319, 587] on button "Mark as Ineligible" at bounding box center [1346, 590] width 183 height 25
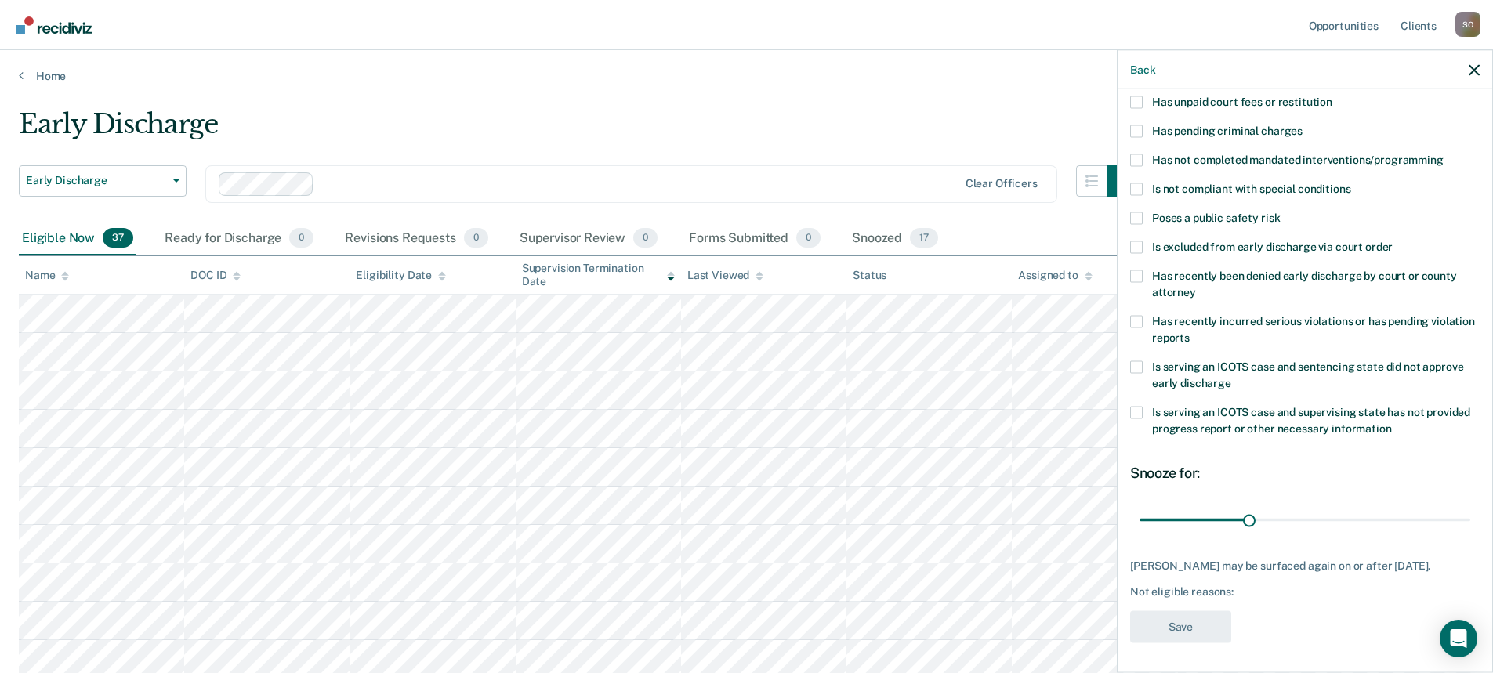
scroll to position [34, 0]
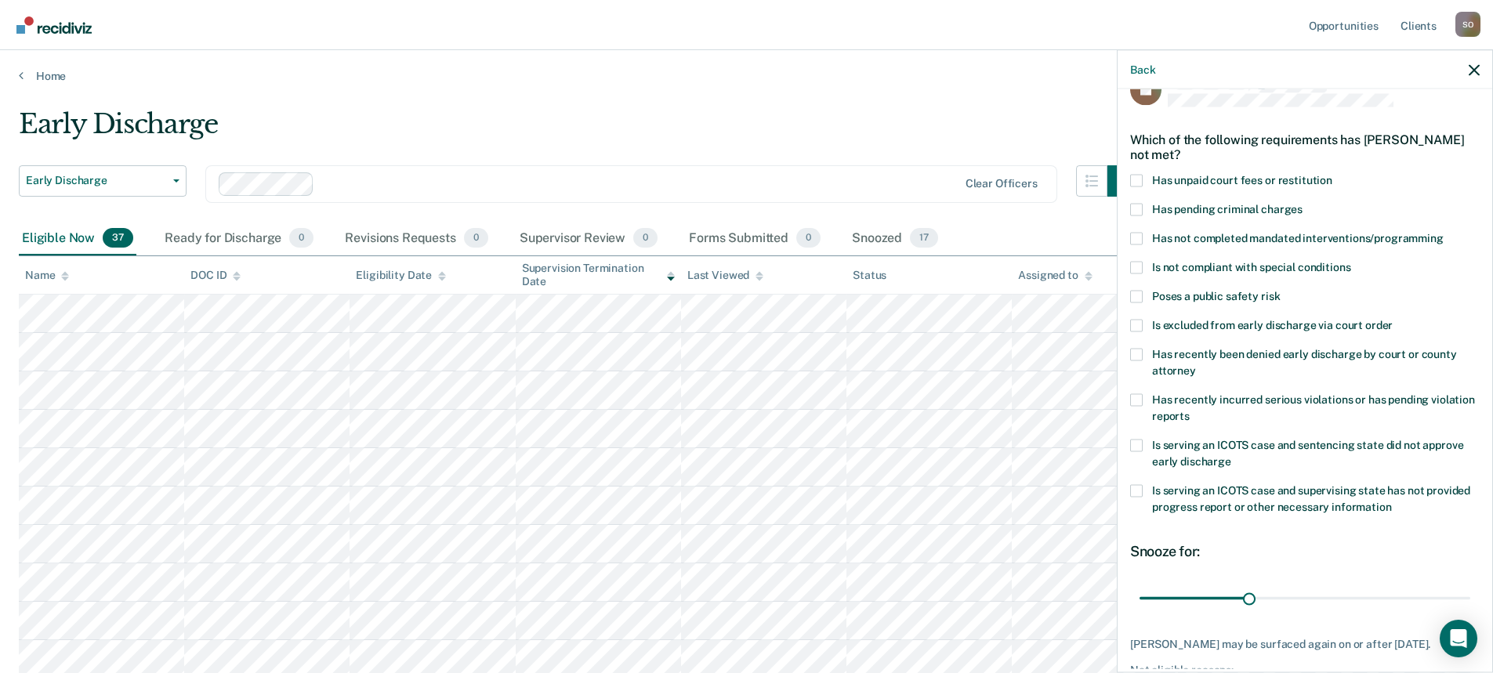
click at [1138, 210] on span at bounding box center [1136, 209] width 13 height 13
click at [1302, 203] on input "Has pending criminal charges" at bounding box center [1302, 203] width 0 height 0
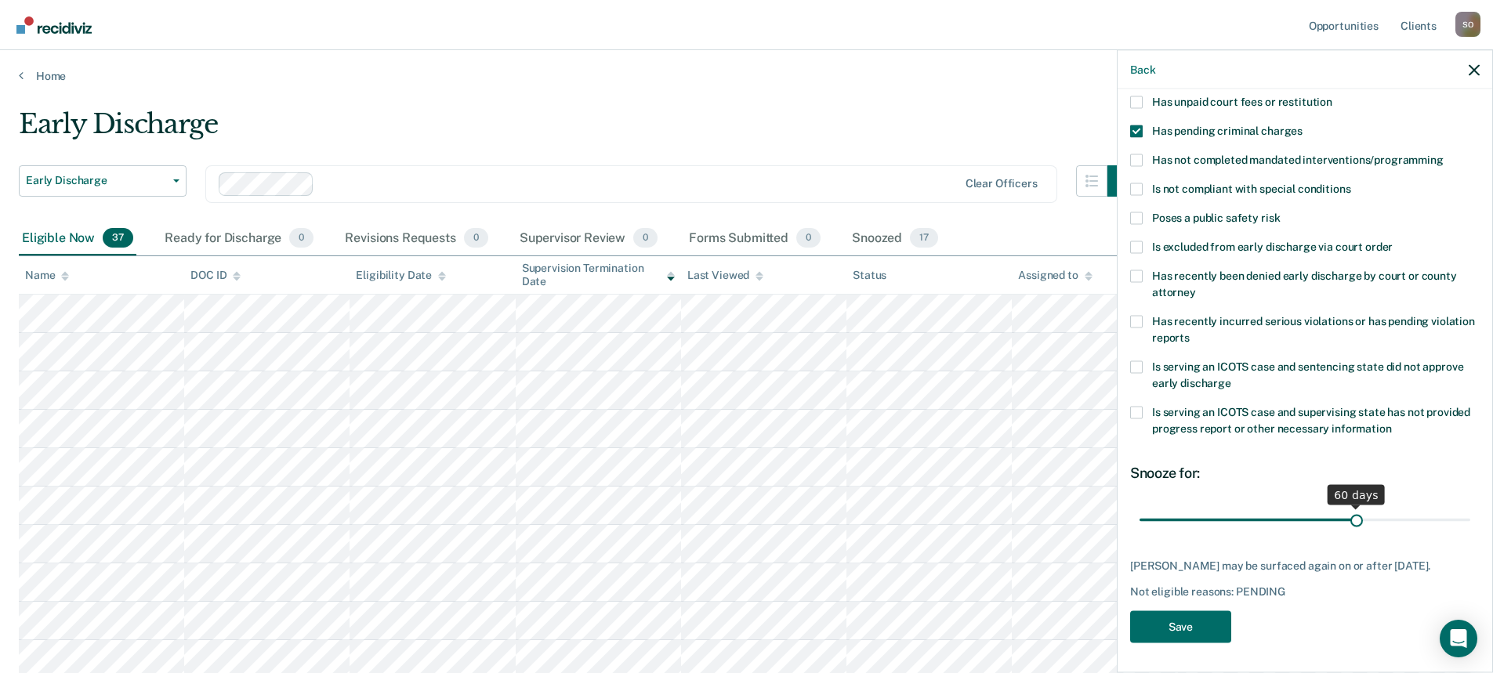
drag, startPoint x: 1248, startPoint y: 519, endPoint x: 1349, endPoint y: 517, distance: 101.9
type input "60"
click at [1349, 517] on input "range" at bounding box center [1304, 519] width 331 height 27
click at [1190, 621] on button "Save" at bounding box center [1180, 626] width 101 height 32
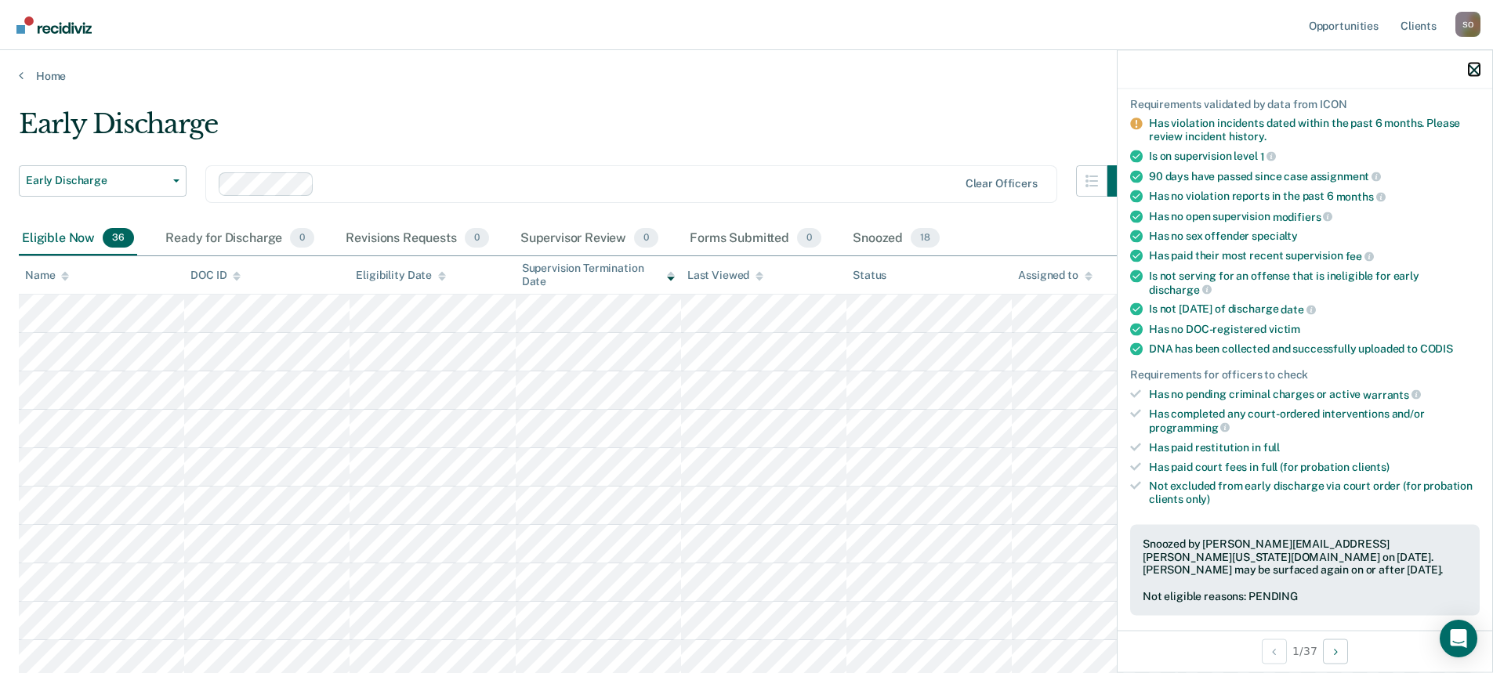
click at [1479, 67] on icon "button" at bounding box center [1473, 69] width 11 height 11
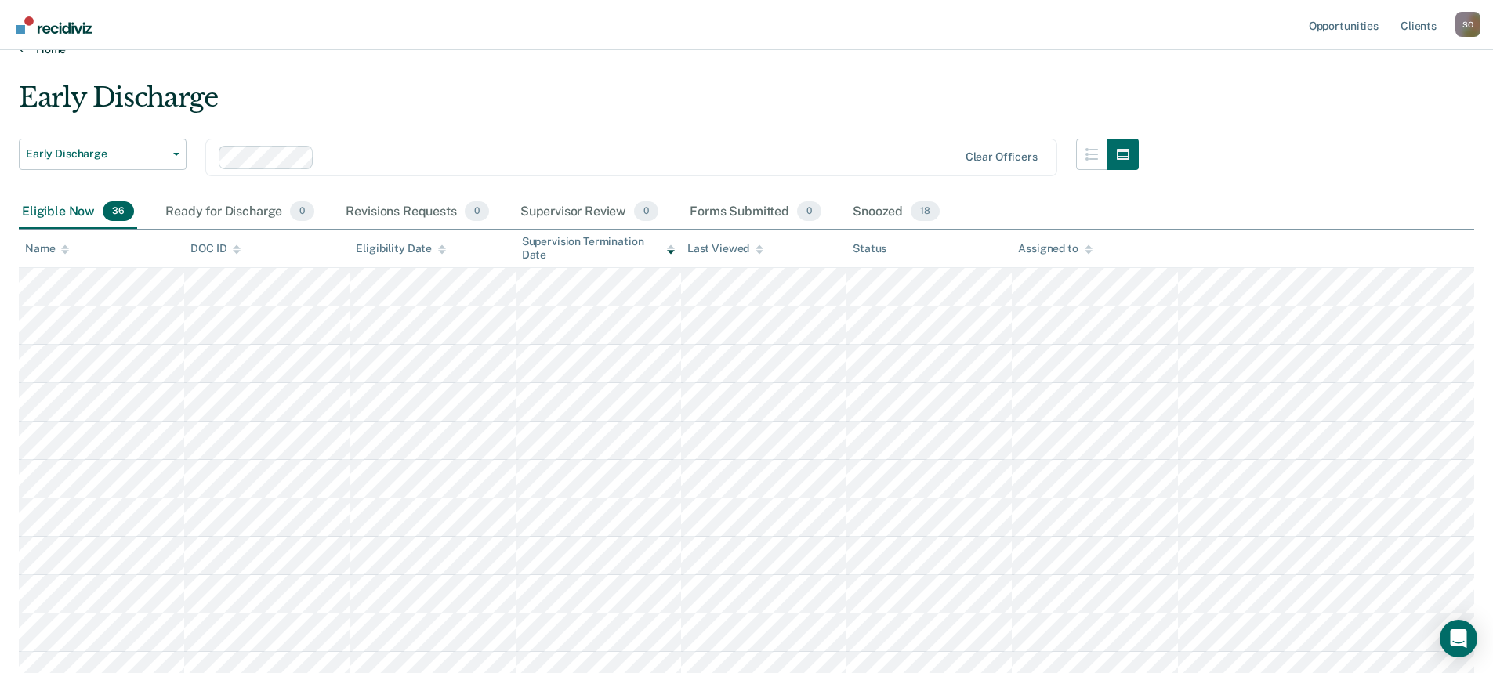
scroll to position [0, 0]
